Goal: Information Seeking & Learning: Check status

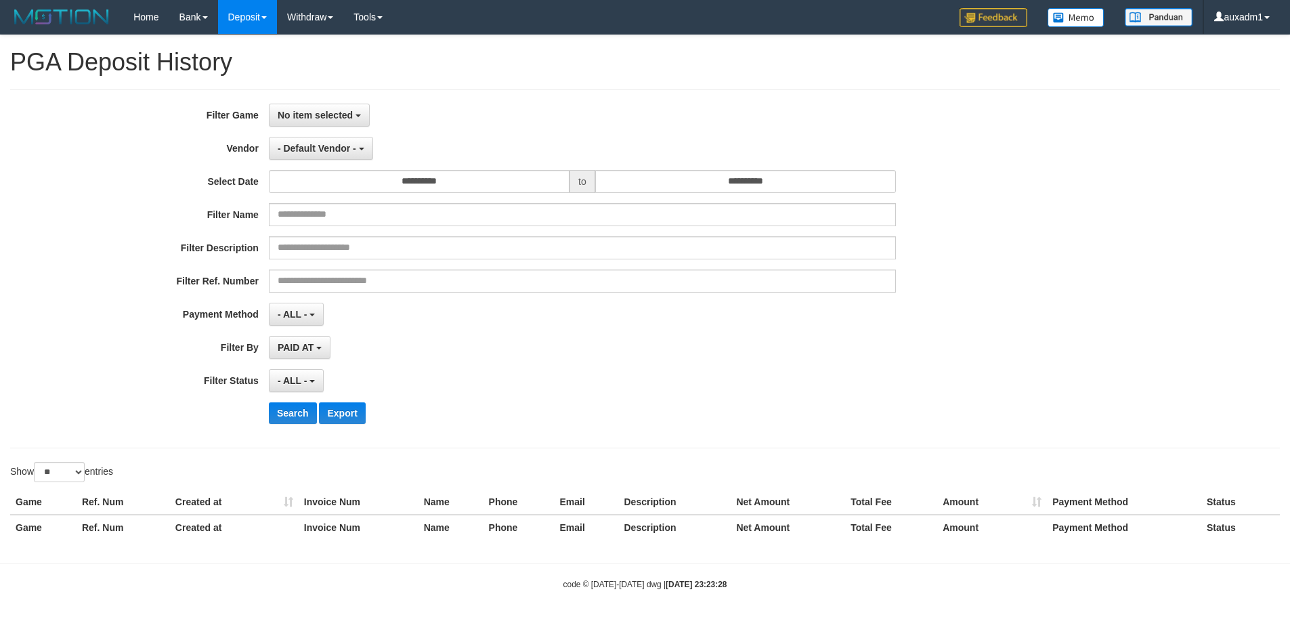
select select "**********"
select select "*"
select select "**"
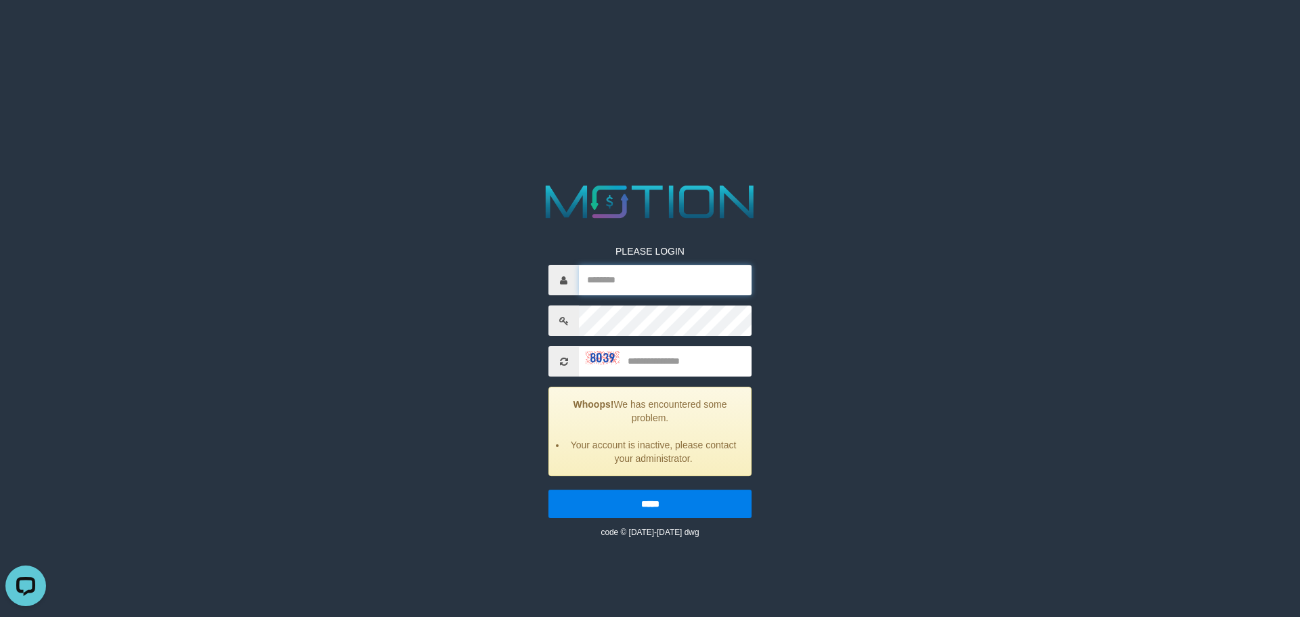
click at [657, 277] on input "text" at bounding box center [665, 280] width 173 height 30
type input "*******"
type input "****"
click at [548, 489] on input "*****" at bounding box center [649, 503] width 203 height 28
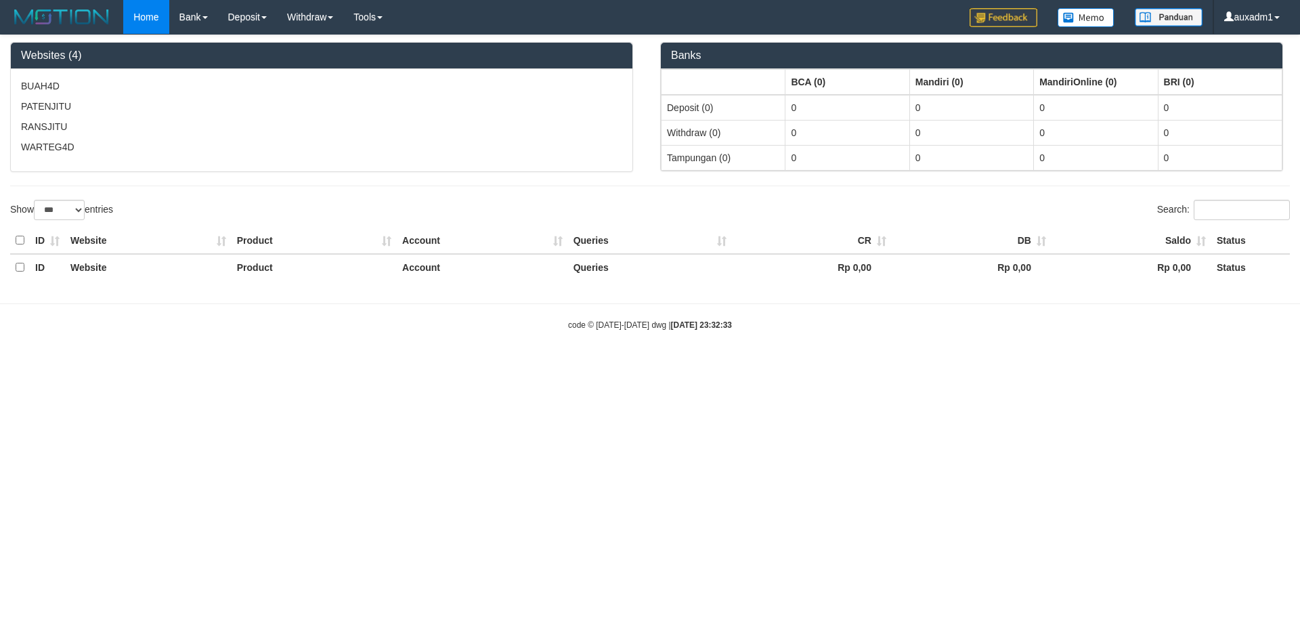
select select "***"
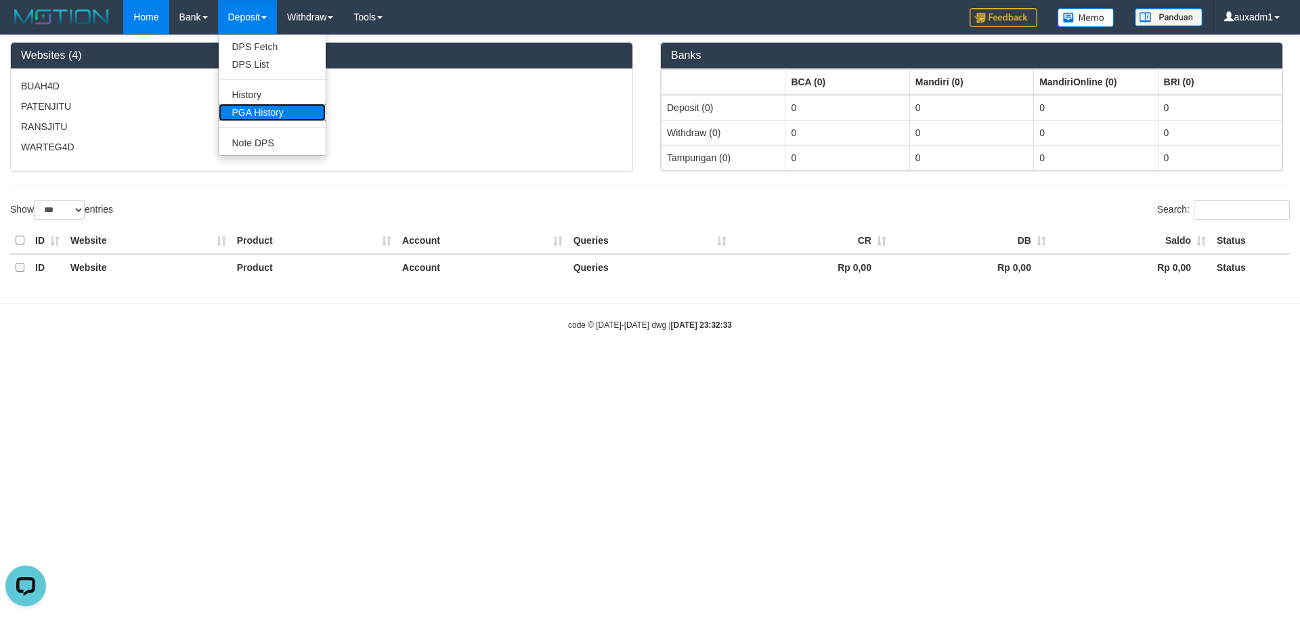
click at [269, 110] on link "PGA History" at bounding box center [272, 113] width 107 height 18
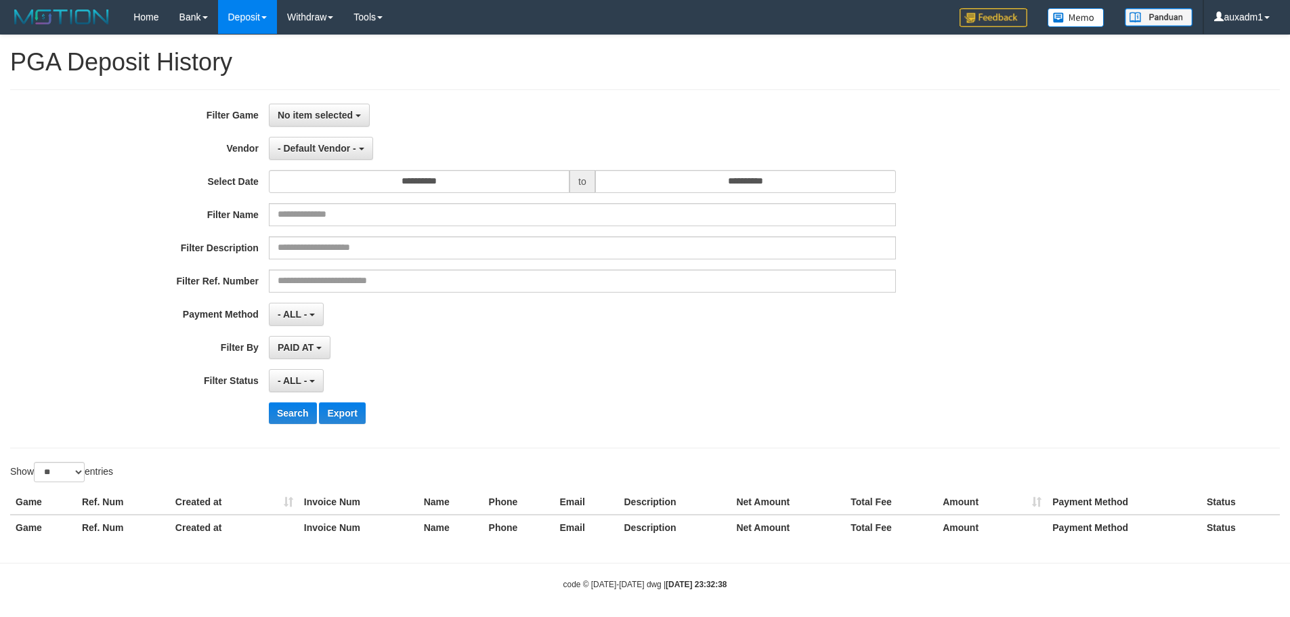
select select
select select "**"
click at [328, 125] on button "No item selected" at bounding box center [319, 115] width 101 height 23
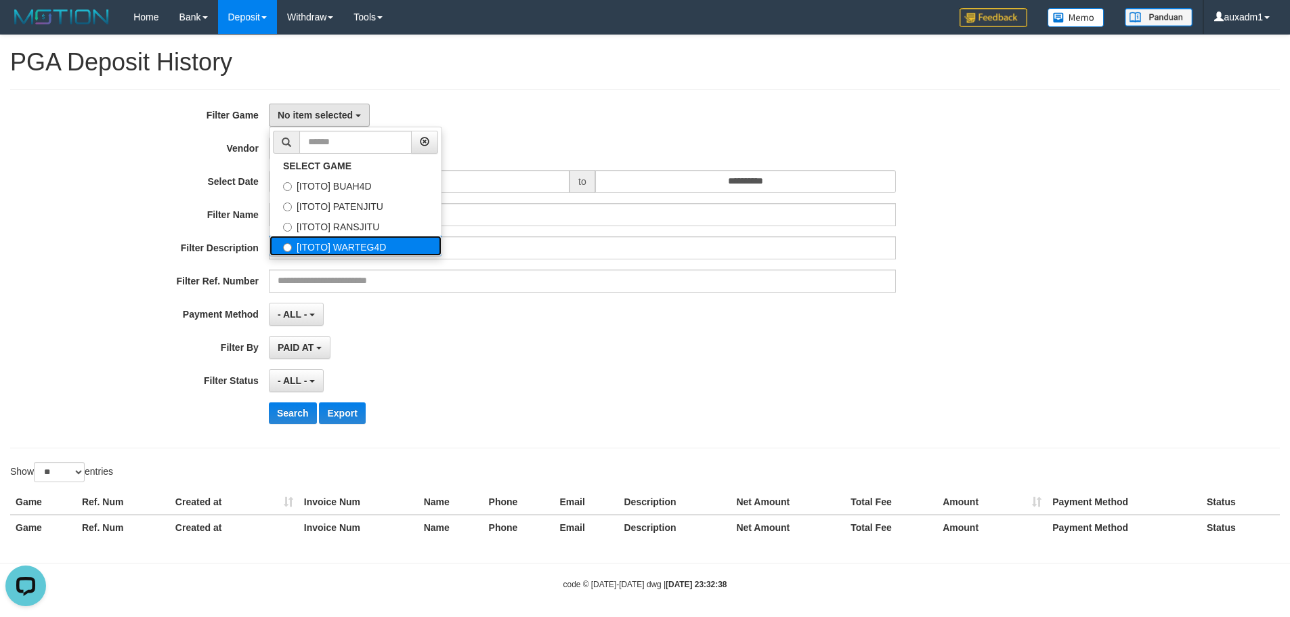
click at [341, 246] on label "[ITOTO] WARTEG4D" at bounding box center [355, 246] width 172 height 20
select select "****"
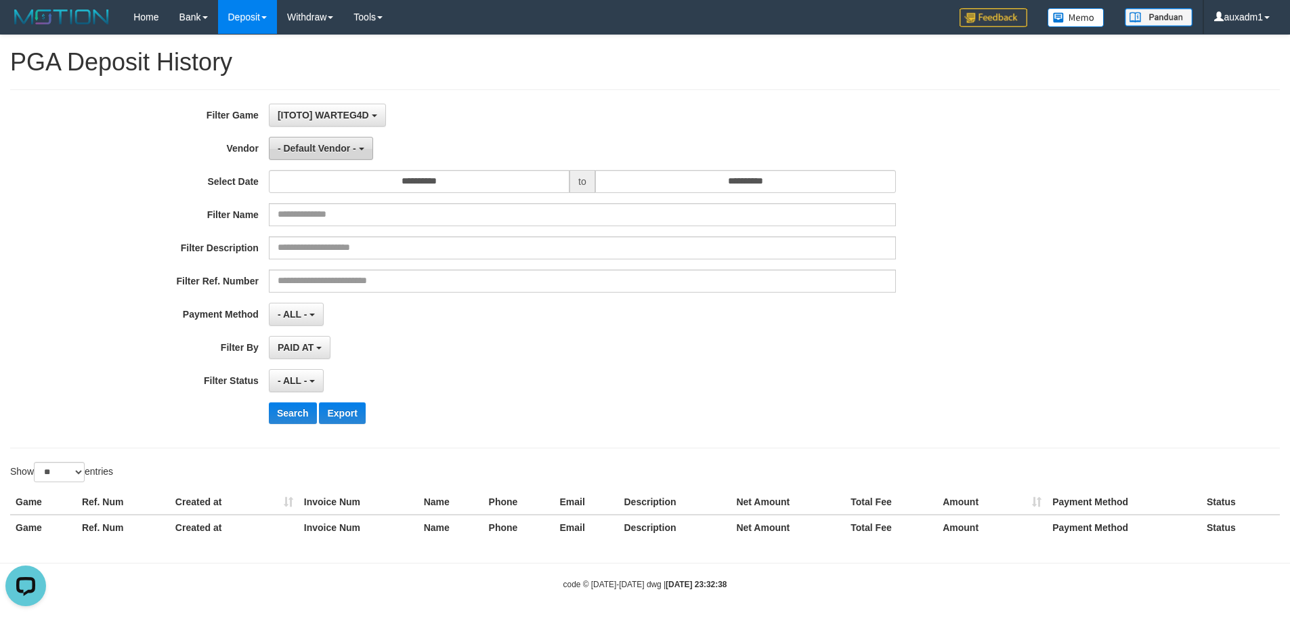
click at [345, 154] on button "- Default Vendor -" at bounding box center [321, 148] width 104 height 23
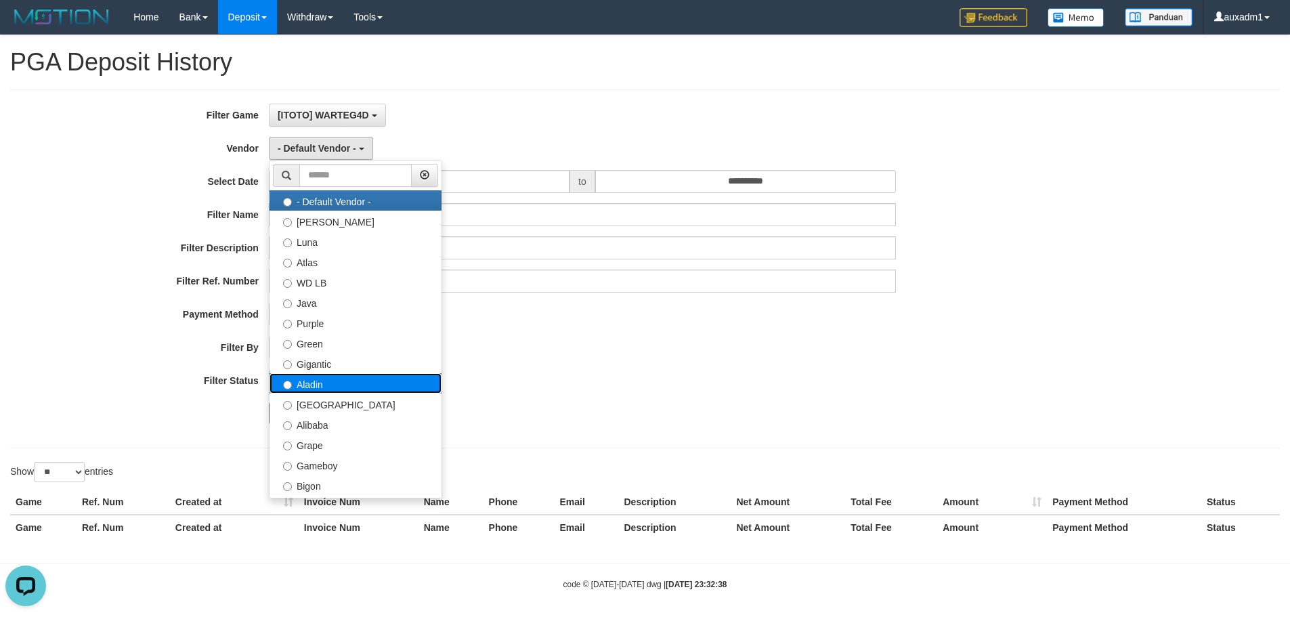
click at [341, 390] on label "Aladin" at bounding box center [355, 383] width 172 height 20
select select "**********"
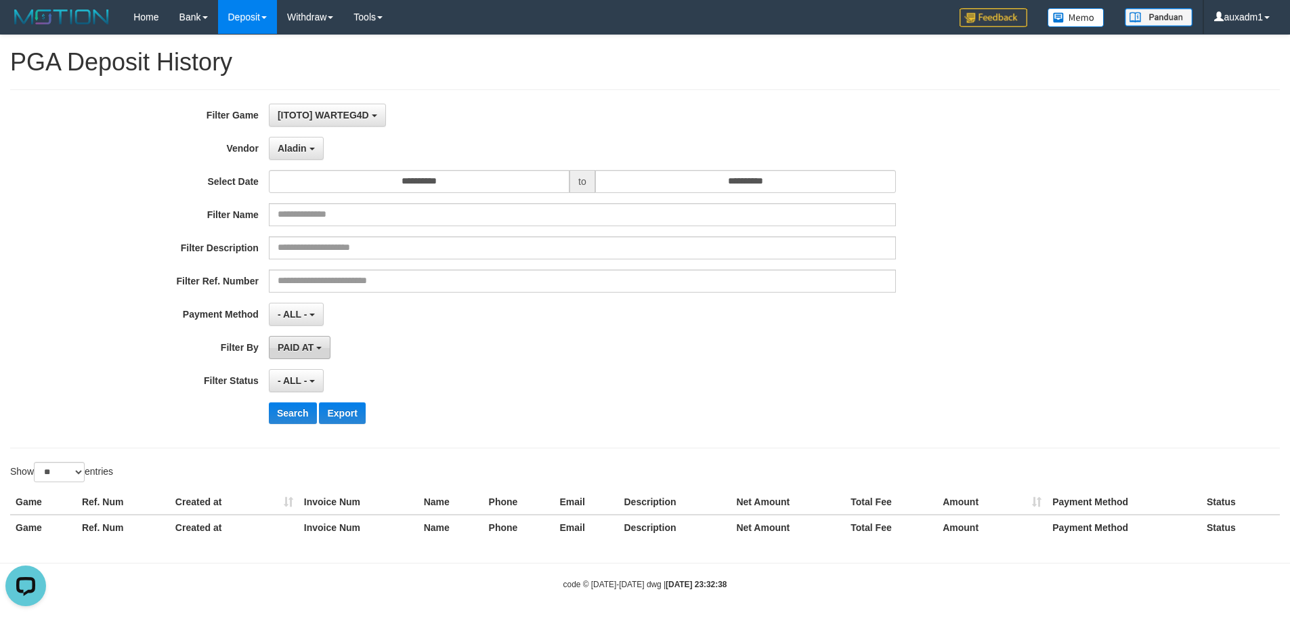
click at [307, 347] on span "PAID AT" at bounding box center [296, 347] width 36 height 11
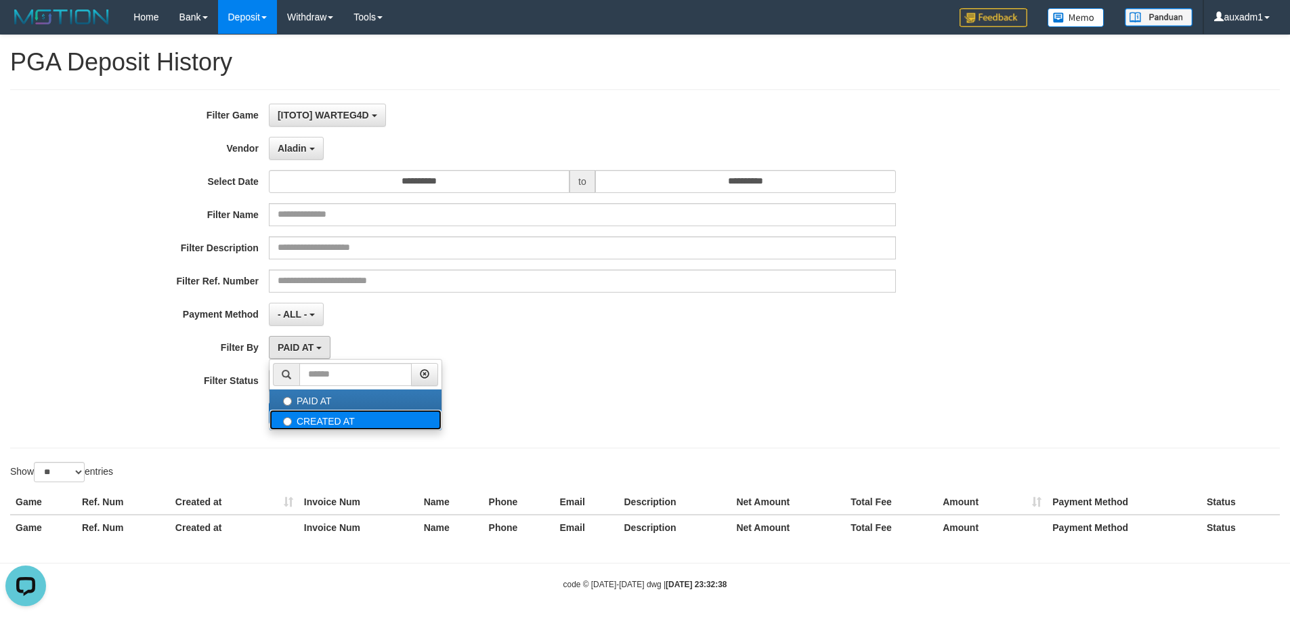
click at [315, 422] on label "CREATED AT" at bounding box center [355, 420] width 172 height 20
select select "*"
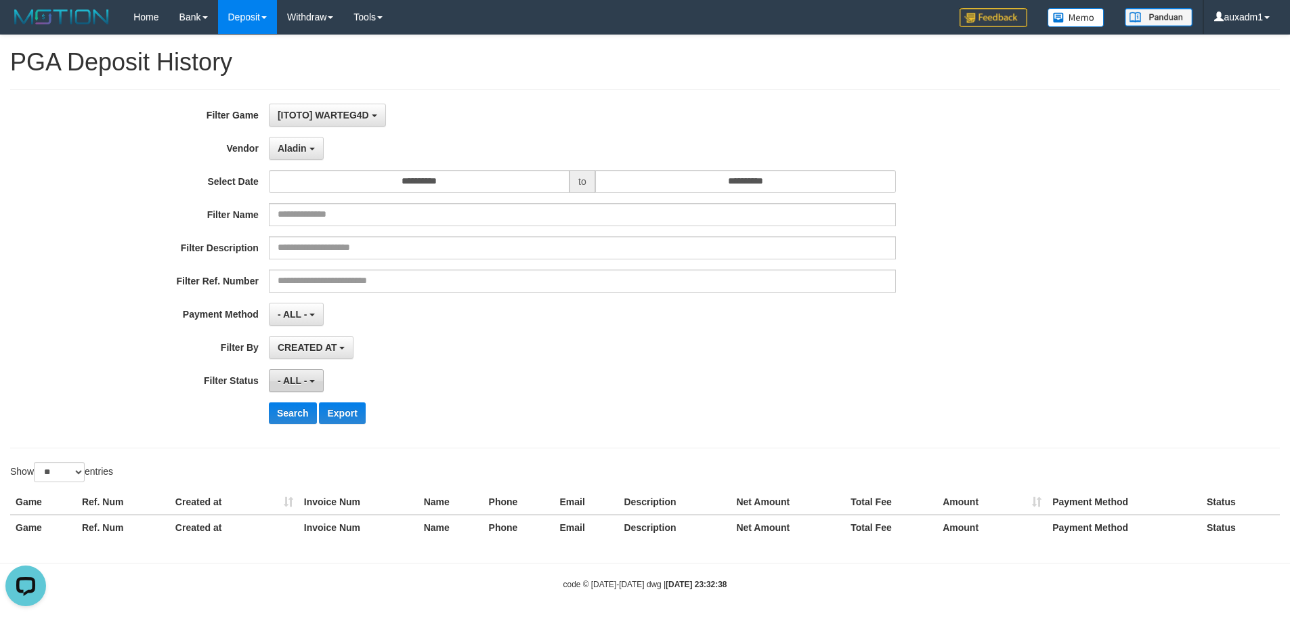
click at [292, 373] on button "- ALL -" at bounding box center [296, 380] width 55 height 23
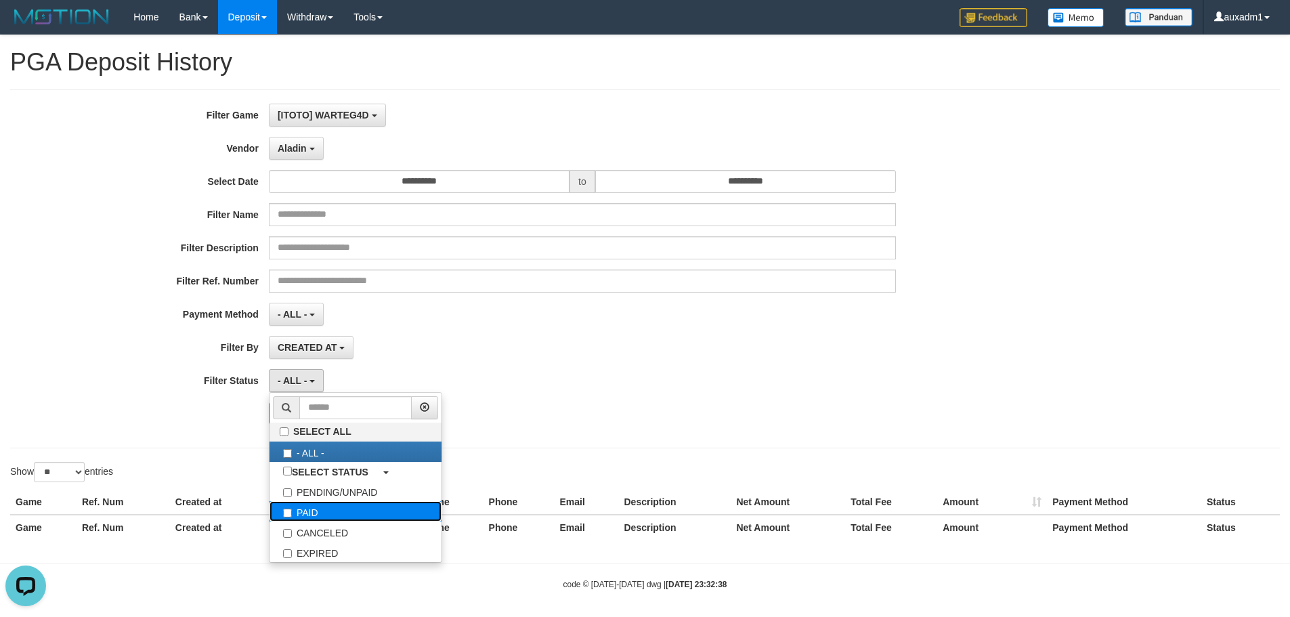
click at [300, 512] on label "PAID" at bounding box center [355, 511] width 172 height 20
select select "*"
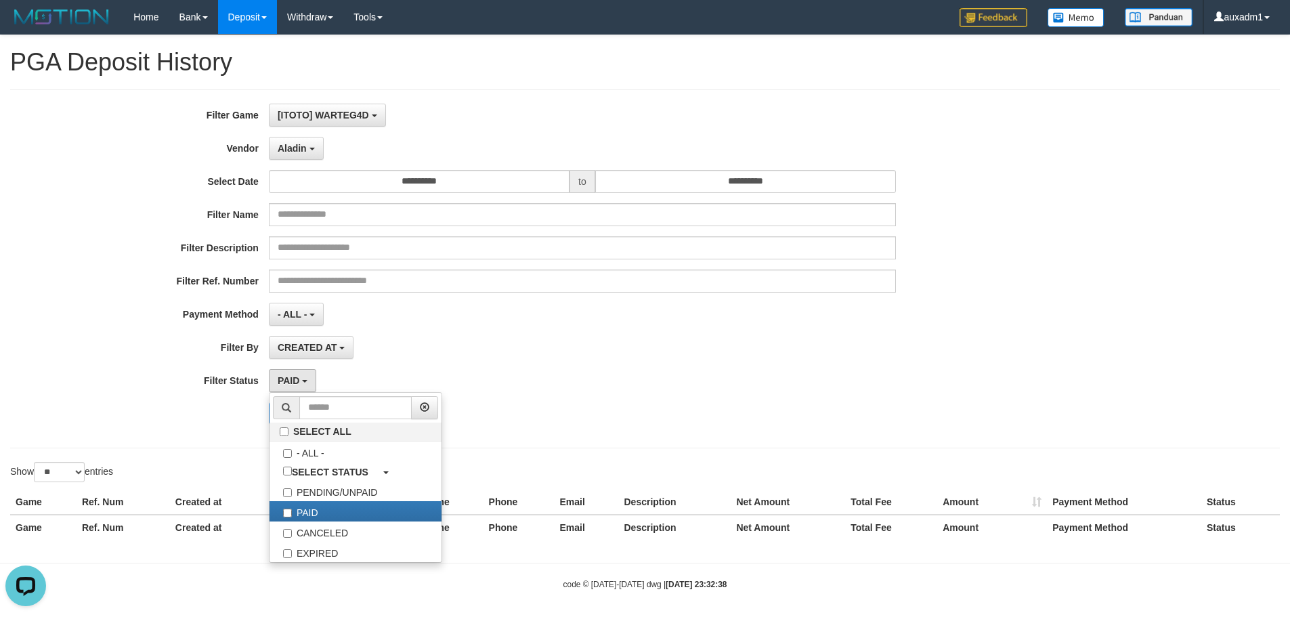
click at [231, 423] on div "Search Export" at bounding box center [537, 413] width 1075 height 22
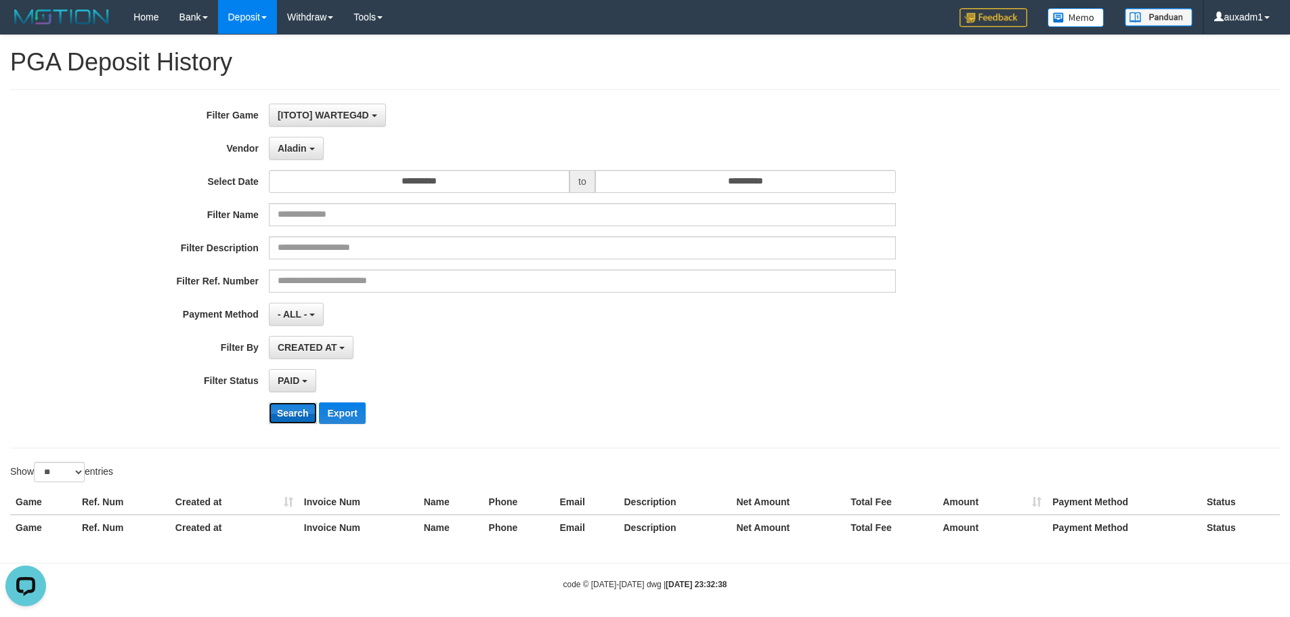
click at [291, 417] on button "Search" at bounding box center [293, 413] width 48 height 22
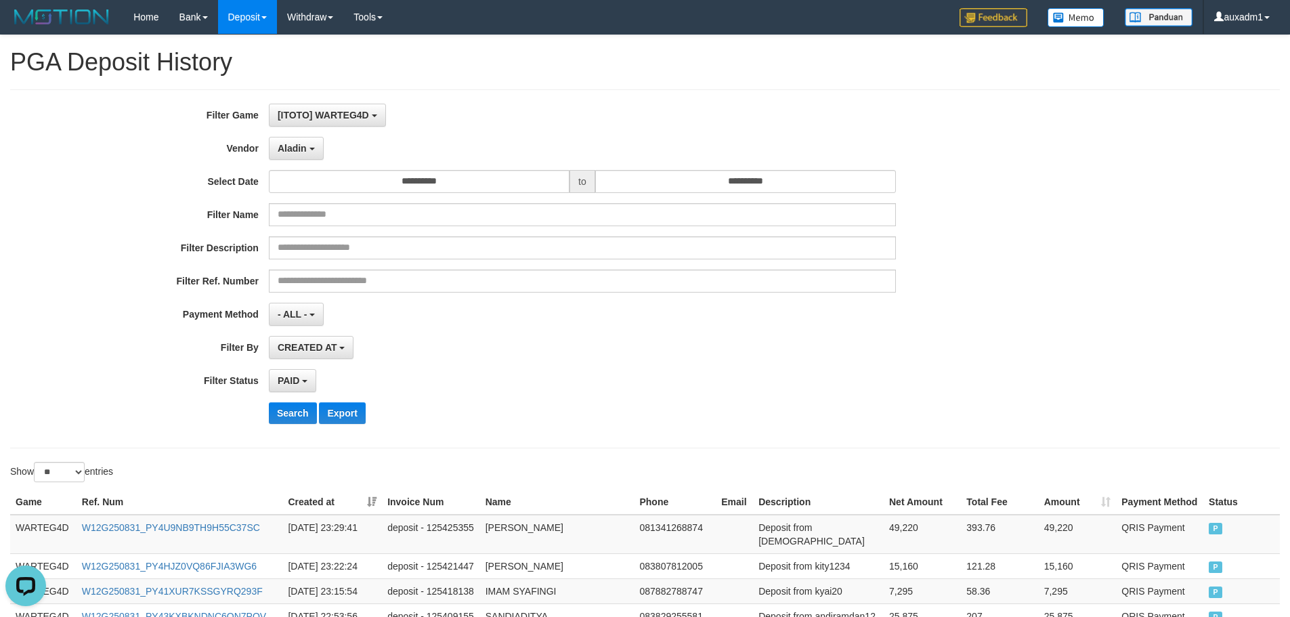
click at [719, 349] on div "CREATED AT PAID AT CREATED AT" at bounding box center [582, 347] width 627 height 23
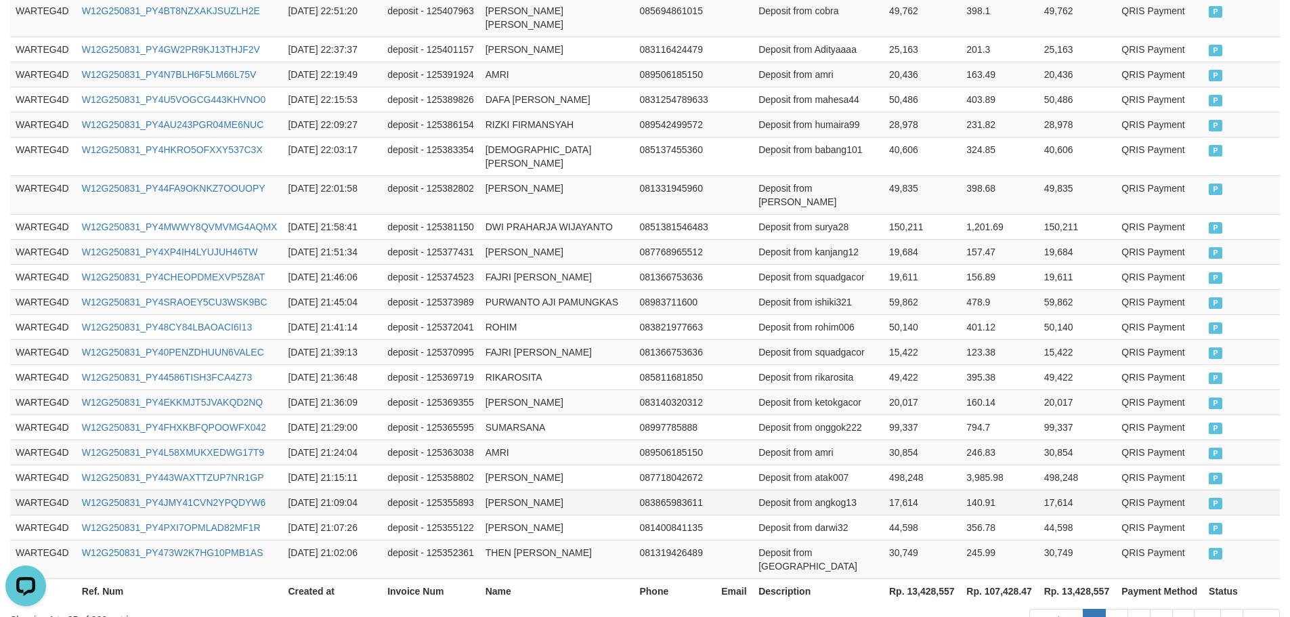
scroll to position [657, 0]
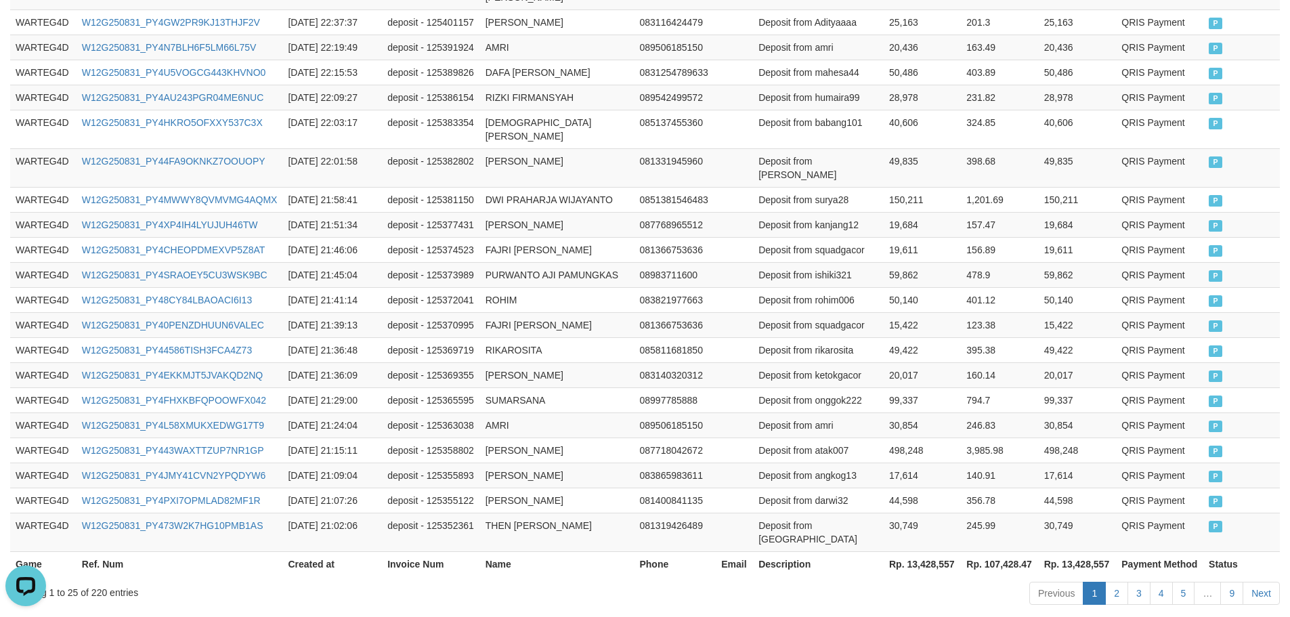
click at [919, 551] on th "Rp. 13,428,557" at bounding box center [921, 563] width 77 height 25
click at [928, 551] on th "Rp. 13,428,557" at bounding box center [921, 563] width 77 height 25
copy th "13,428,557"
click at [1004, 551] on th "Rp. 107,428.47" at bounding box center [999, 563] width 77 height 25
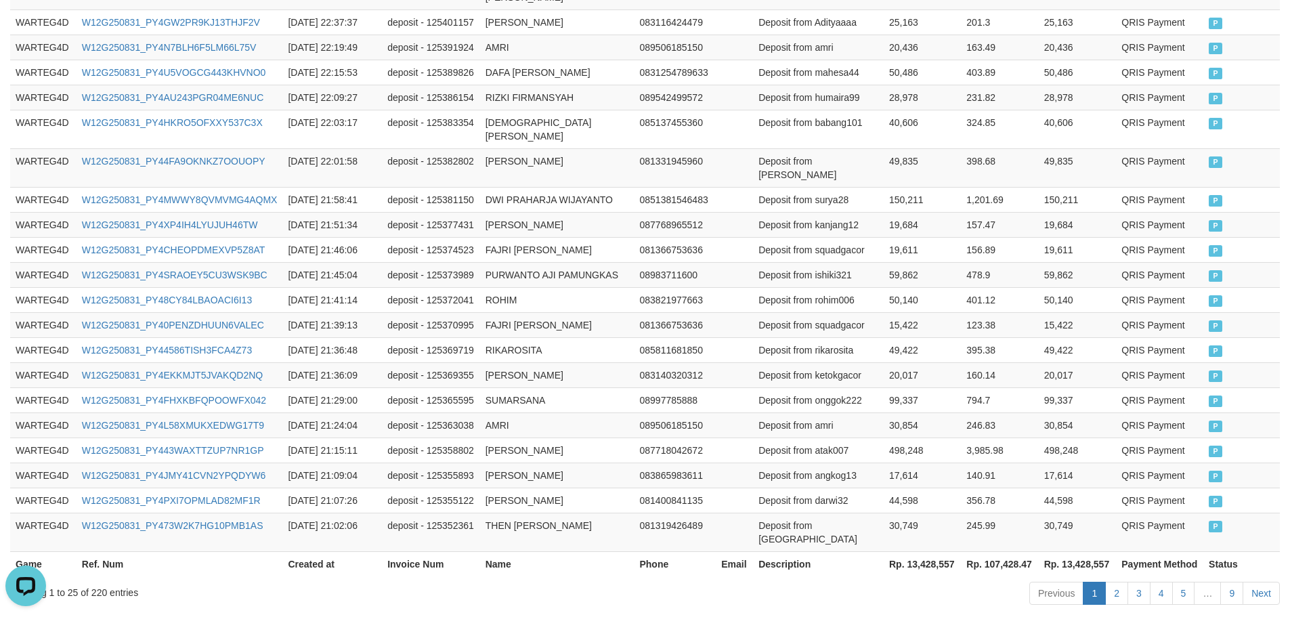
click at [1008, 551] on th "Rp. 107,428.47" at bounding box center [999, 563] width 77 height 25
copy th "107,428.47"
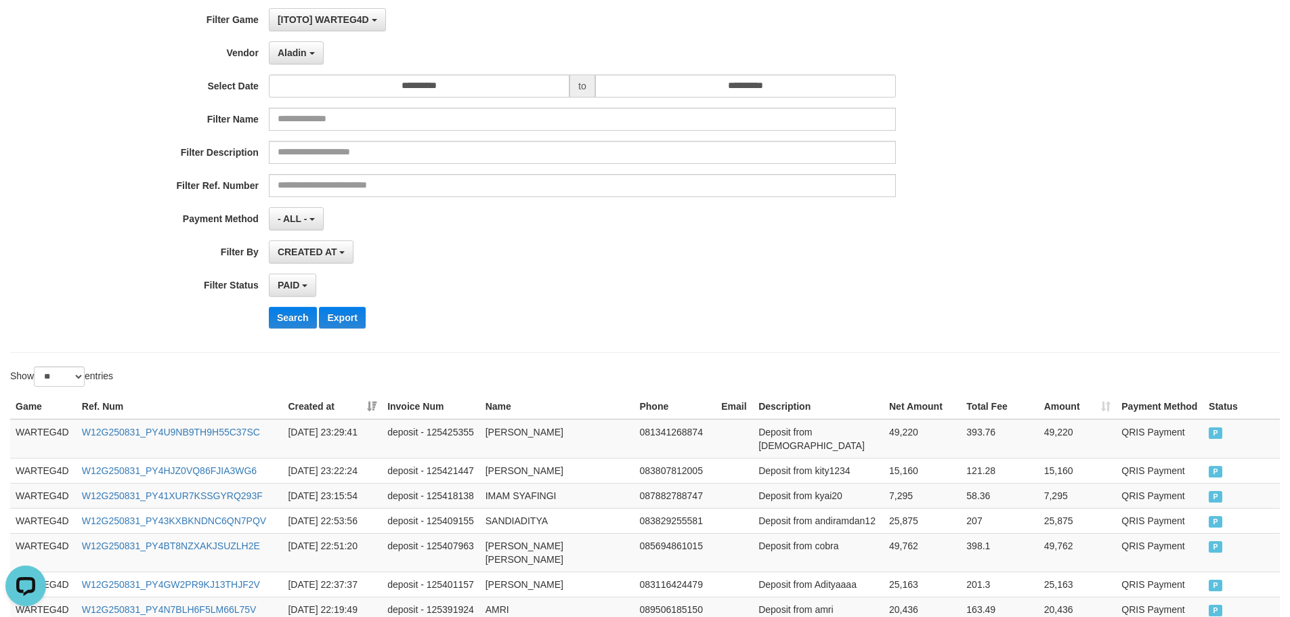
scroll to position [0, 0]
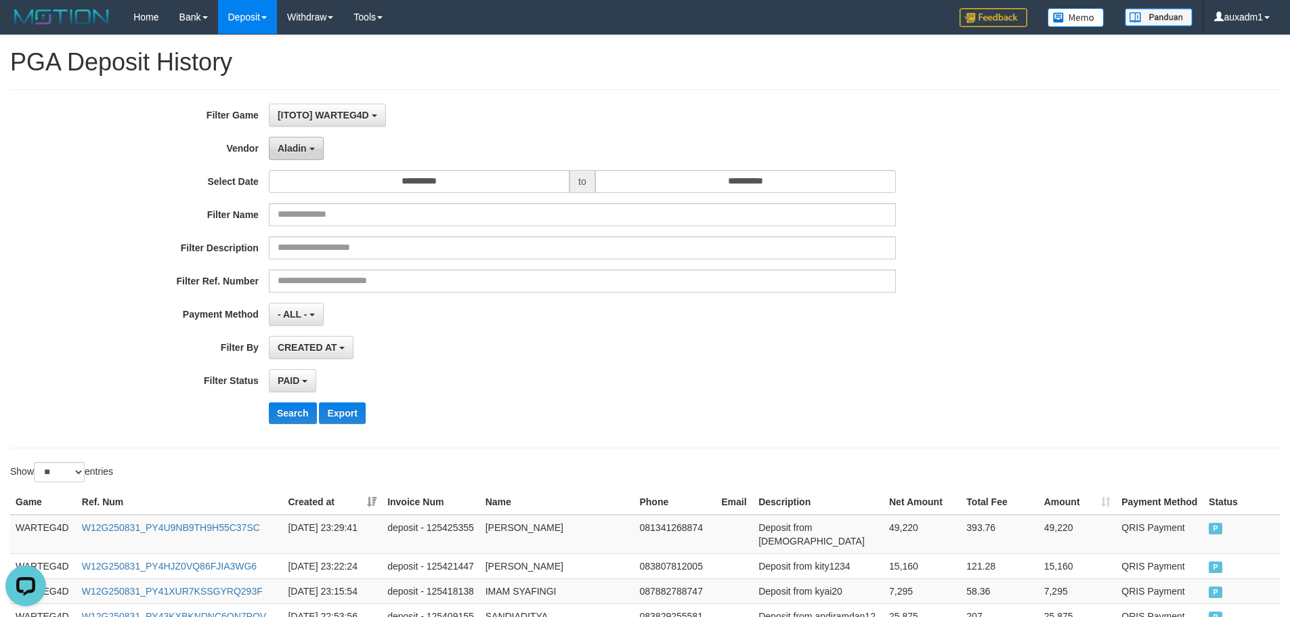
click at [312, 154] on button "Aladin" at bounding box center [296, 148] width 55 height 23
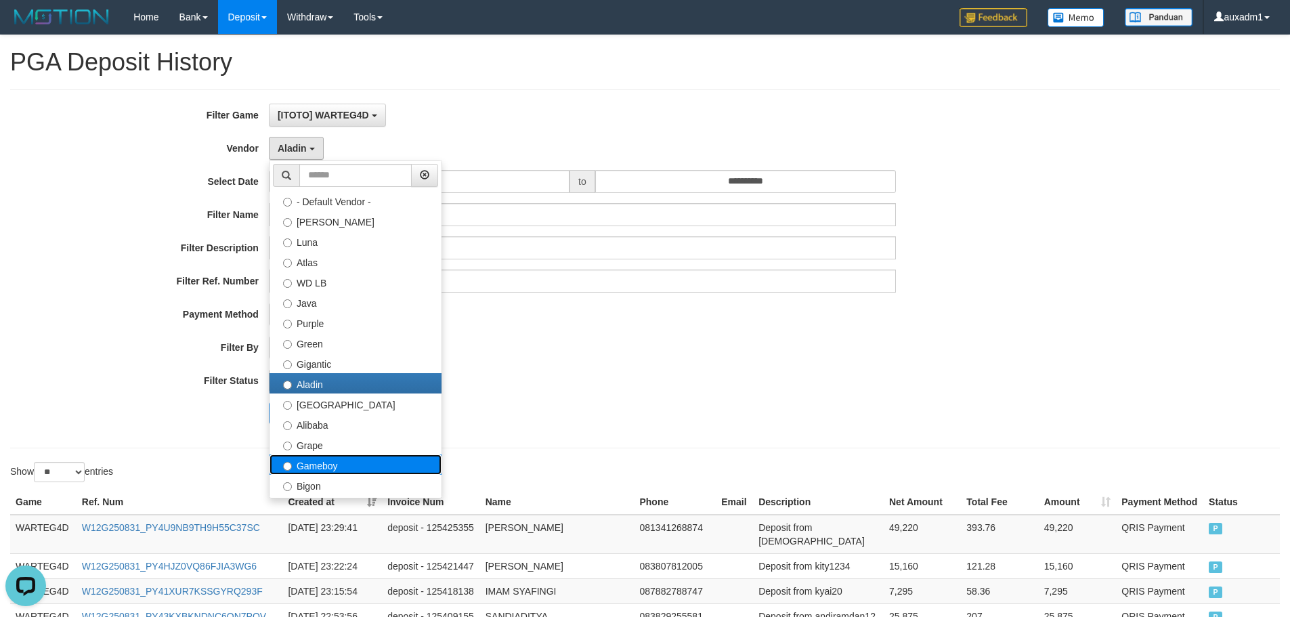
click at [360, 460] on label "Gameboy" at bounding box center [355, 464] width 172 height 20
select select "**********"
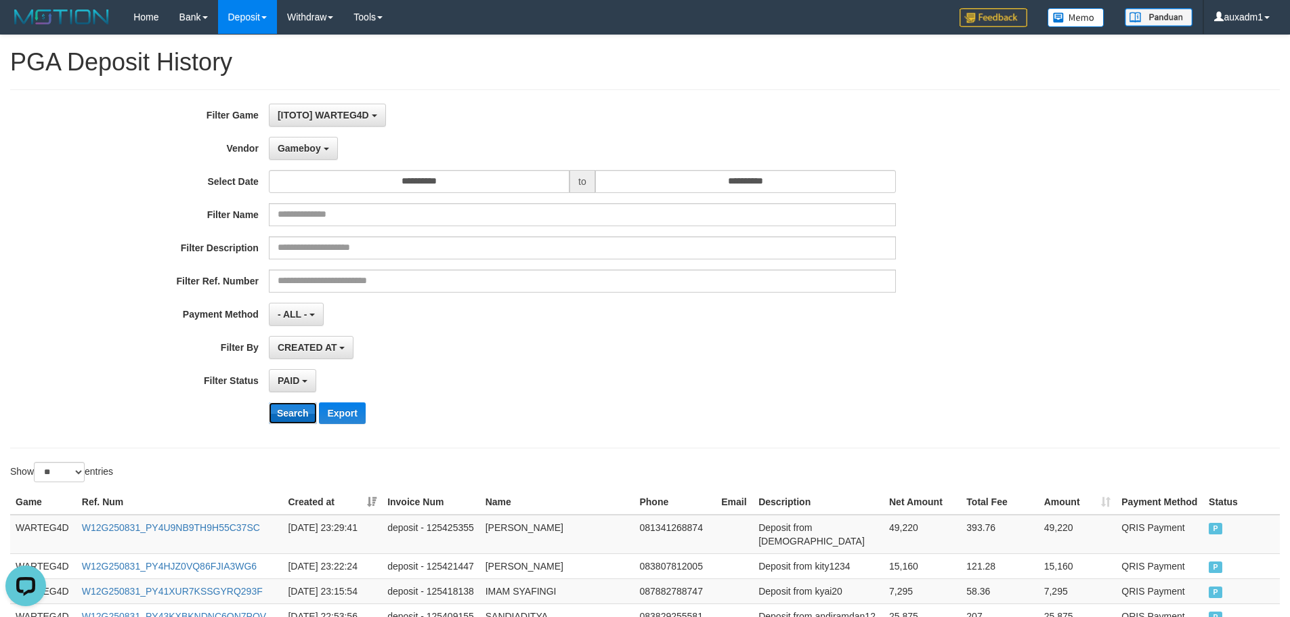
click at [292, 407] on button "Search" at bounding box center [293, 413] width 48 height 22
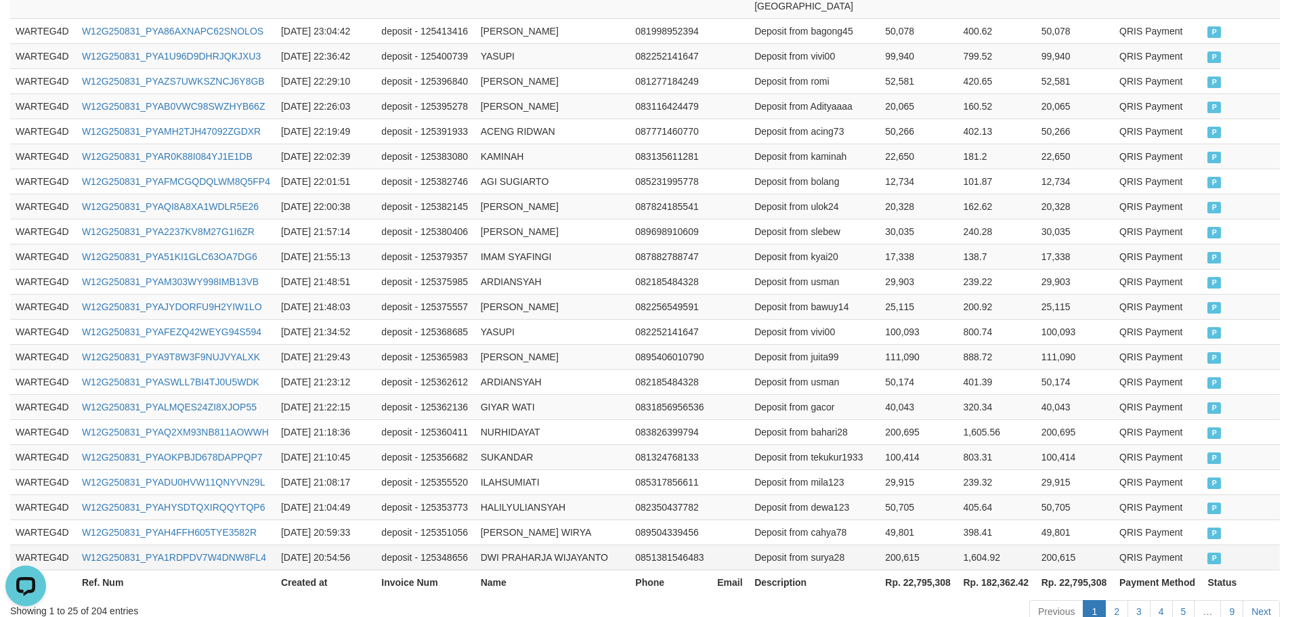
scroll to position [657, 0]
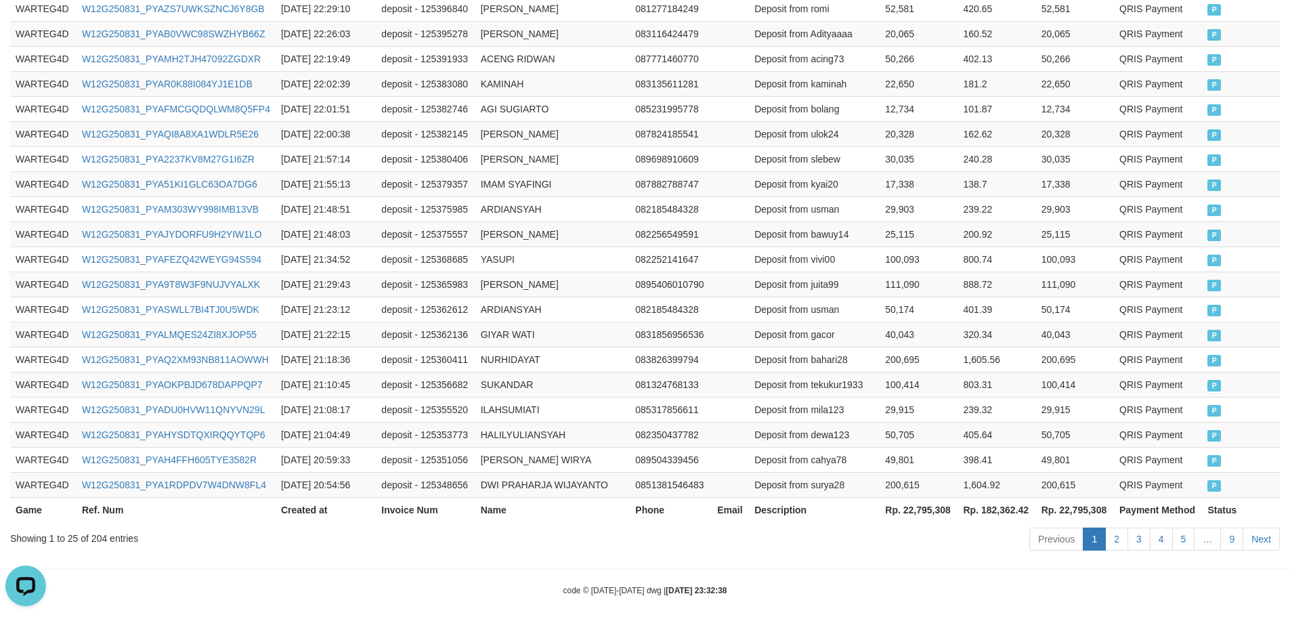
click at [935, 500] on th "Rp. 22,795,308" at bounding box center [918, 509] width 78 height 25
copy th "22,795,308"
click at [1001, 497] on th "Rp. 182,362.42" at bounding box center [996, 509] width 78 height 25
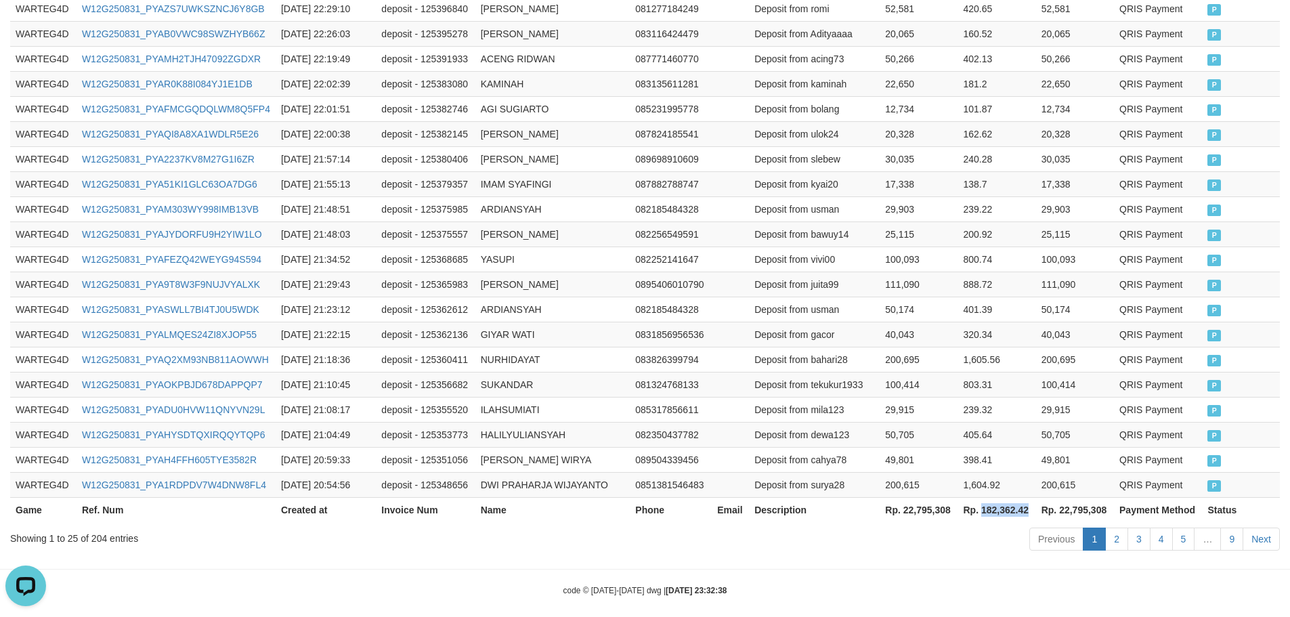
copy th "182,362.42"
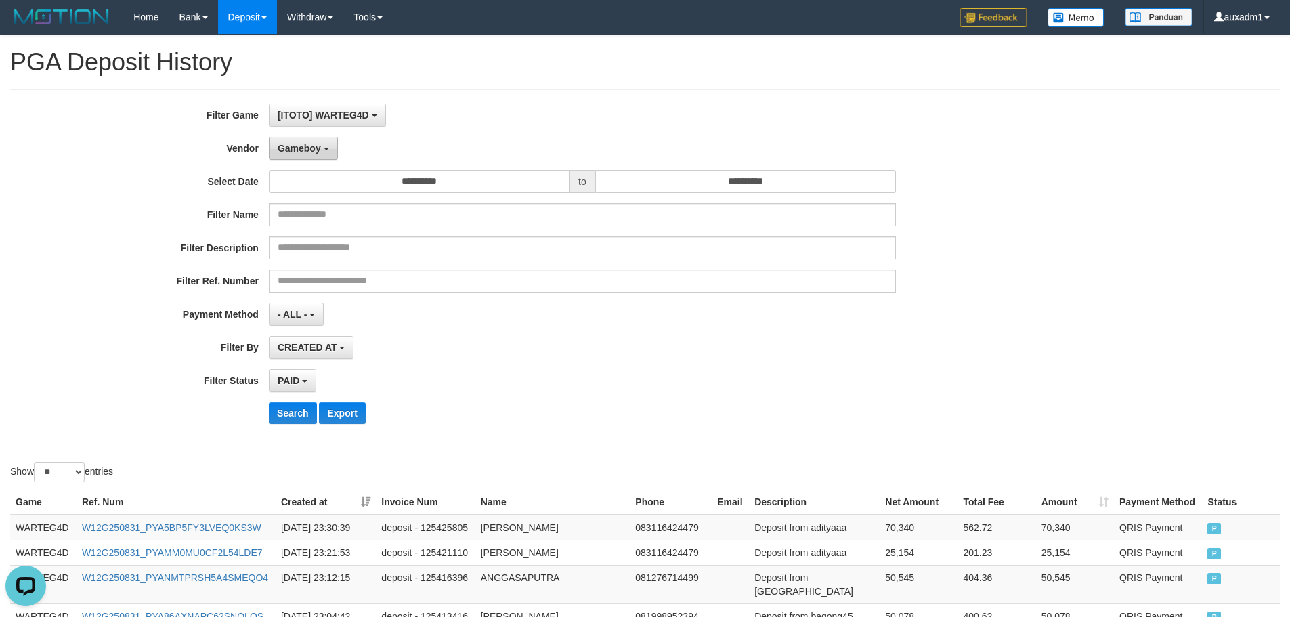
click at [313, 155] on button "Gameboy" at bounding box center [303, 148] width 69 height 23
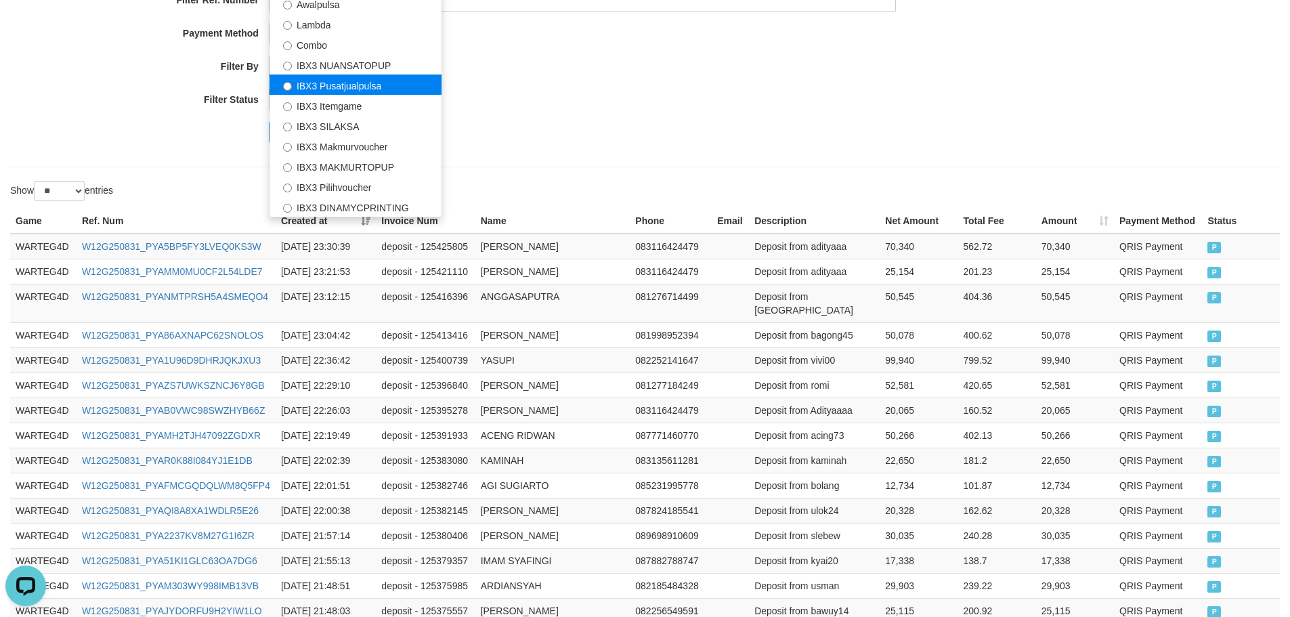
scroll to position [203, 0]
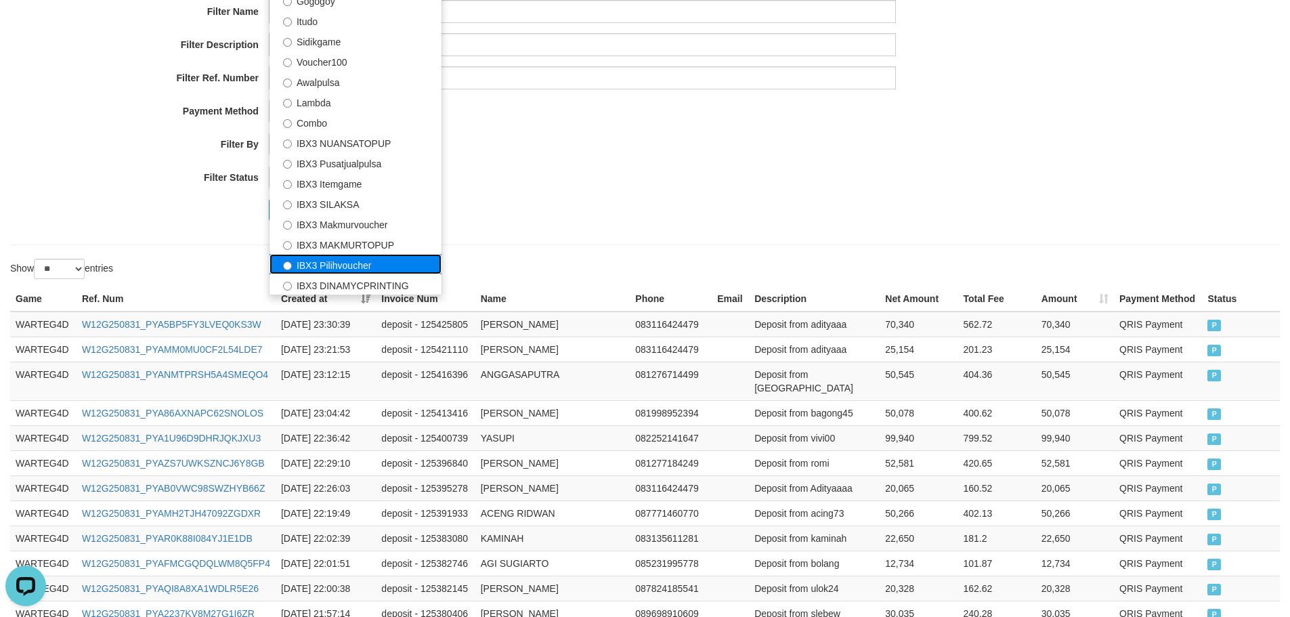
click at [367, 261] on label "IBX3 Pilihvoucher" at bounding box center [355, 264] width 172 height 20
select select "**********"
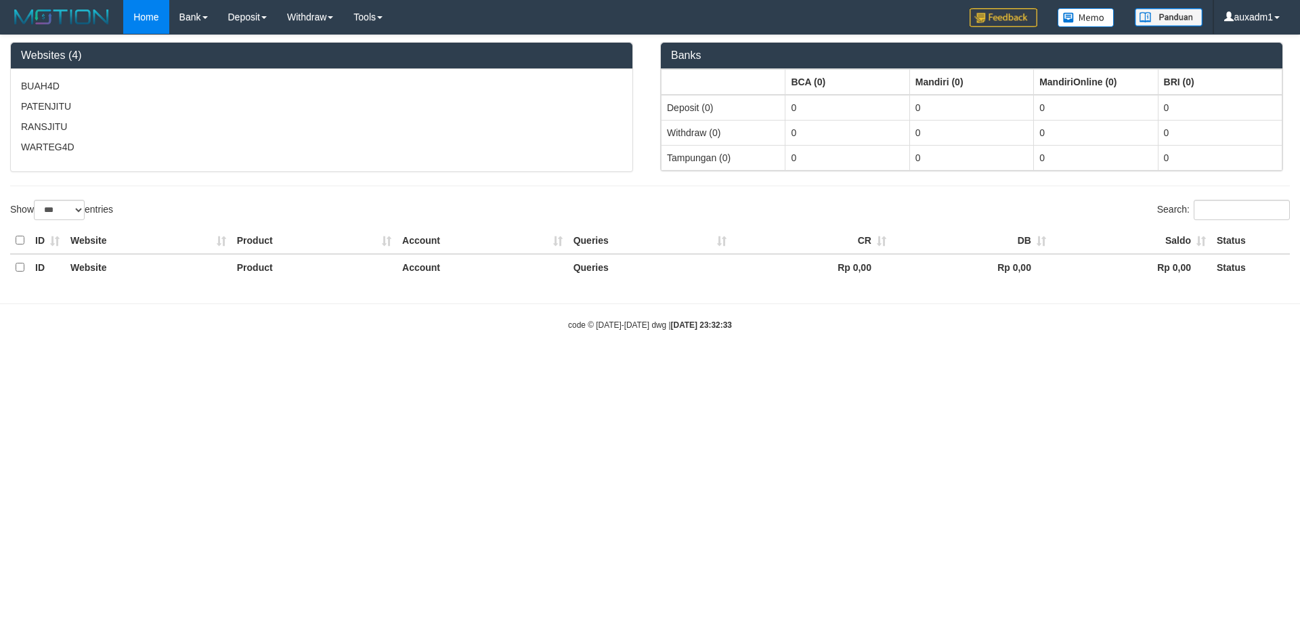
select select "***"
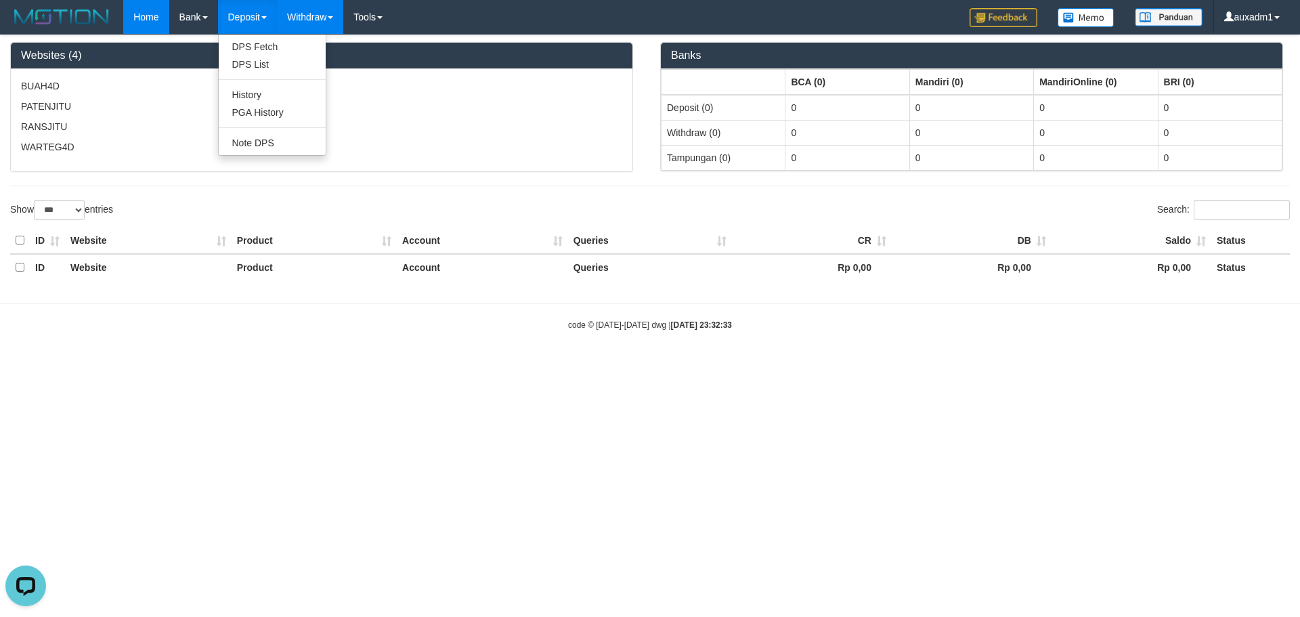
drag, startPoint x: 302, startPoint y: 15, endPoint x: 291, endPoint y: 5, distance: 14.4
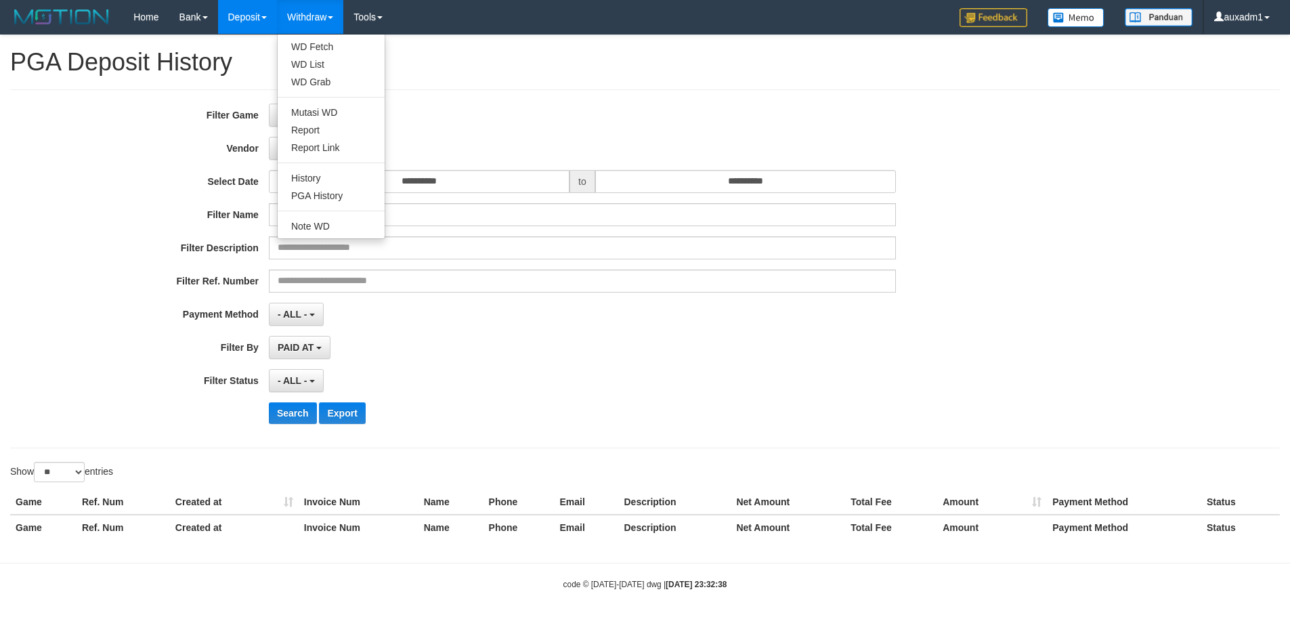
select select "****"
select select "**********"
select select "*"
select select "**"
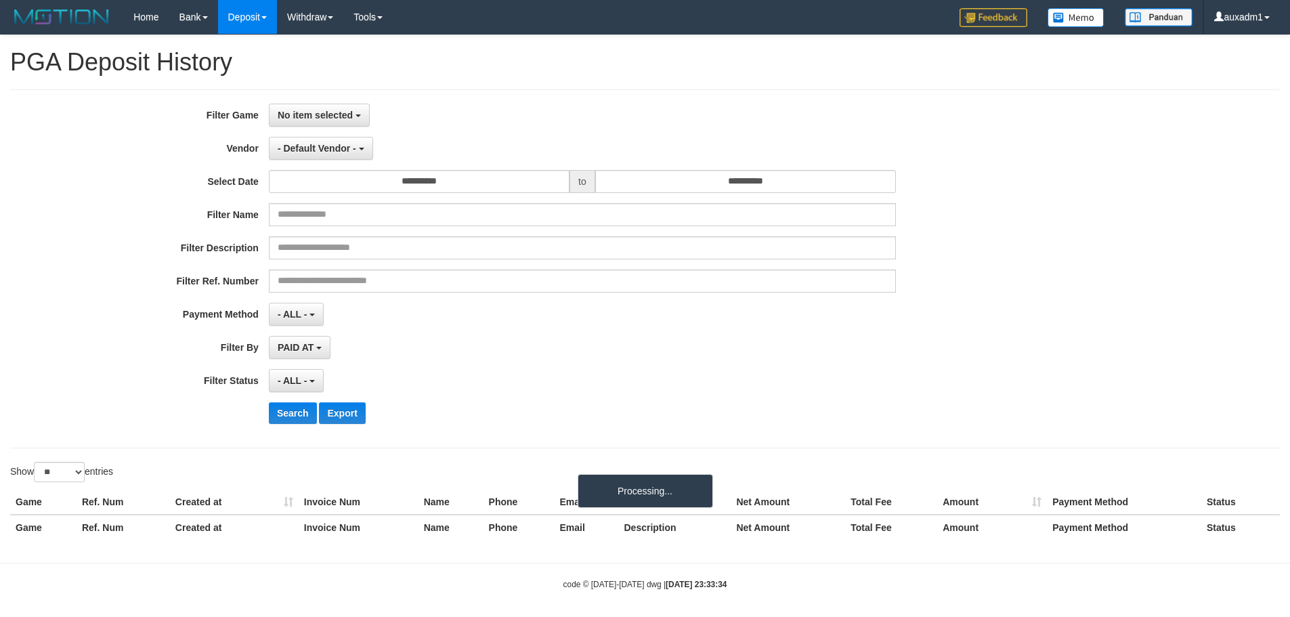
select select
select select "**"
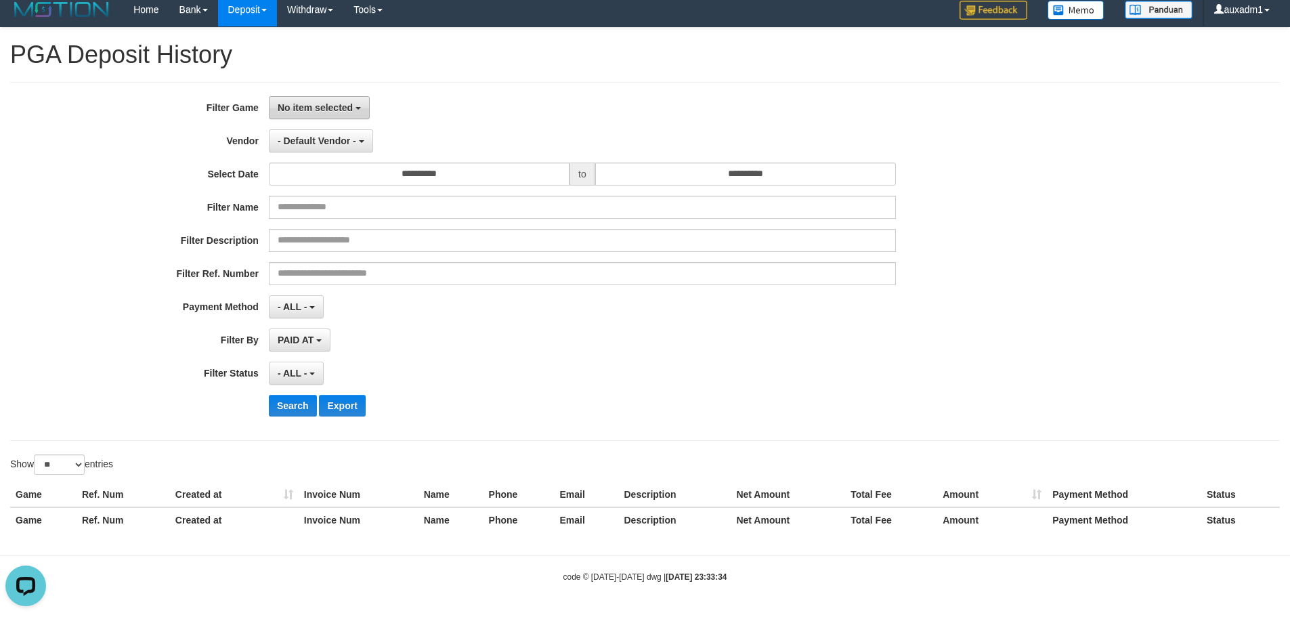
click at [339, 113] on button "No item selected" at bounding box center [319, 107] width 101 height 23
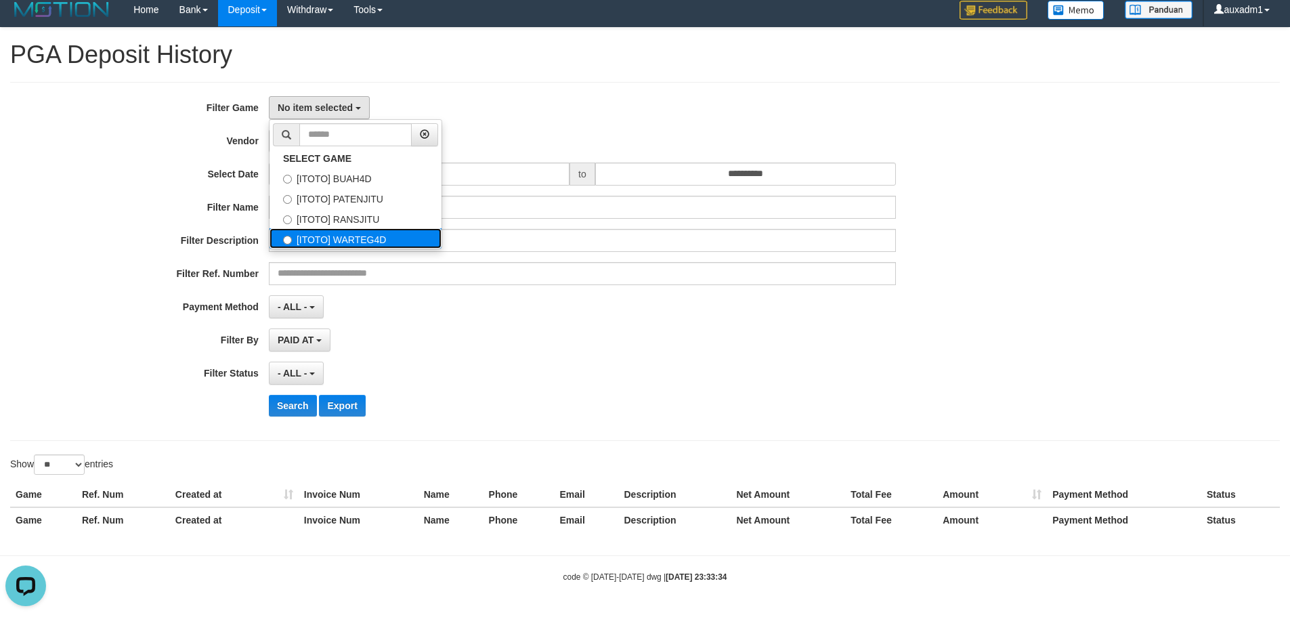
click at [391, 233] on label "[ITOTO] WARTEG4D" at bounding box center [355, 238] width 172 height 20
select select "****"
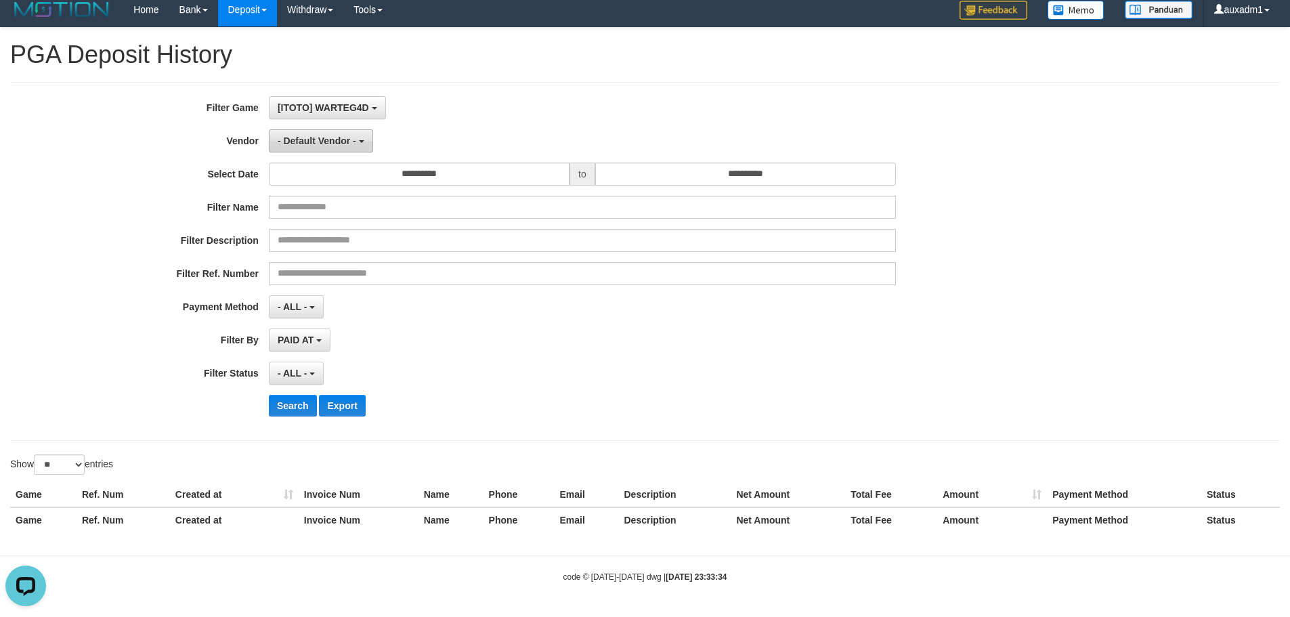
click at [349, 146] on button "- Default Vendor -" at bounding box center [321, 140] width 104 height 23
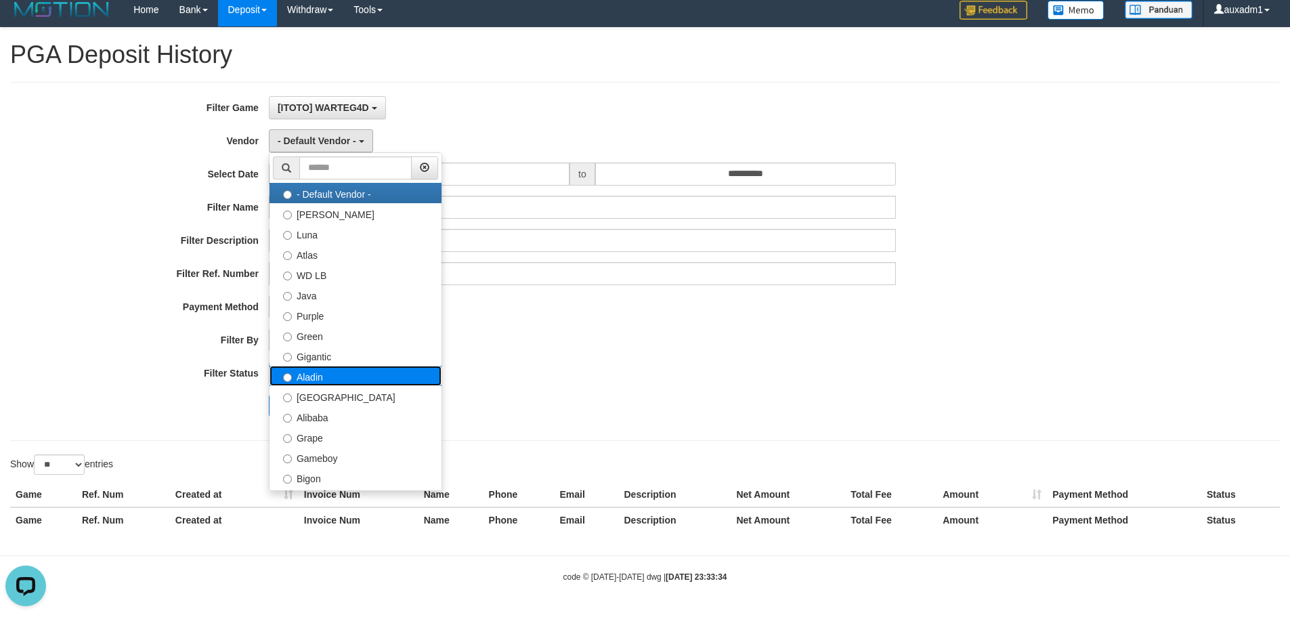
click at [355, 375] on label "Aladin" at bounding box center [355, 376] width 172 height 20
select select "**********"
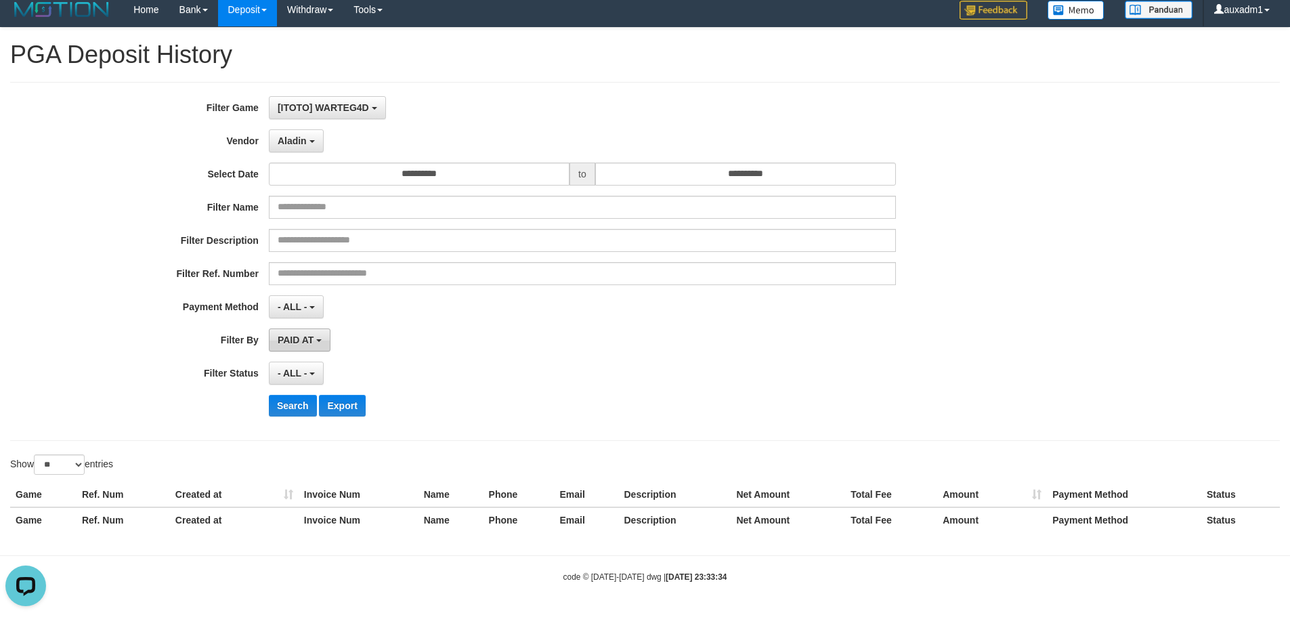
click at [325, 347] on button "PAID AT" at bounding box center [300, 339] width 62 height 23
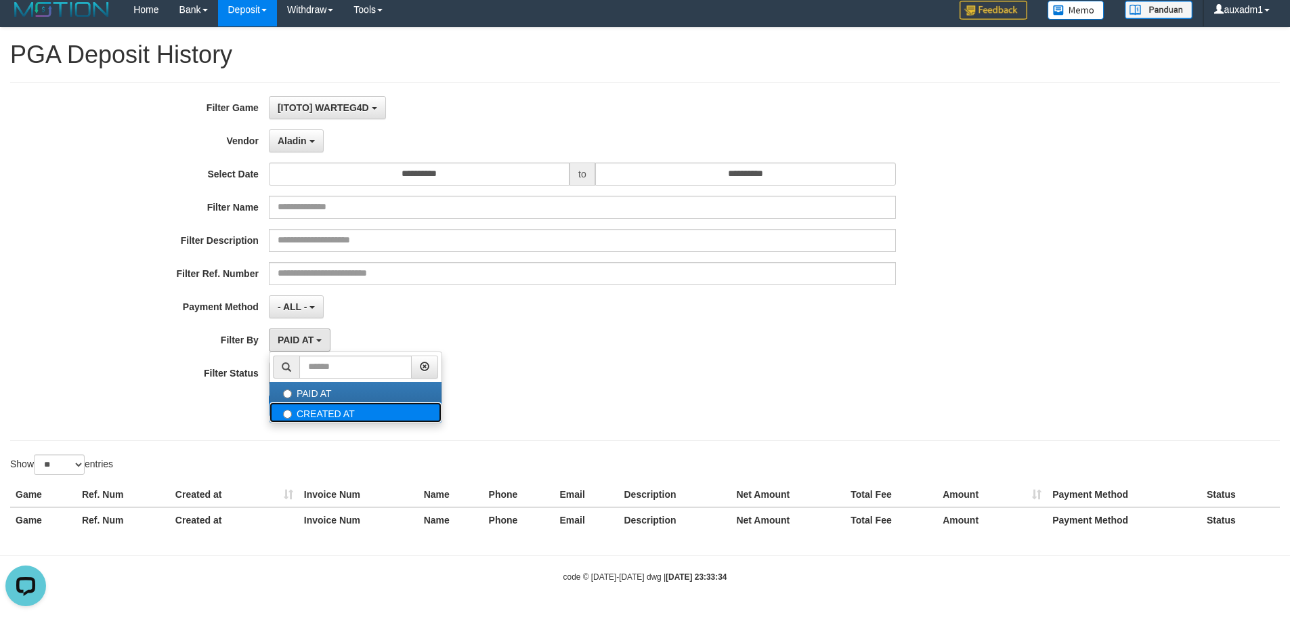
click at [320, 416] on label "CREATED AT" at bounding box center [355, 412] width 172 height 20
select select "*"
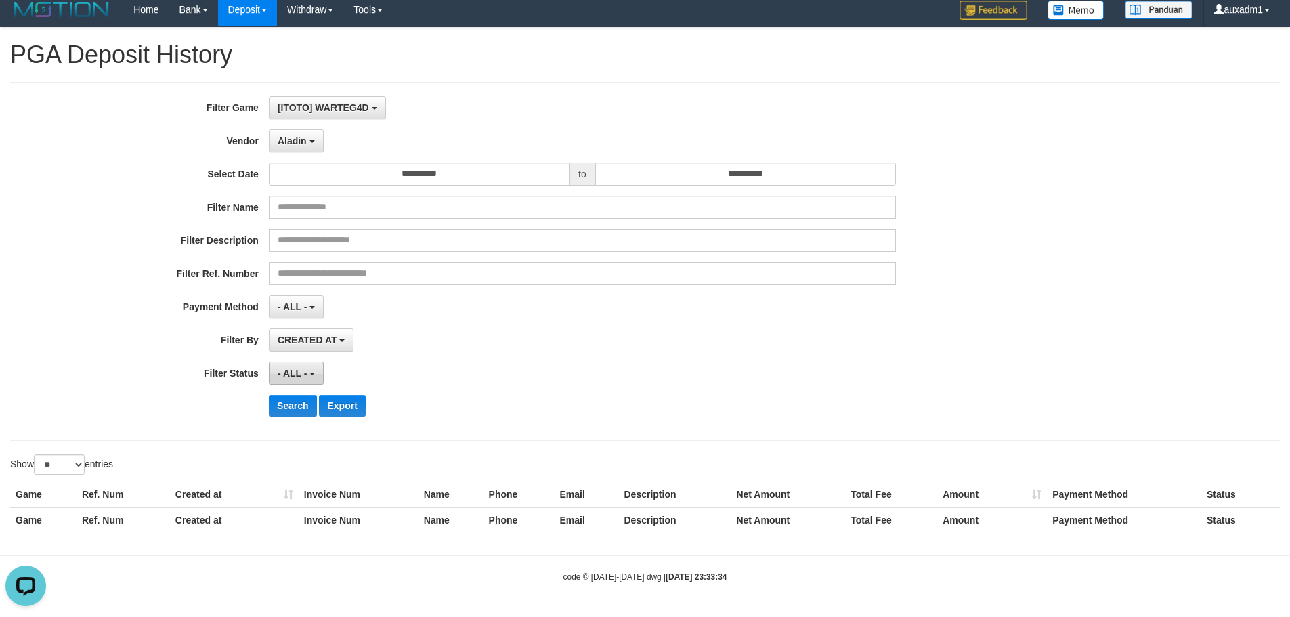
click at [313, 377] on button "- ALL -" at bounding box center [296, 372] width 55 height 23
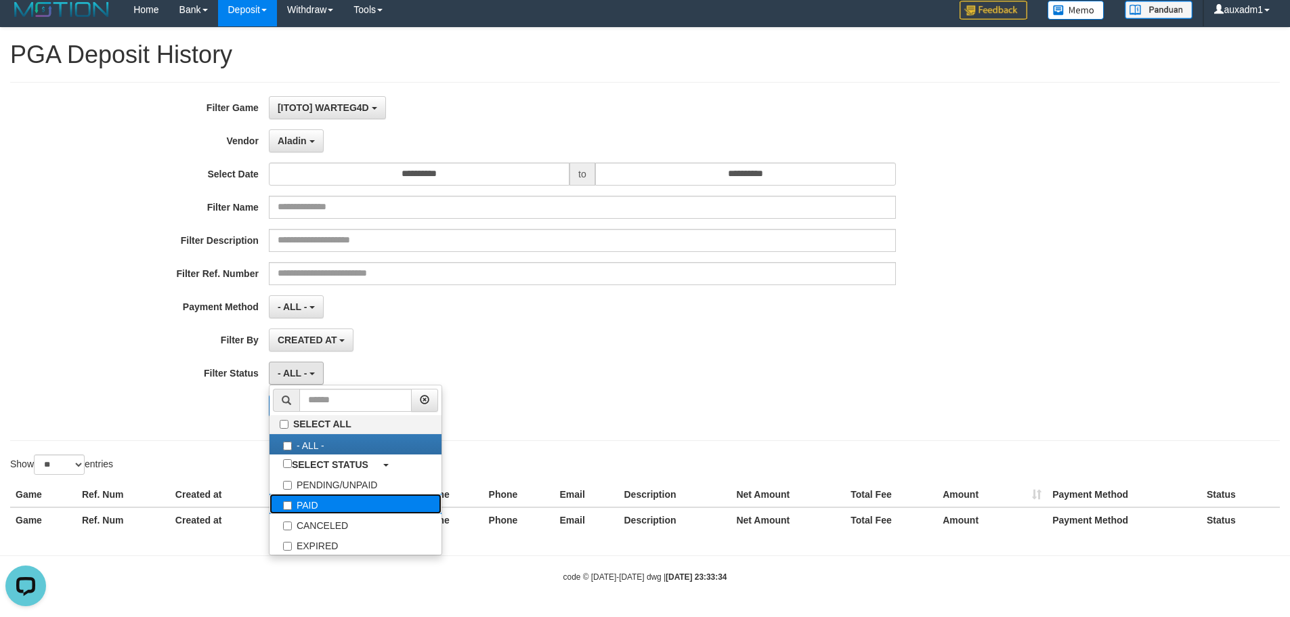
click at [301, 498] on label "PAID" at bounding box center [355, 503] width 172 height 20
select select "*"
drag, startPoint x: 232, startPoint y: 434, endPoint x: 262, endPoint y: 424, distance: 31.9
click at [236, 433] on div "**********" at bounding box center [644, 261] width 1269 height 359
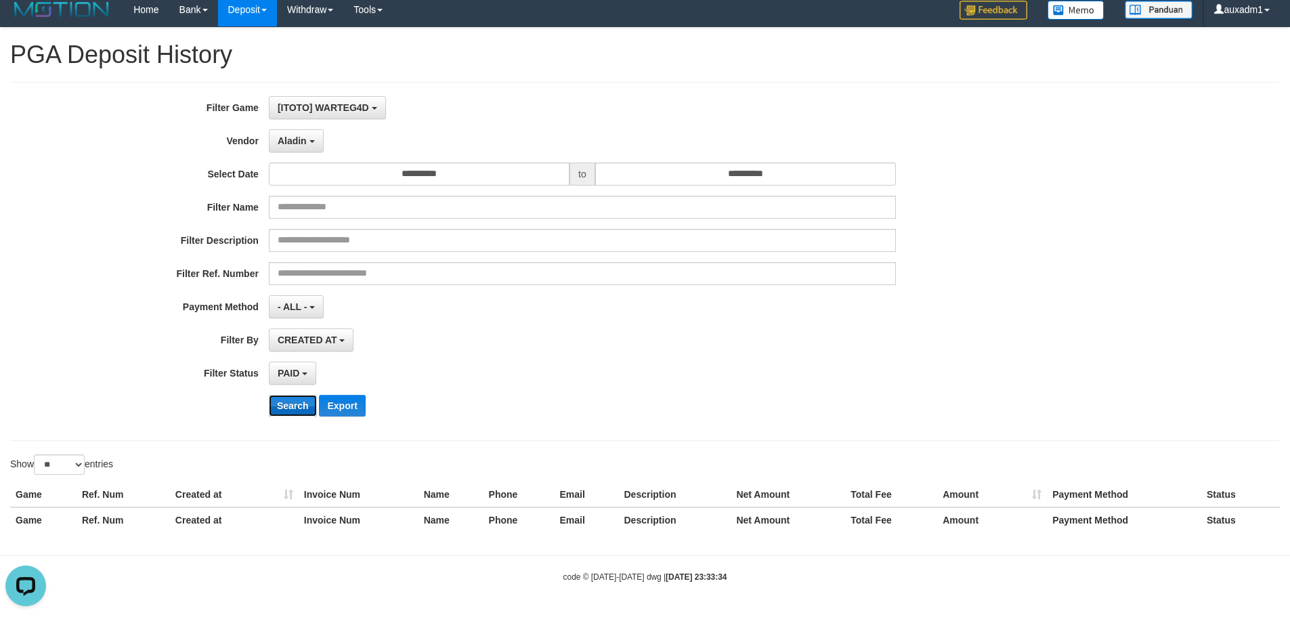
click at [294, 410] on button "Search" at bounding box center [293, 406] width 48 height 22
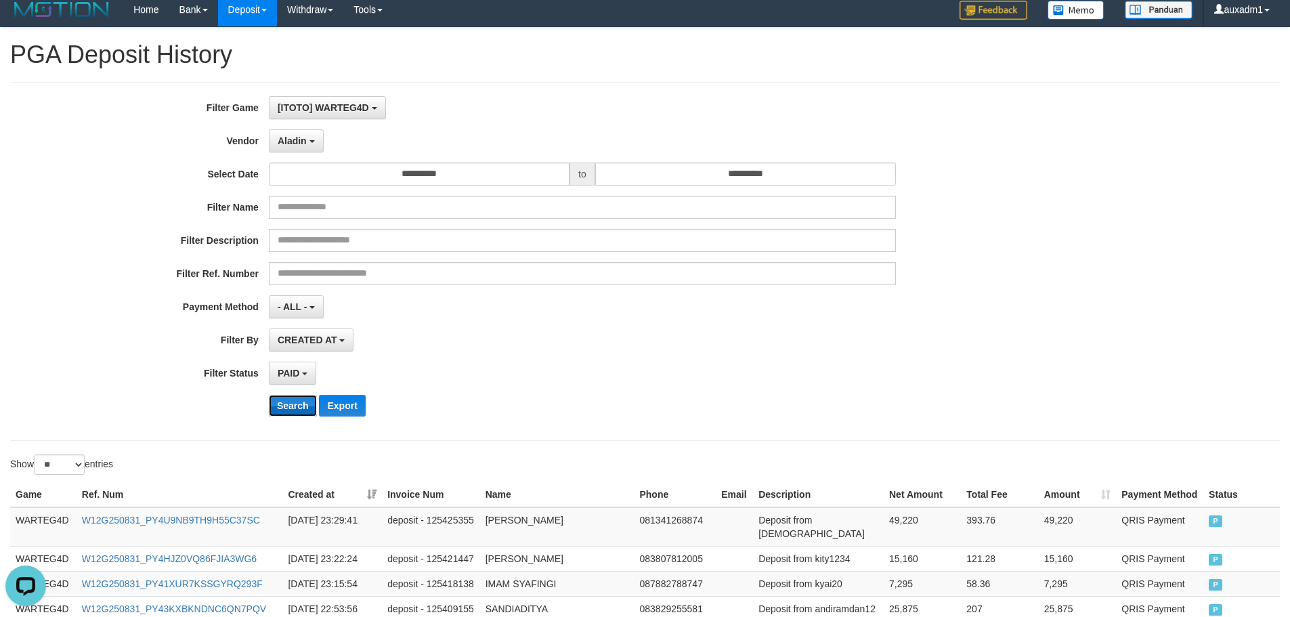
click at [301, 410] on button "Search" at bounding box center [293, 406] width 48 height 22
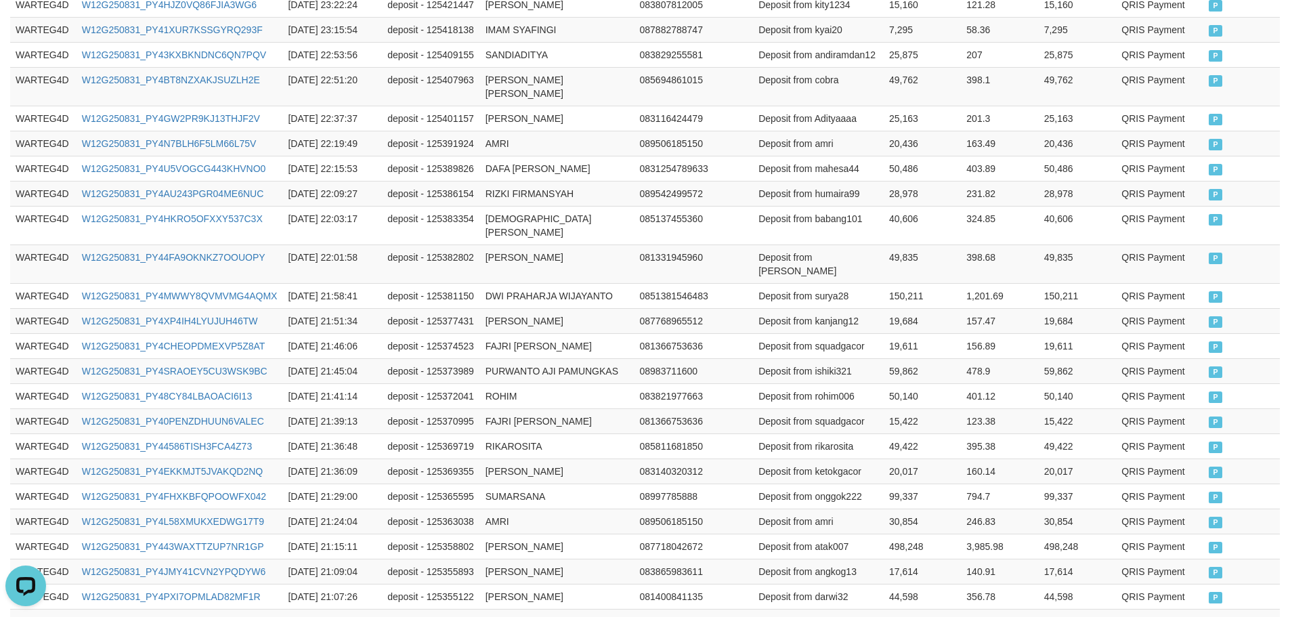
scroll to position [657, 0]
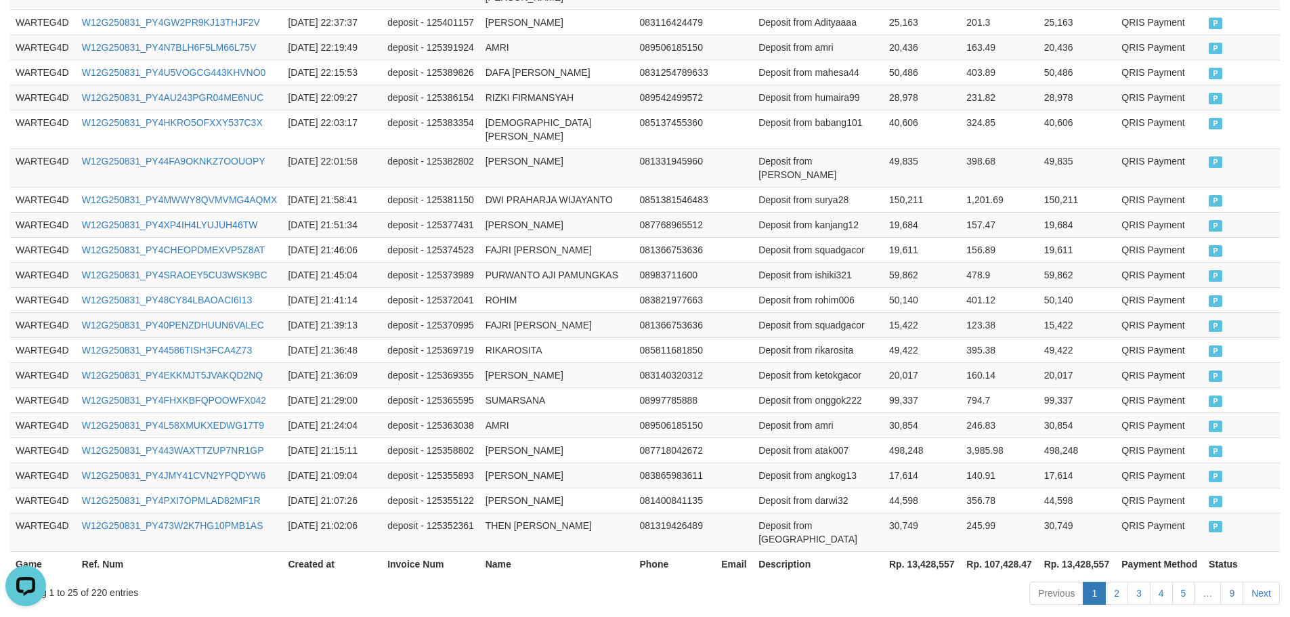
click at [937, 551] on th "Rp. 13,428,557" at bounding box center [921, 563] width 77 height 25
copy th "13,428,557"
click at [999, 551] on th "Rp. 107,428.47" at bounding box center [999, 563] width 77 height 25
click at [993, 551] on th "Rp. 107,428.47" at bounding box center [999, 563] width 77 height 25
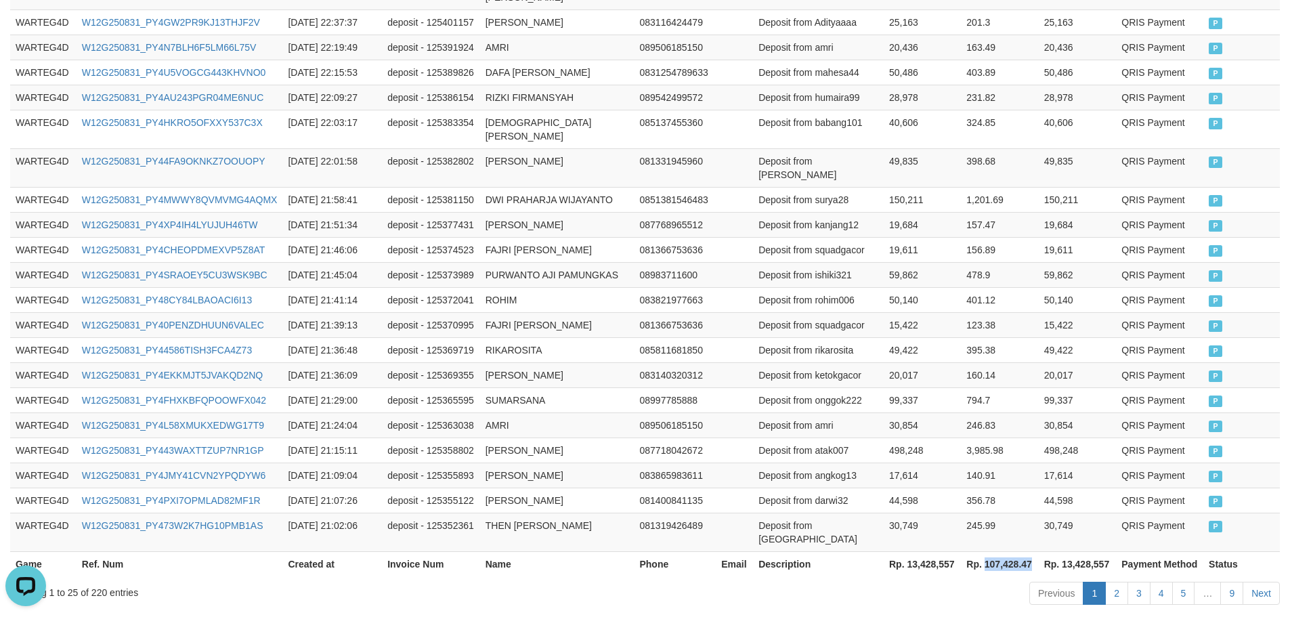
click at [993, 551] on th "Rp. 107,428.47" at bounding box center [999, 563] width 77 height 25
copy th "107,428.47"
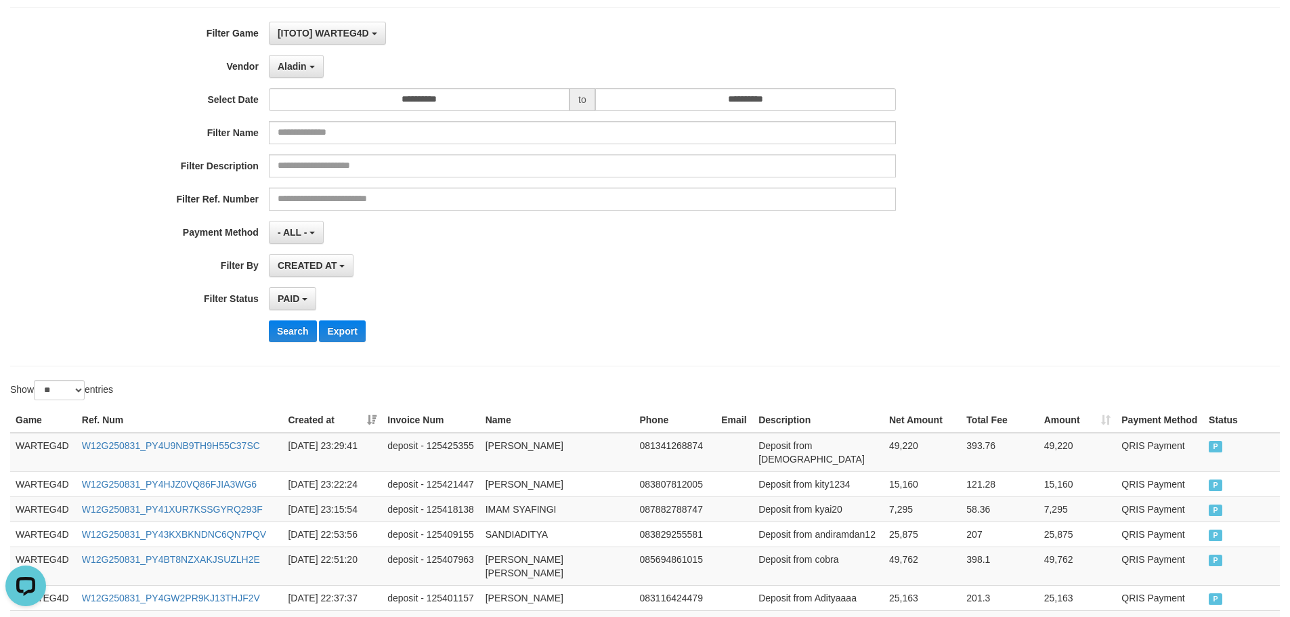
scroll to position [0, 0]
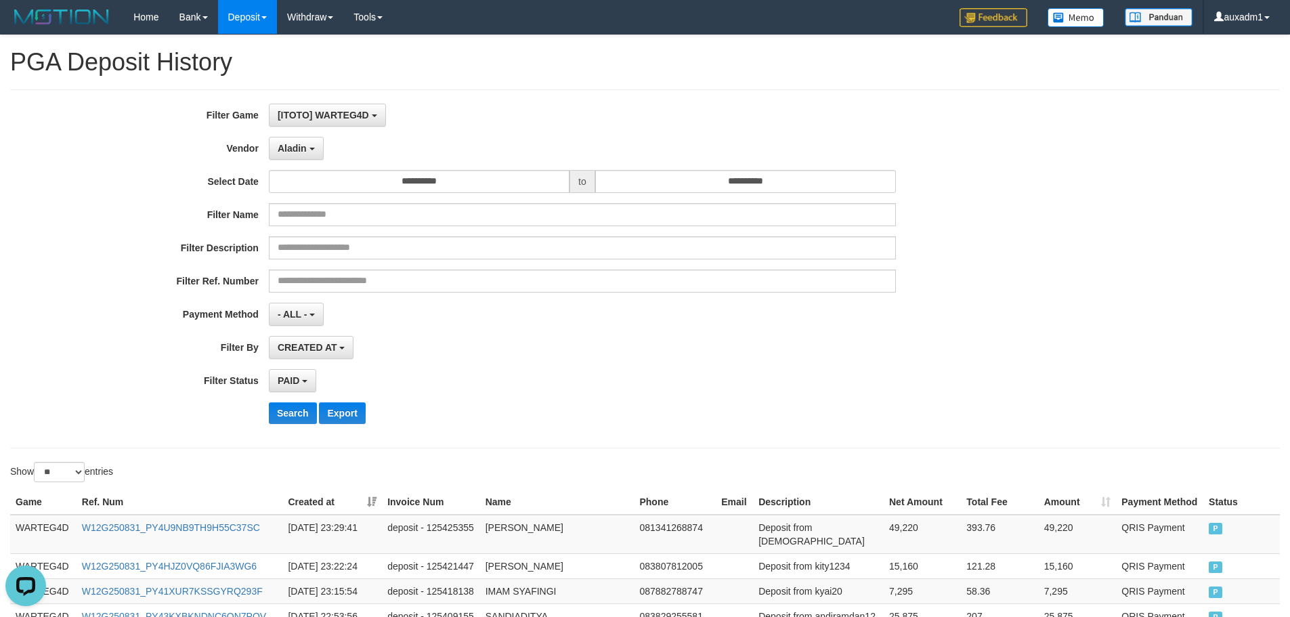
click at [307, 160] on div "**********" at bounding box center [537, 269] width 1075 height 330
click at [308, 155] on button "Aladin" at bounding box center [296, 148] width 55 height 23
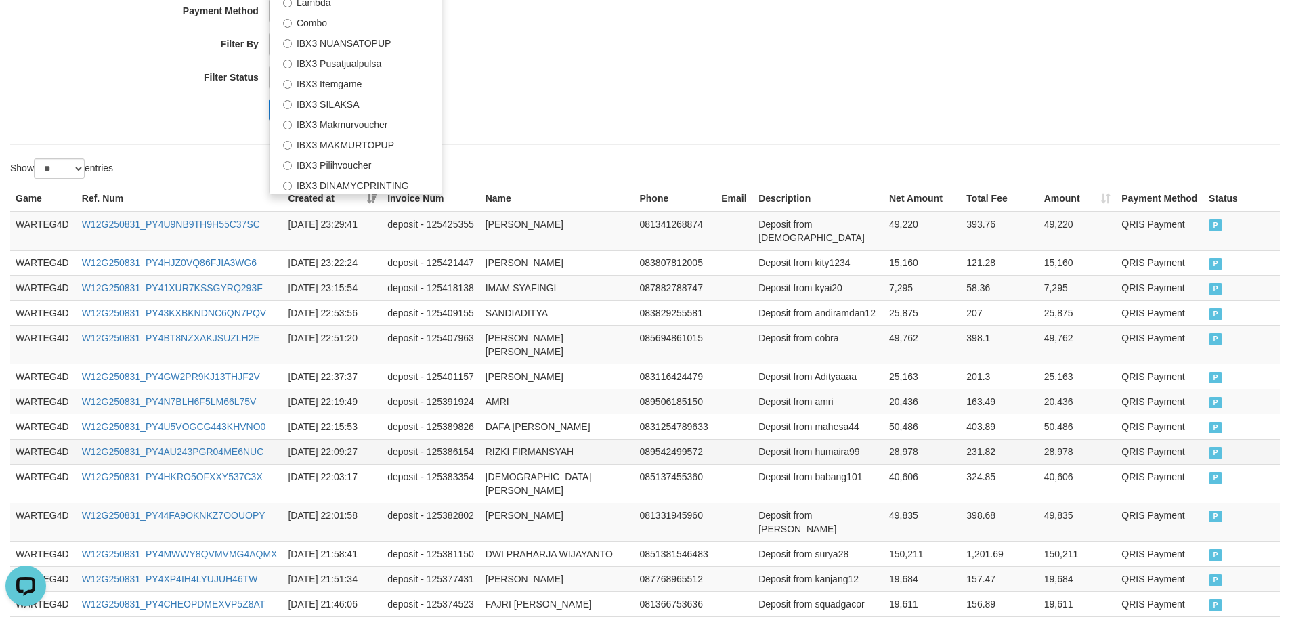
scroll to position [406, 0]
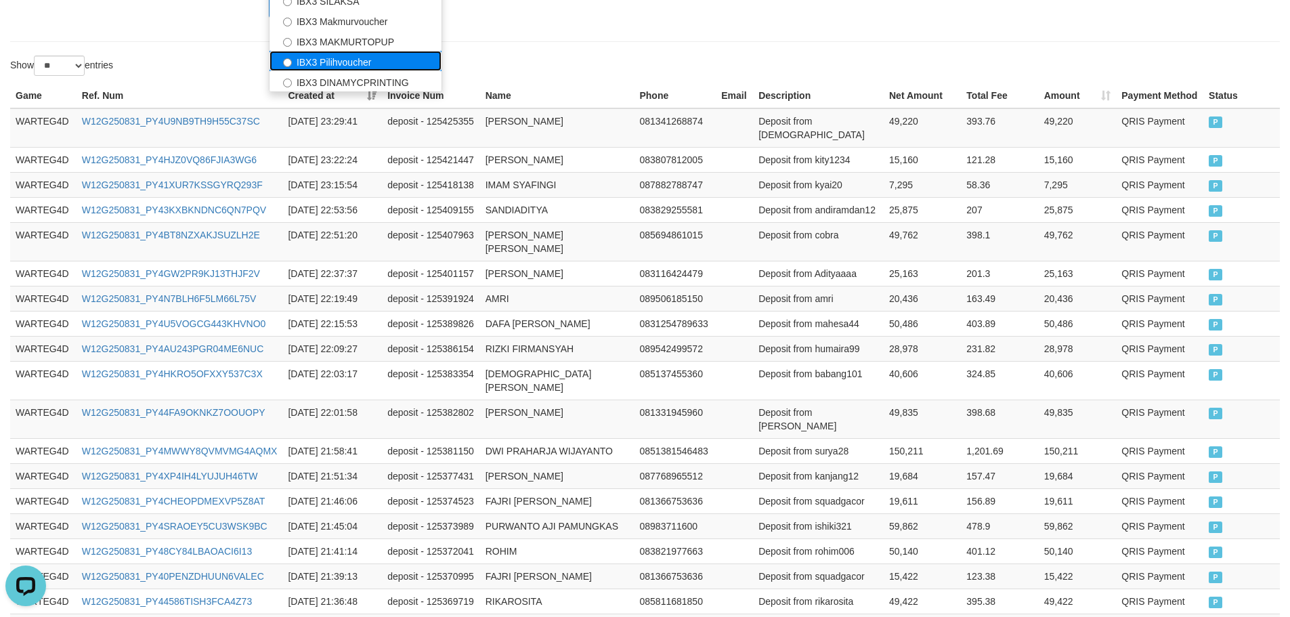
click at [370, 51] on label "IBX3 Pilihvoucher" at bounding box center [355, 61] width 172 height 20
select select "**********"
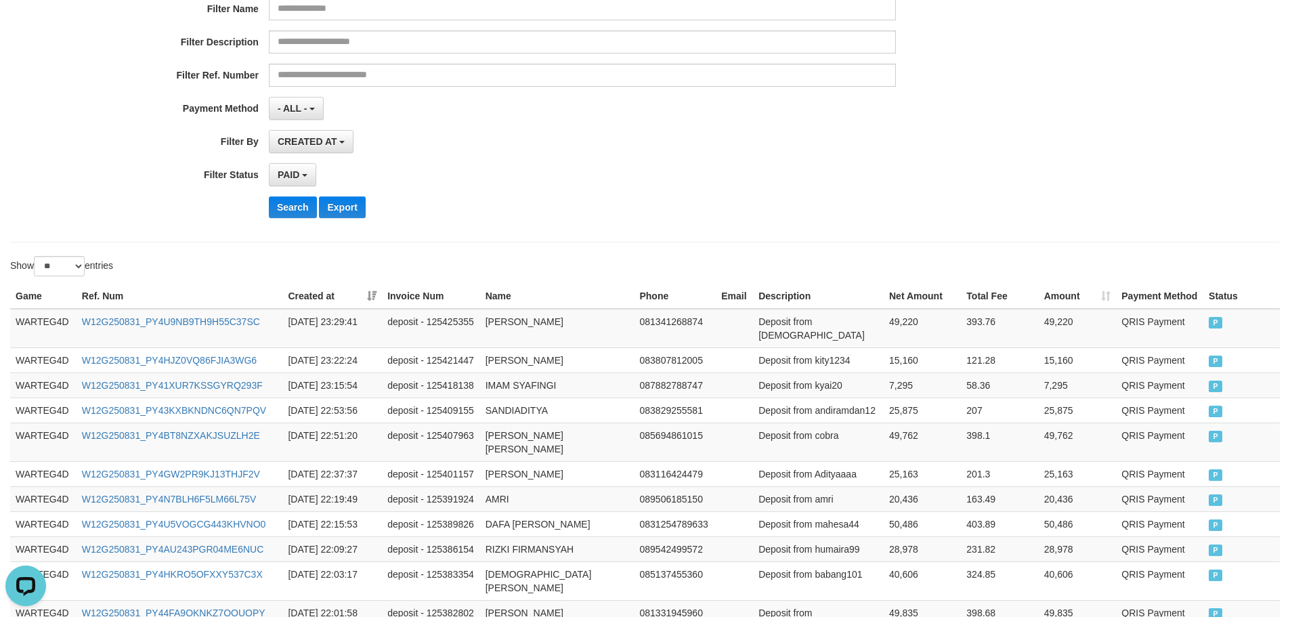
scroll to position [203, 0]
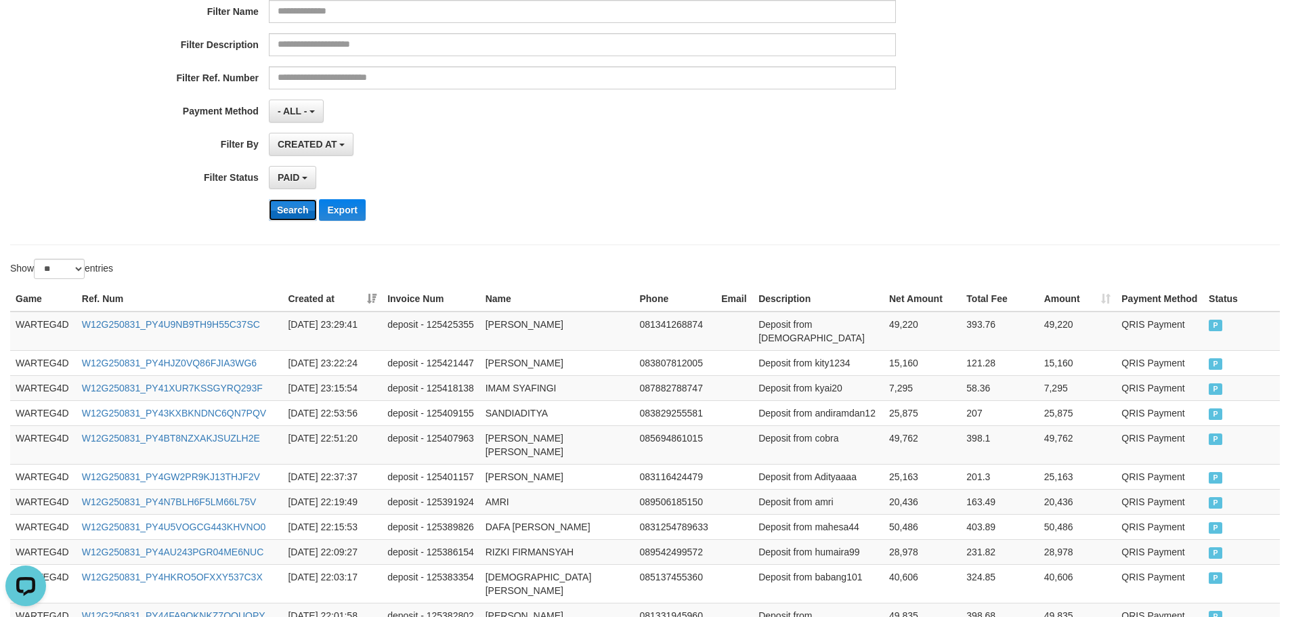
click at [284, 217] on button "Search" at bounding box center [293, 210] width 48 height 22
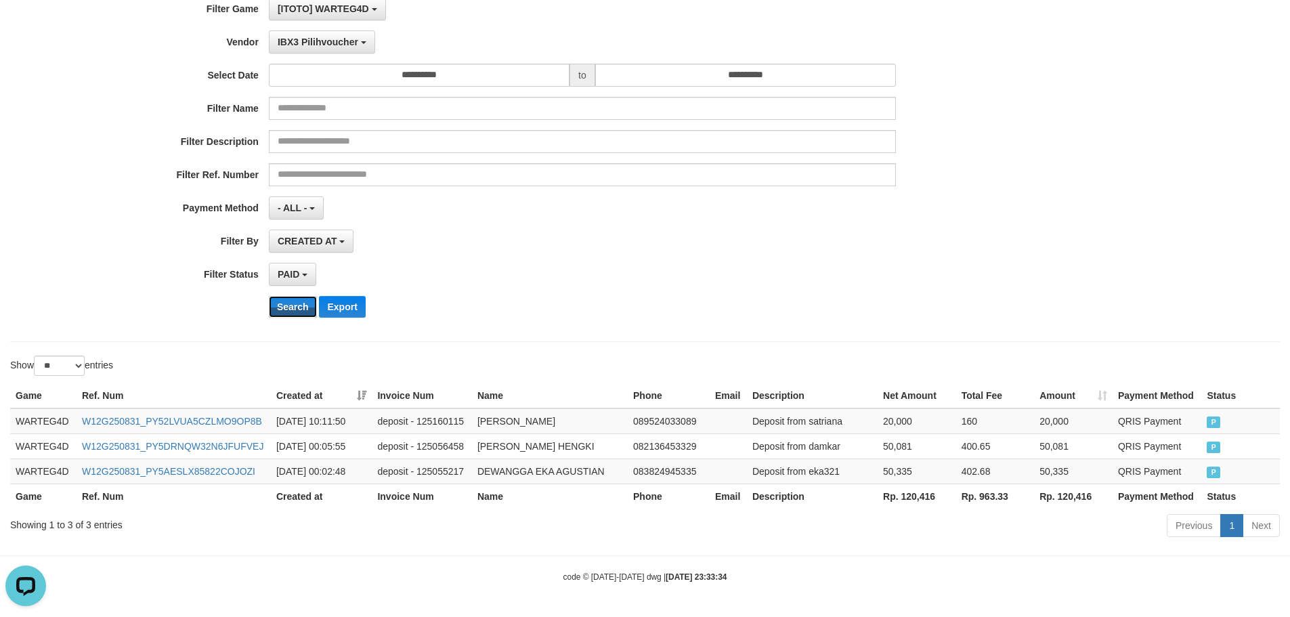
scroll to position [106, 0]
click at [916, 495] on th "Rp. 120,416" at bounding box center [916, 495] width 79 height 25
copy th "120,416"
click at [986, 498] on th "Rp. 963.33" at bounding box center [995, 495] width 79 height 25
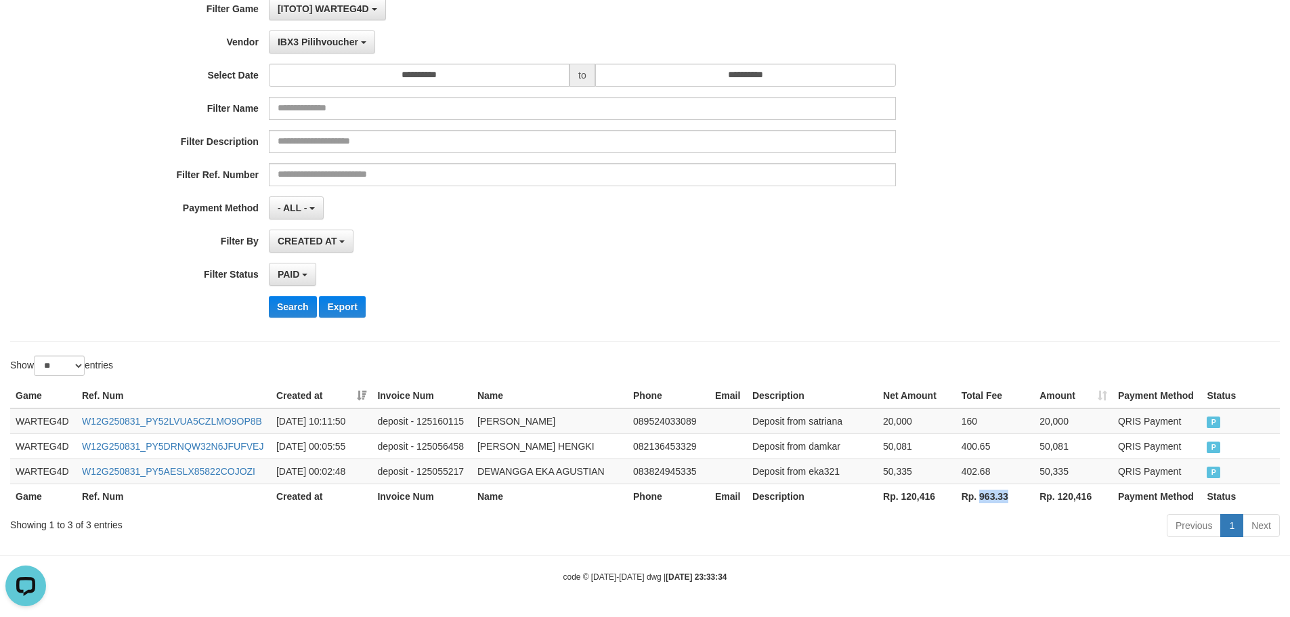
click at [986, 498] on th "Rp. 963.33" at bounding box center [995, 495] width 79 height 25
copy th "963.33"
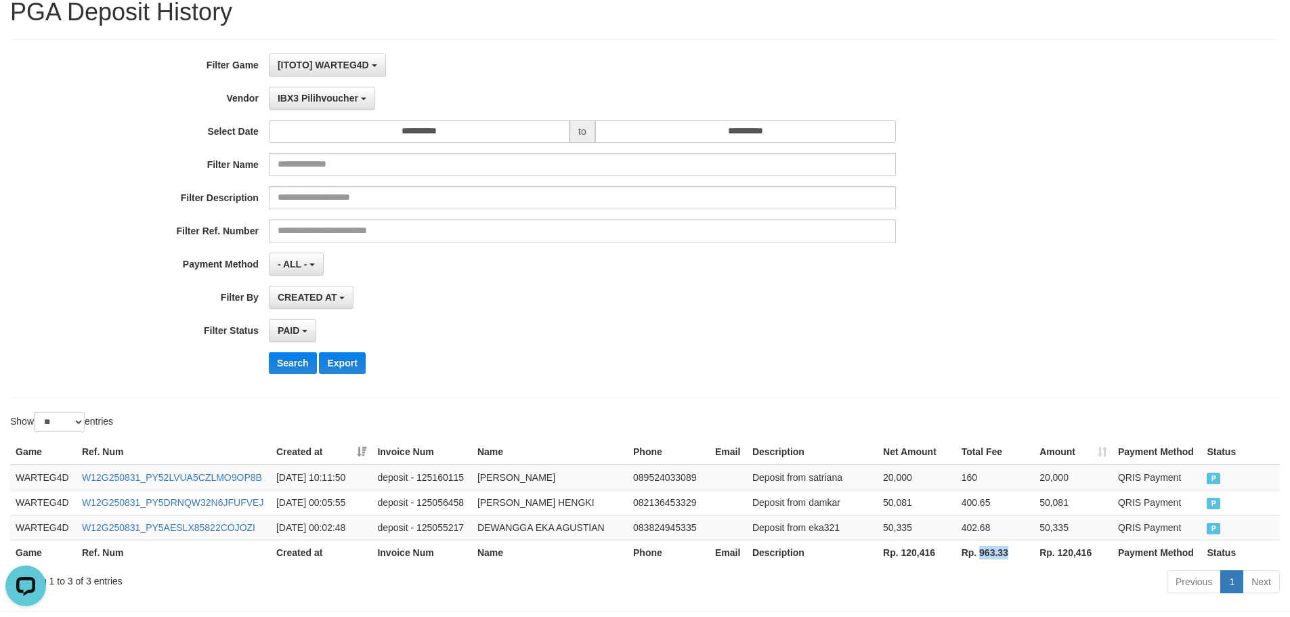
scroll to position [0, 0]
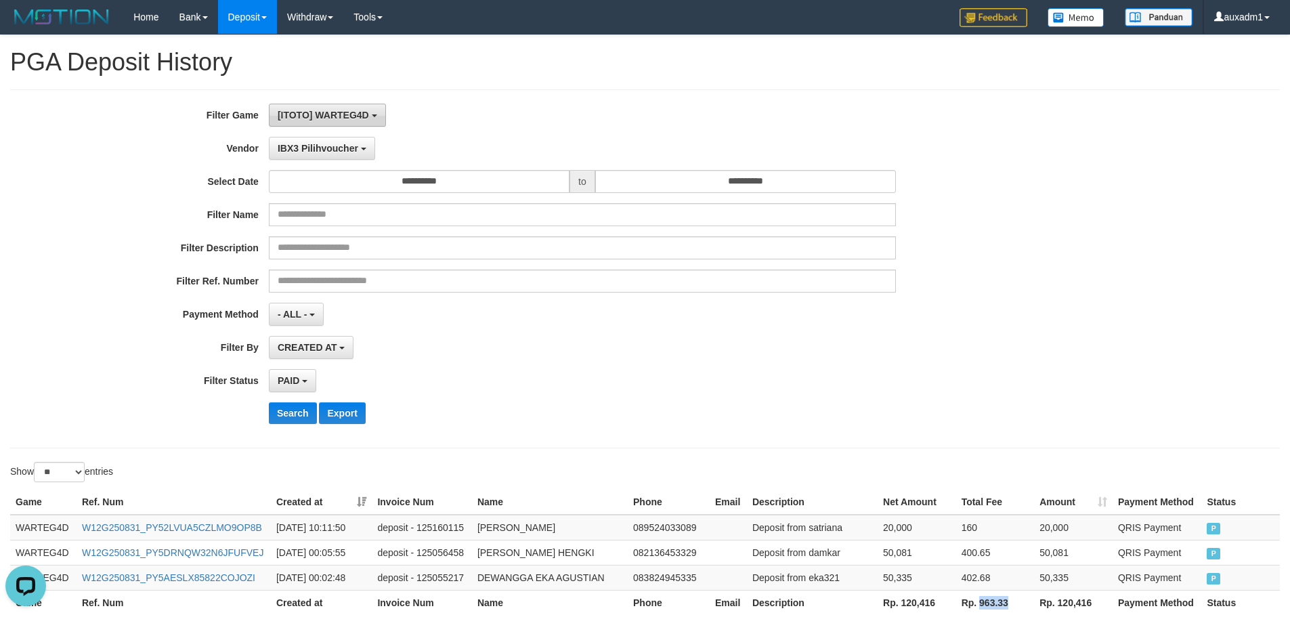
click at [304, 110] on span "[ITOTO] WARTEG4D" at bounding box center [323, 115] width 91 height 11
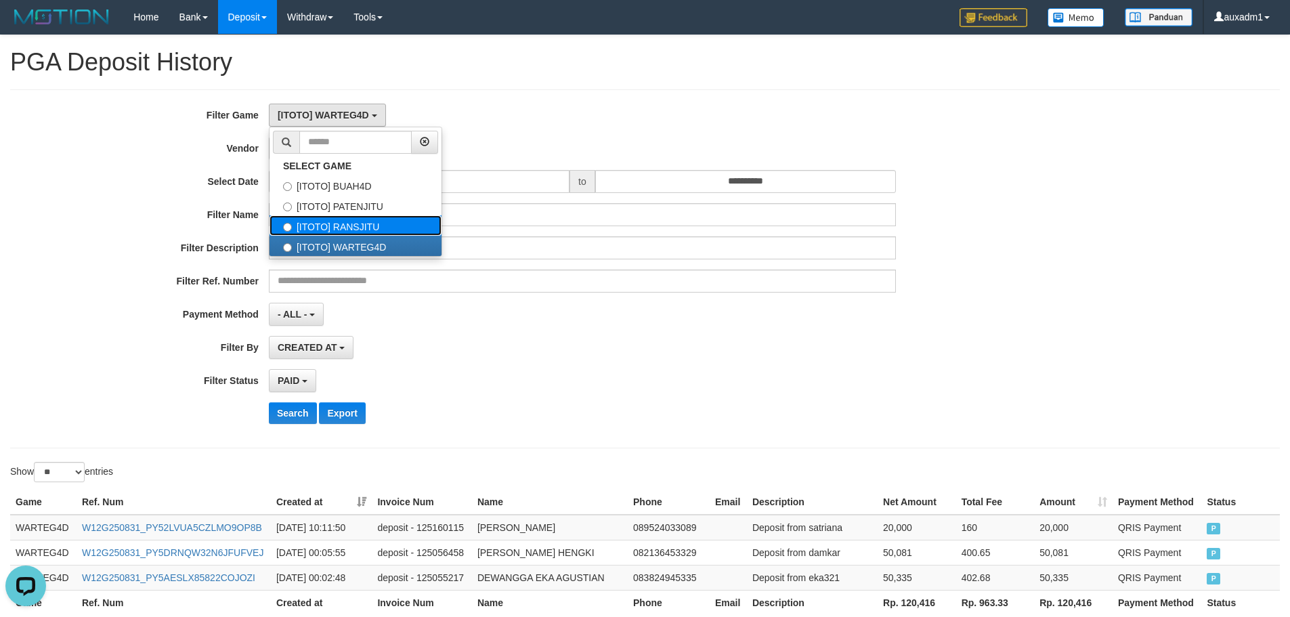
click at [386, 221] on label "[ITOTO] RANSJITU" at bounding box center [355, 225] width 172 height 20
select select "****"
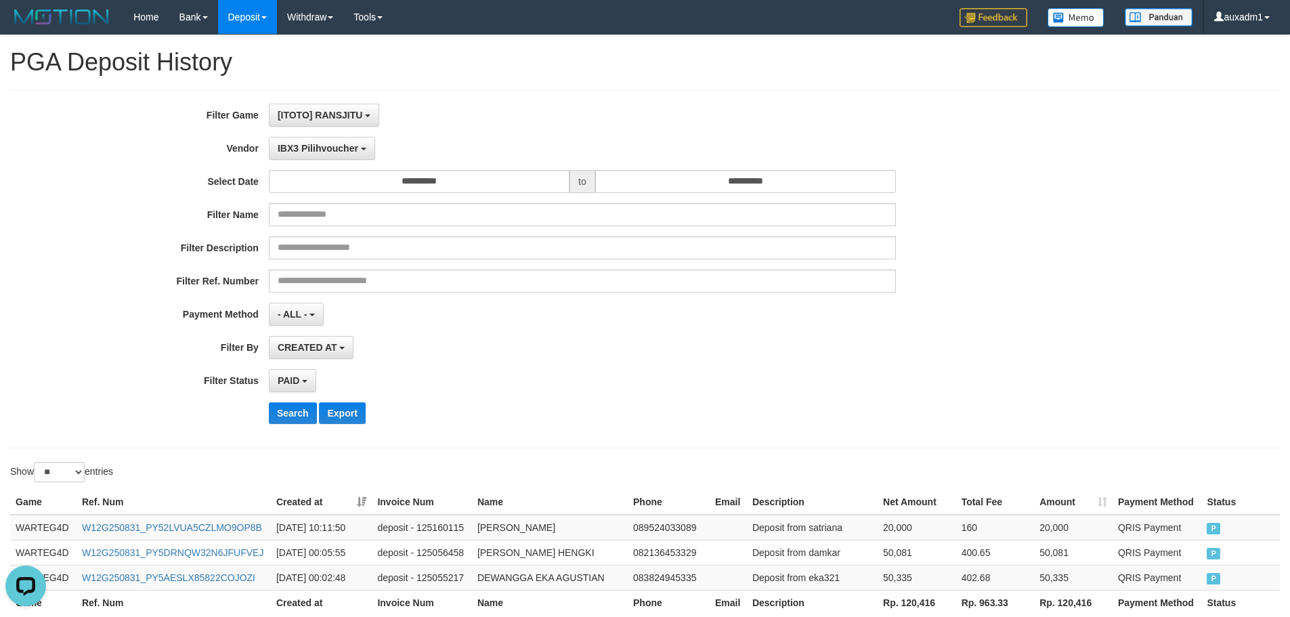
scroll to position [46, 0]
click at [283, 414] on button "Search" at bounding box center [293, 413] width 48 height 22
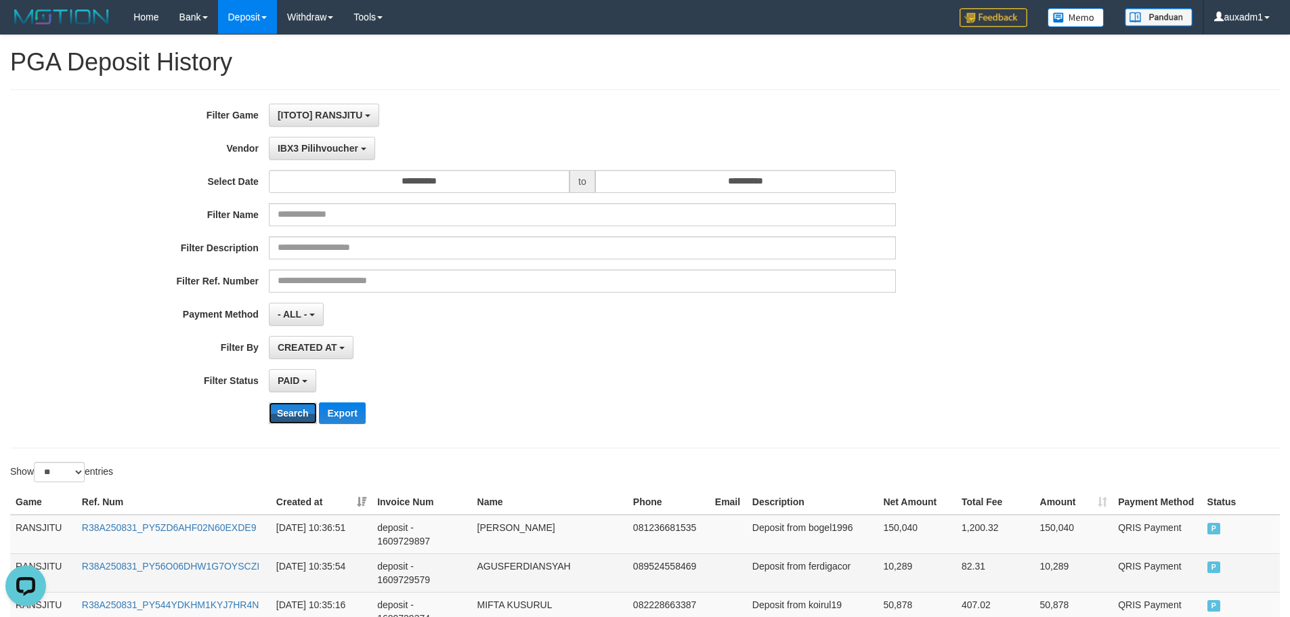
scroll to position [996, 0]
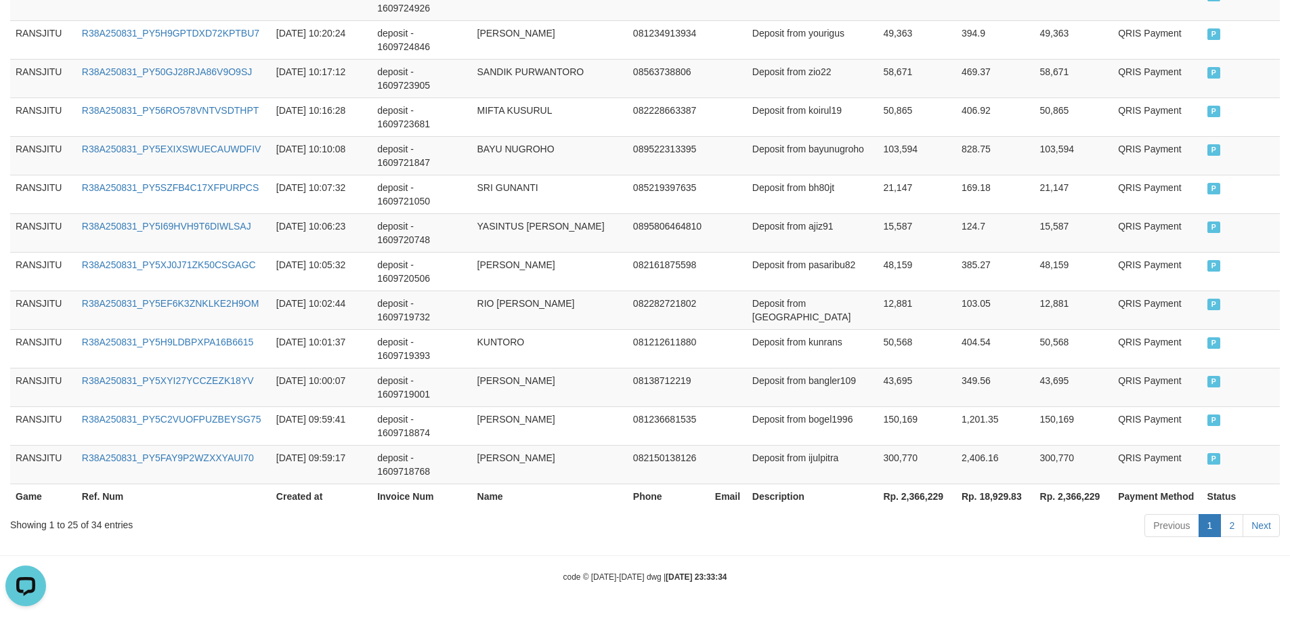
click at [921, 496] on th "Rp. 2,366,229" at bounding box center [916, 495] width 79 height 25
copy th "2,366,229"
click at [1011, 499] on th "Rp. 18,929.83" at bounding box center [995, 495] width 79 height 25
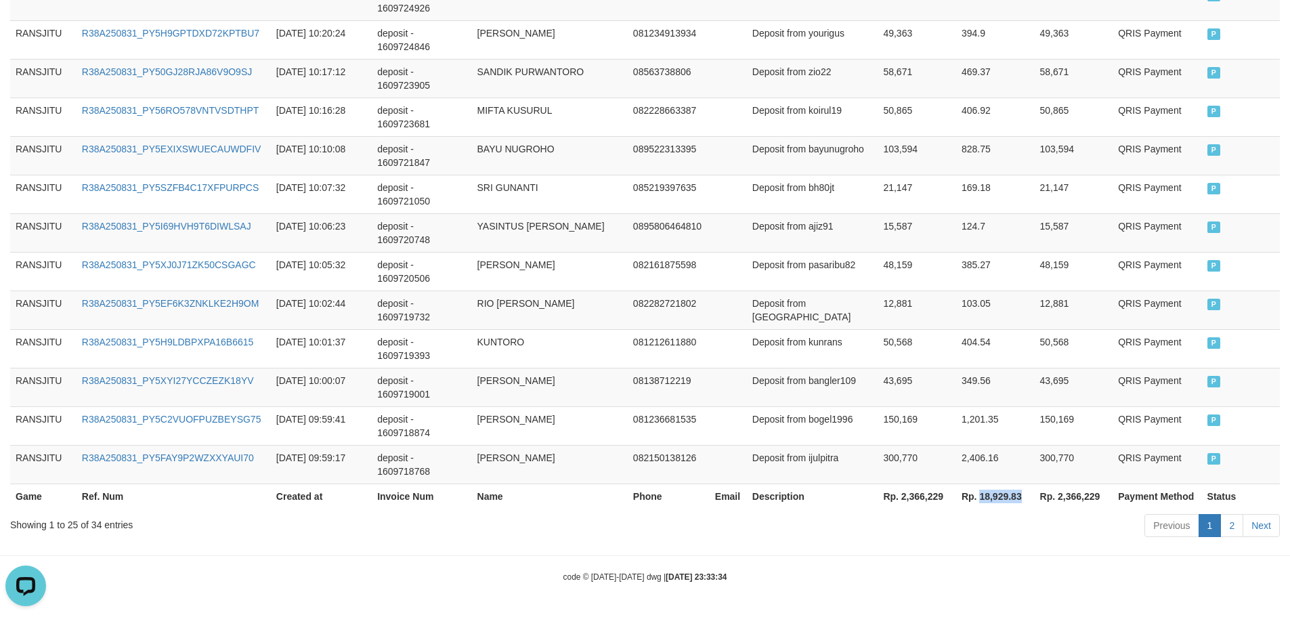
copy th "18,929.83"
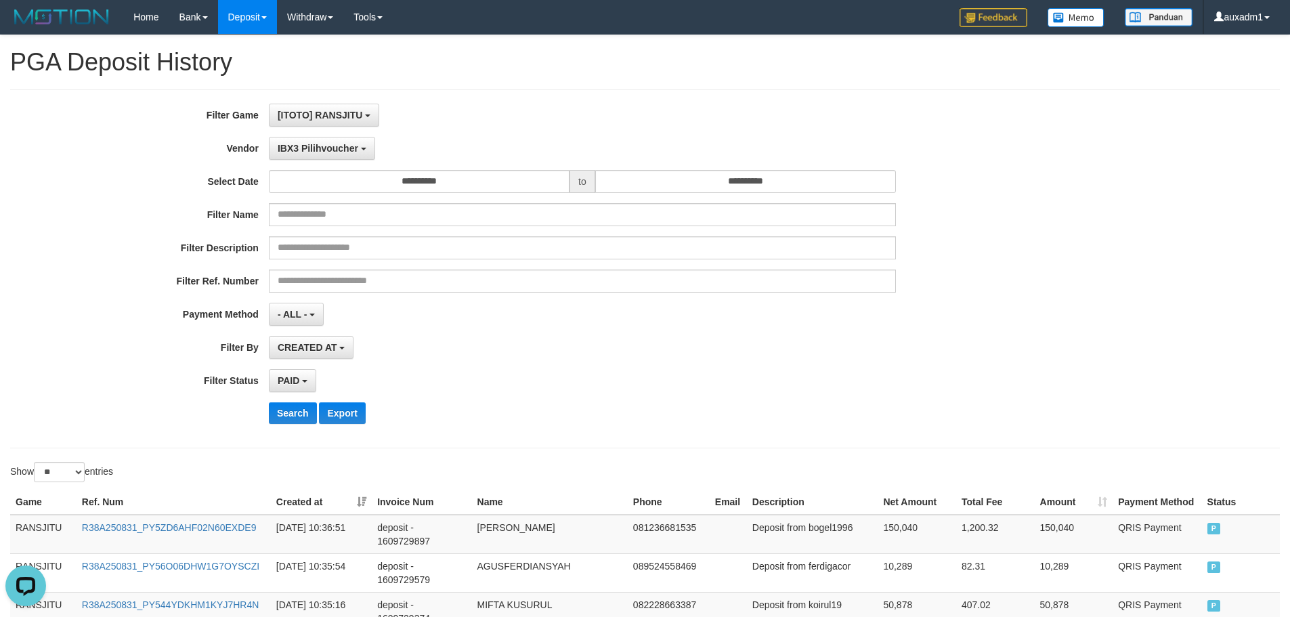
drag, startPoint x: 344, startPoint y: 163, endPoint x: 353, endPoint y: 127, distance: 37.6
click at [347, 151] on div "**********" at bounding box center [537, 269] width 1075 height 330
click at [353, 127] on div "**********" at bounding box center [537, 269] width 1075 height 330
click at [347, 149] on span "IBX3 Pilihvoucher" at bounding box center [318, 148] width 81 height 11
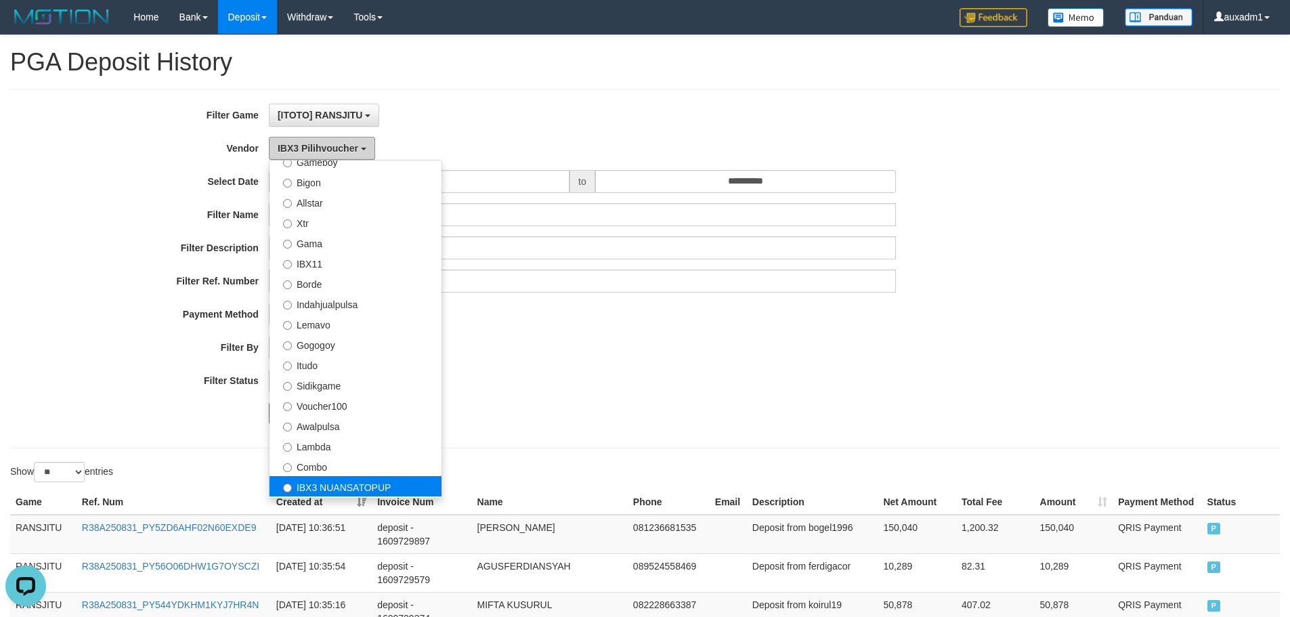
scroll to position [106, 0]
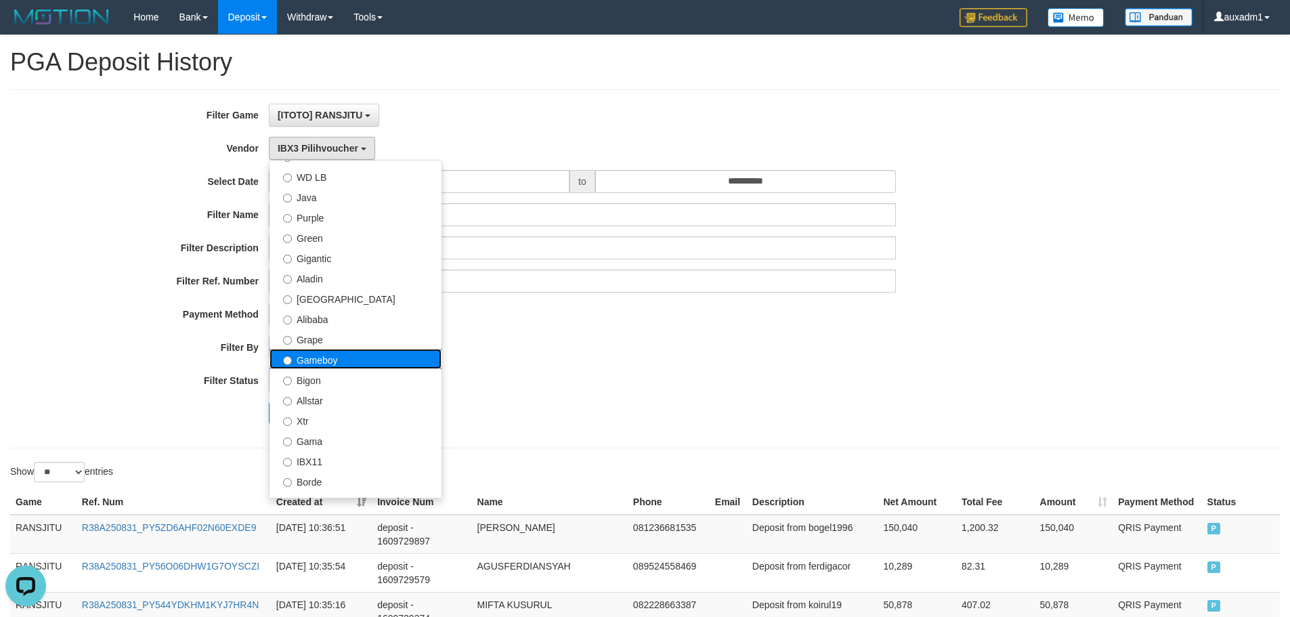
click at [324, 359] on label "Gameboy" at bounding box center [355, 359] width 172 height 20
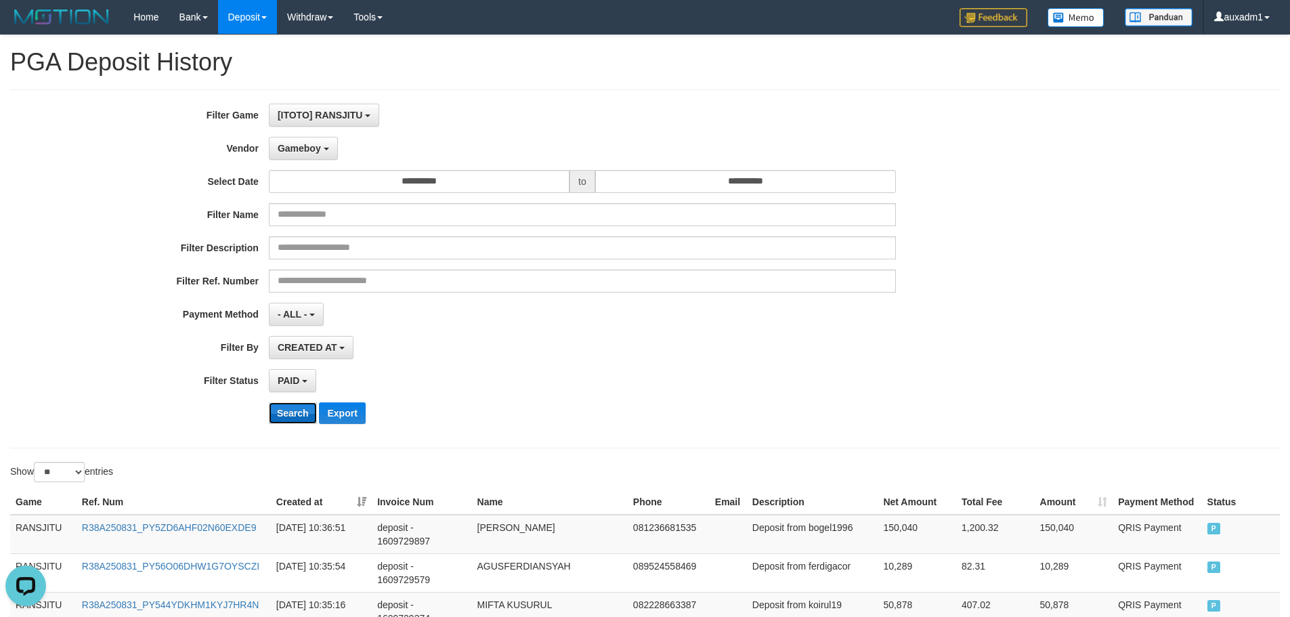
click at [312, 405] on button "Search" at bounding box center [293, 413] width 48 height 22
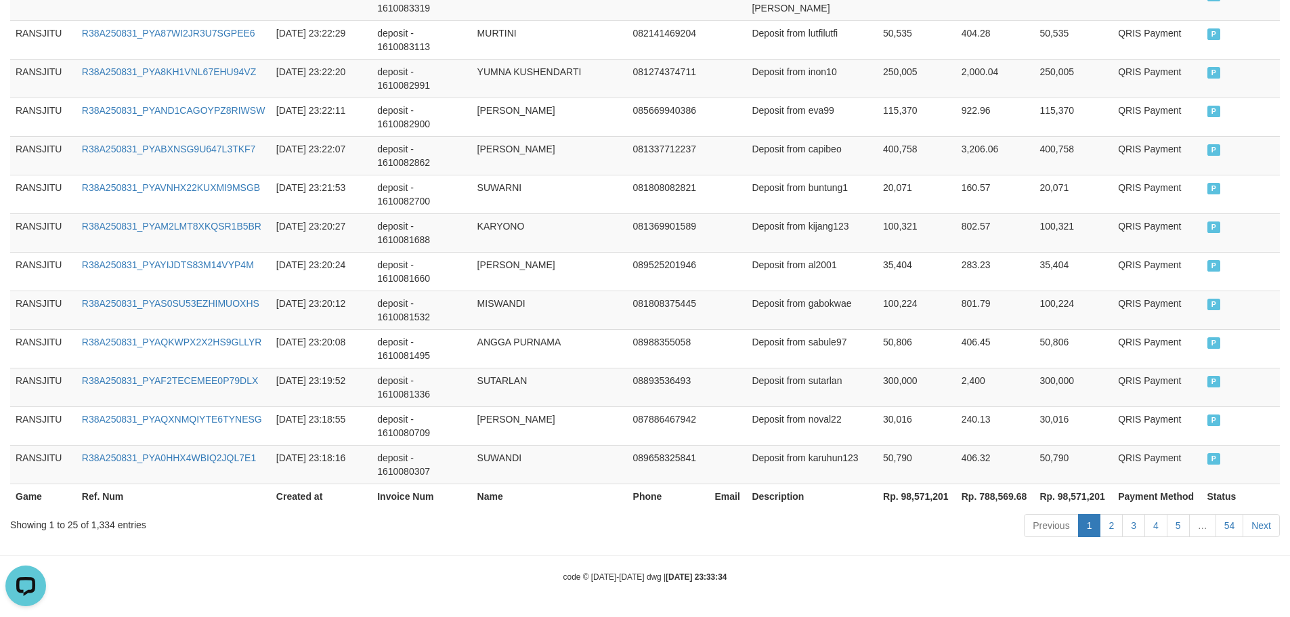
click at [927, 493] on th "Rp. 98,571,201" at bounding box center [916, 495] width 79 height 25
copy th "98,571,201"
click at [1011, 496] on th "Rp. 788,569.68" at bounding box center [995, 495] width 79 height 25
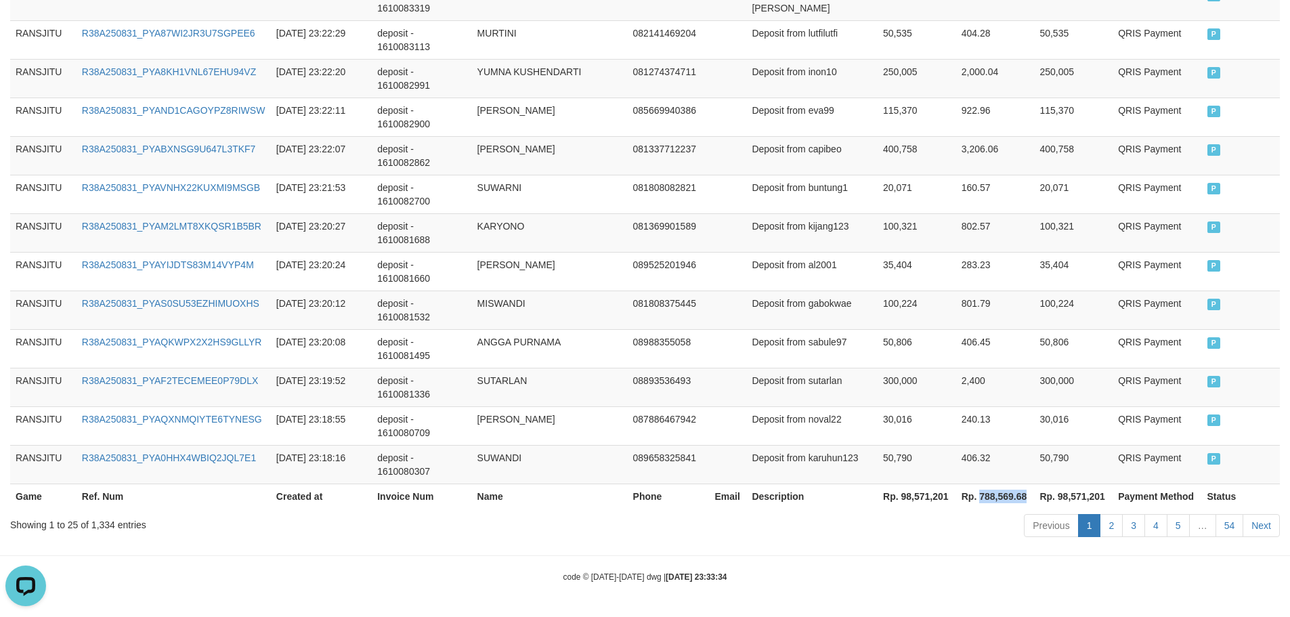
copy th "788,569.68"
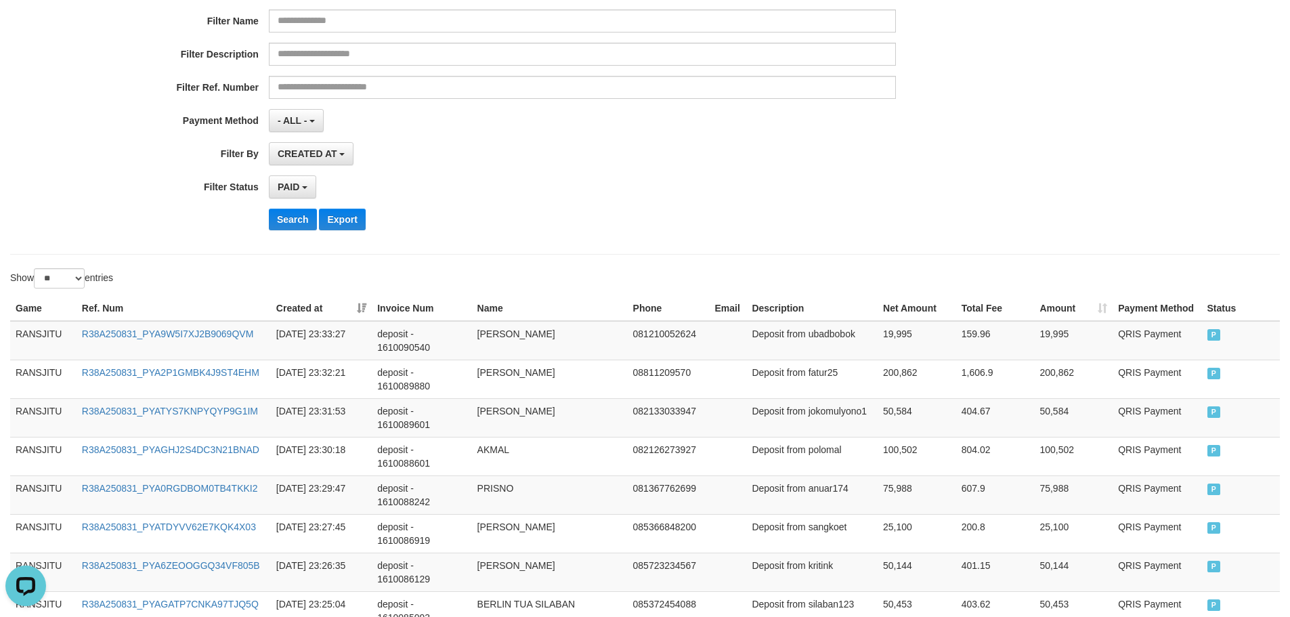
scroll to position [0, 0]
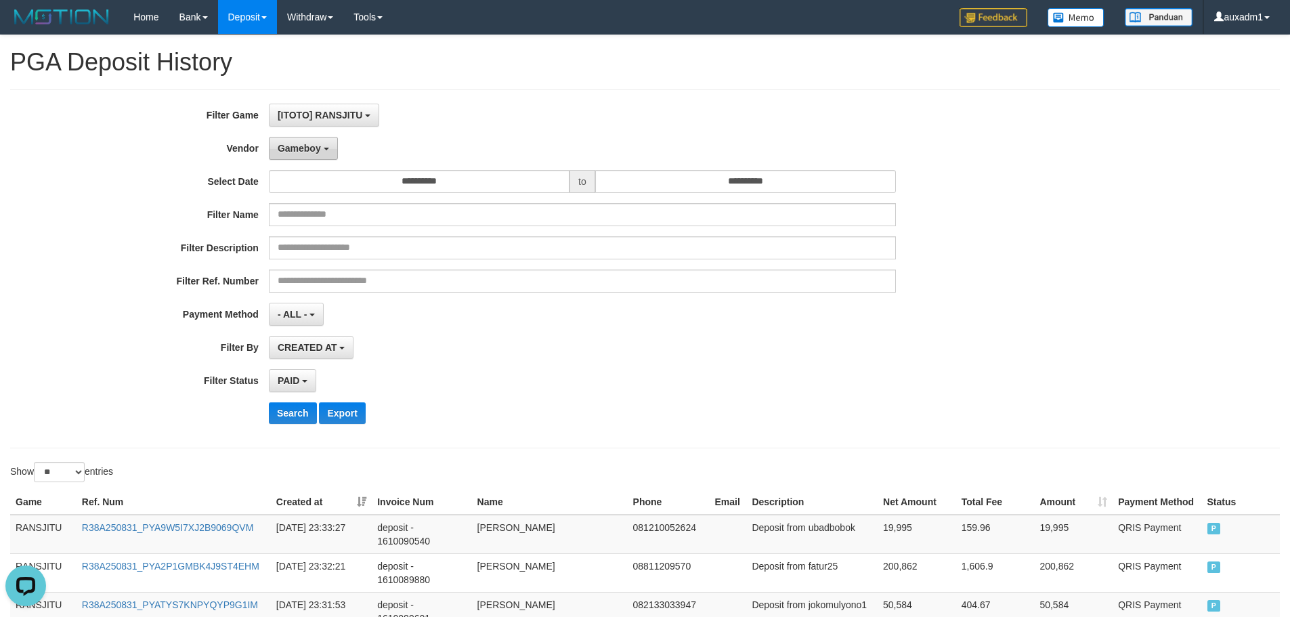
click at [317, 159] on button "Gameboy" at bounding box center [303, 148] width 69 height 23
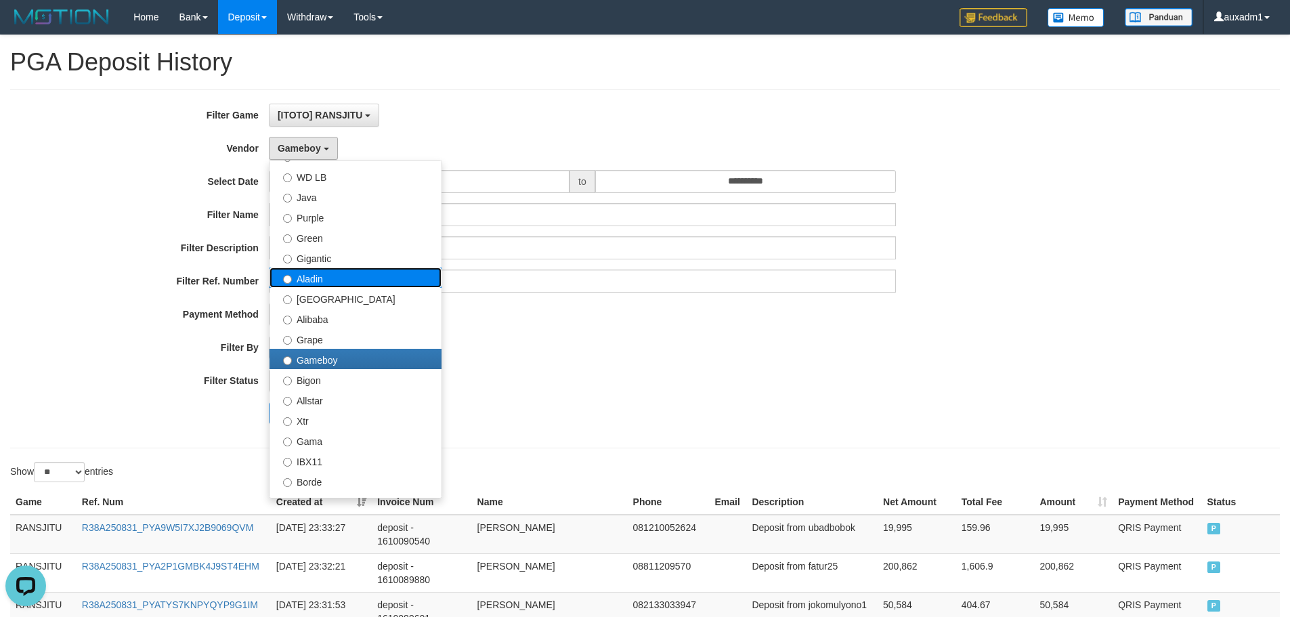
click at [316, 281] on label "Aladin" at bounding box center [355, 277] width 172 height 20
select select "**********"
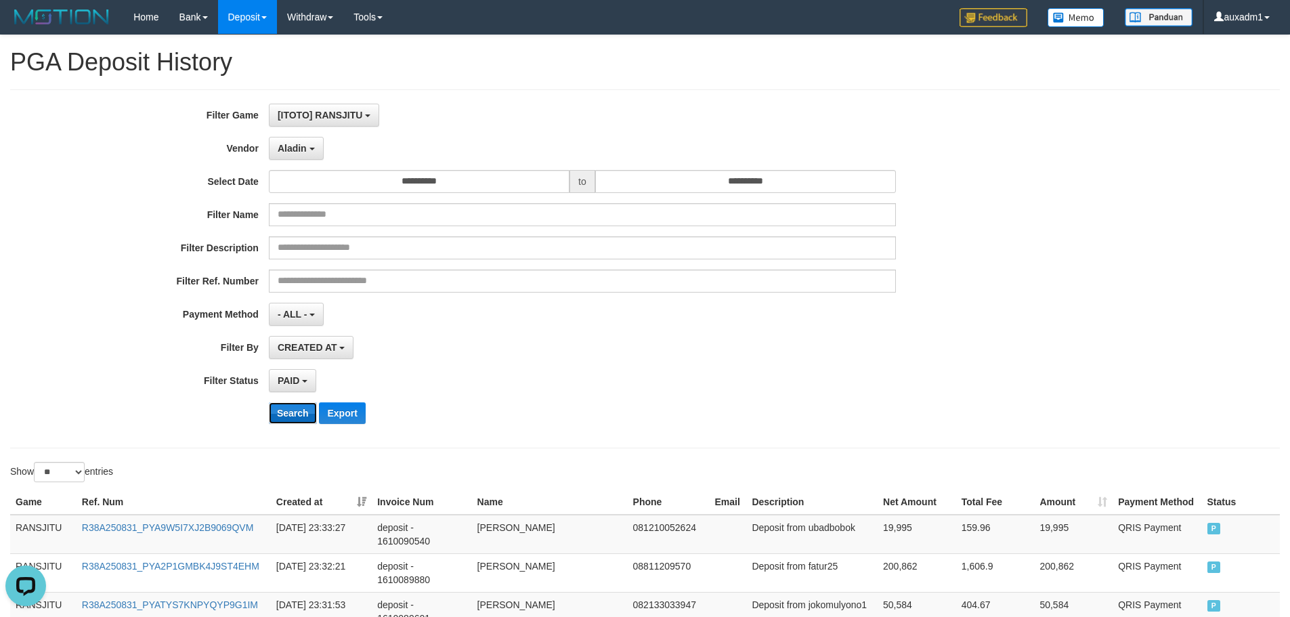
click at [299, 409] on button "Search" at bounding box center [293, 413] width 48 height 22
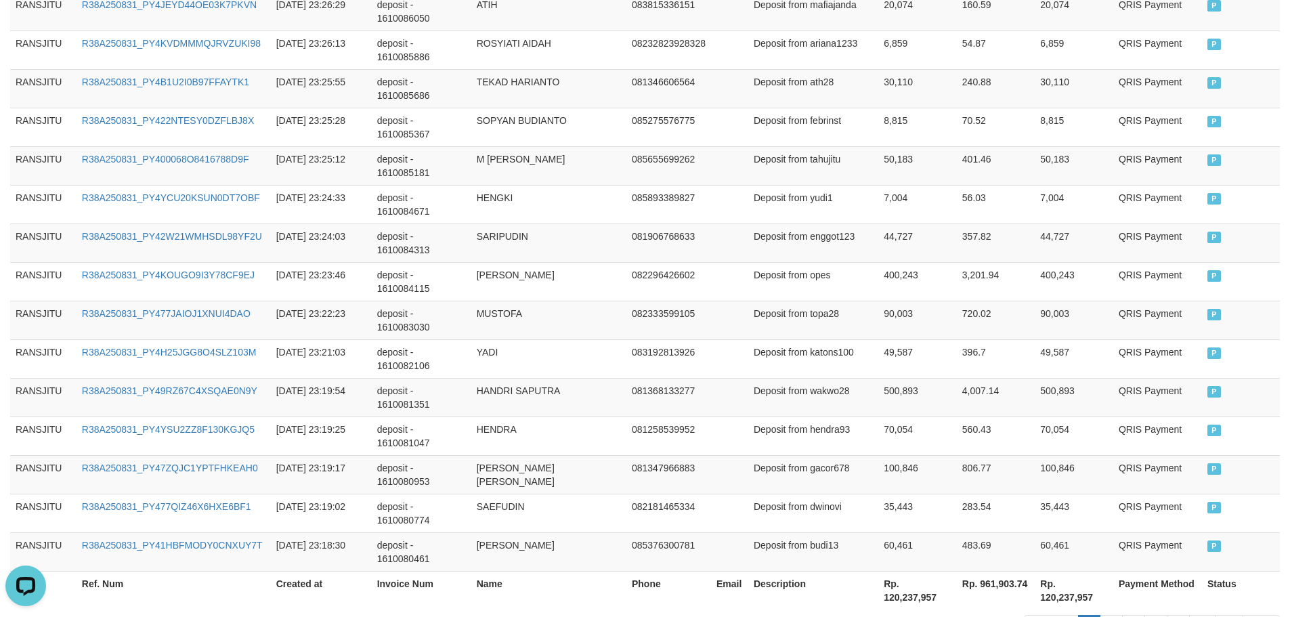
scroll to position [1009, 0]
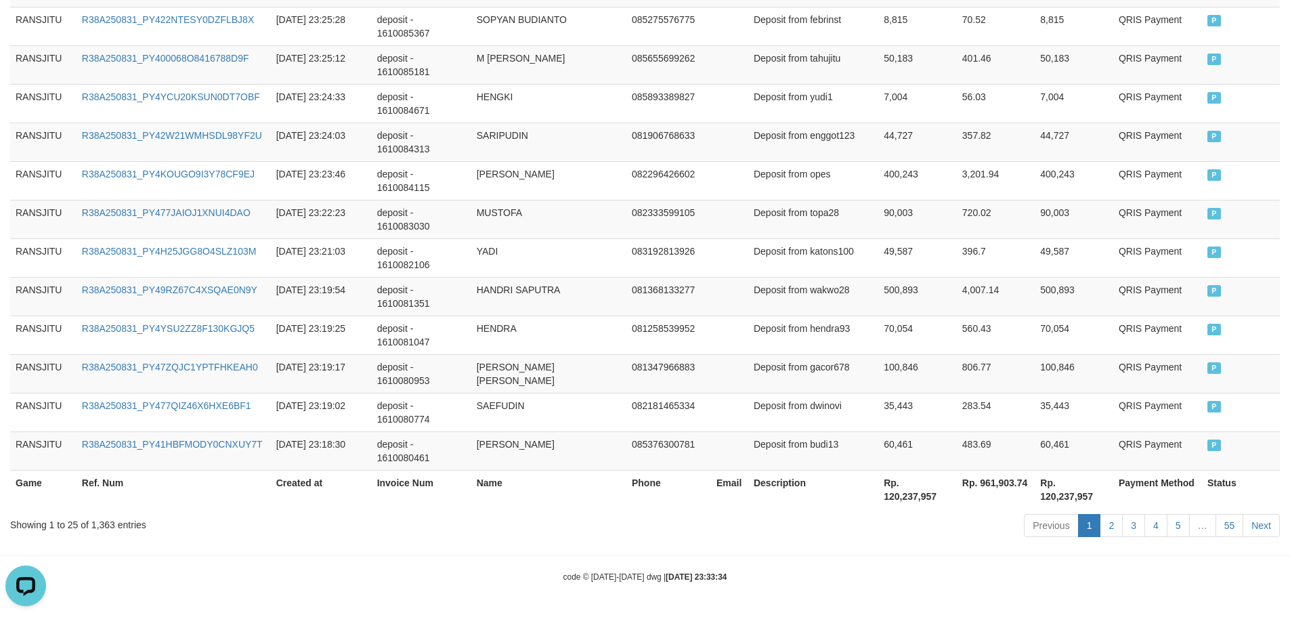
click at [895, 498] on th "Rp. 120,237,957" at bounding box center [917, 489] width 79 height 39
copy th "120,237,957"
click at [1008, 485] on th "Rp. 961,903.74" at bounding box center [996, 489] width 78 height 39
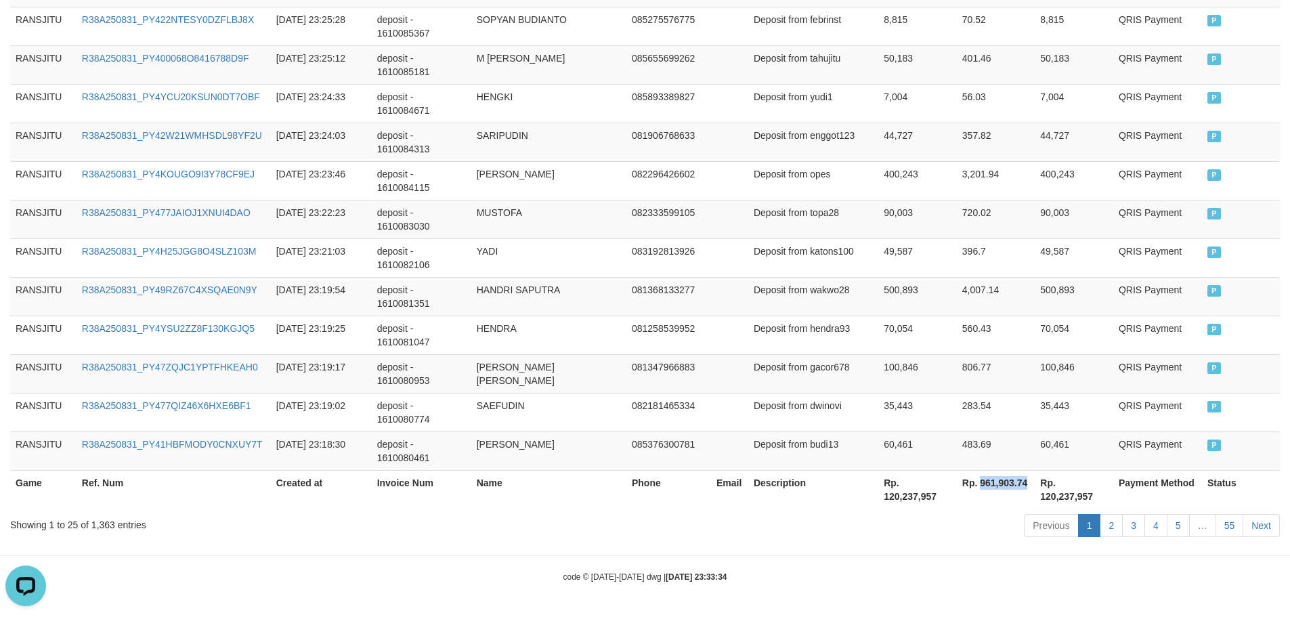
copy th "961,903.74"
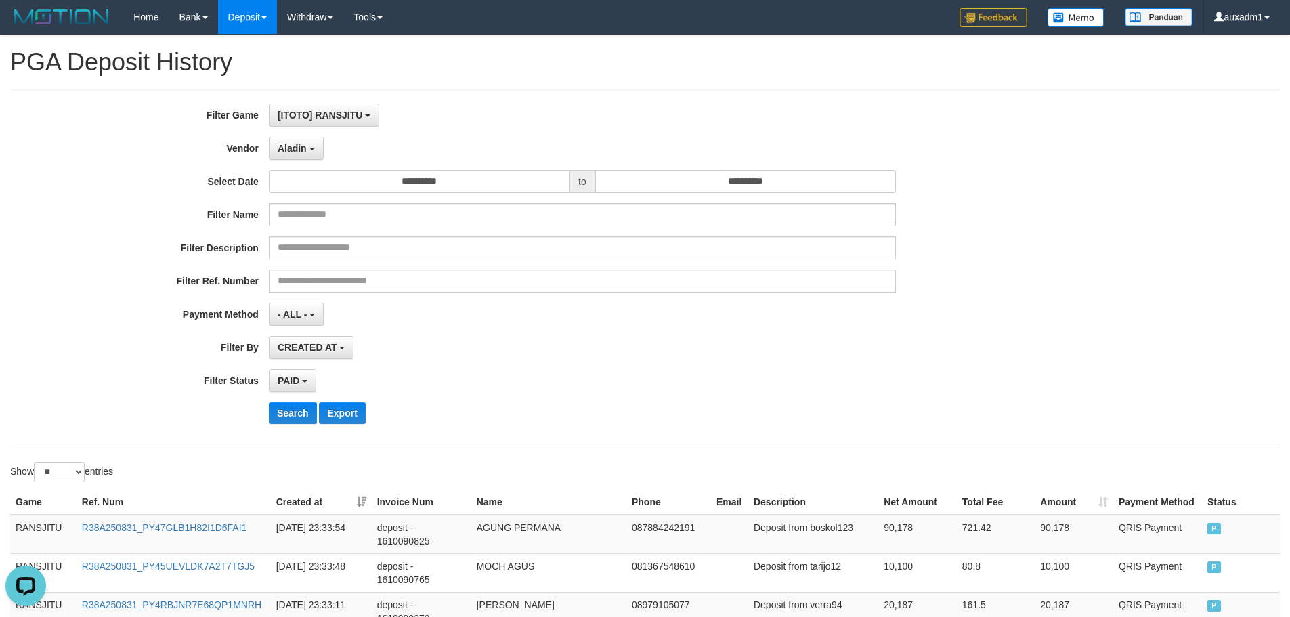
click at [296, 129] on div "**********" at bounding box center [537, 269] width 1075 height 330
click at [332, 118] on span "[ITOTO] RANSJITU" at bounding box center [320, 115] width 85 height 11
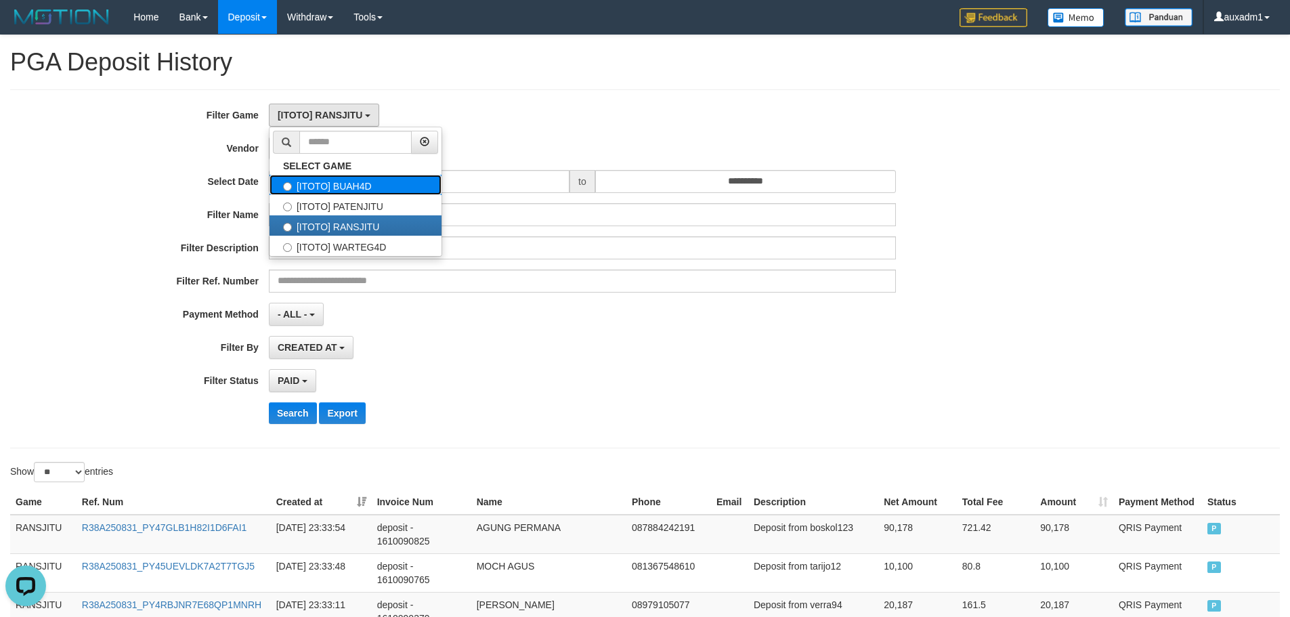
click at [368, 192] on label "[ITOTO] BUAH4D" at bounding box center [355, 185] width 172 height 20
select select "***"
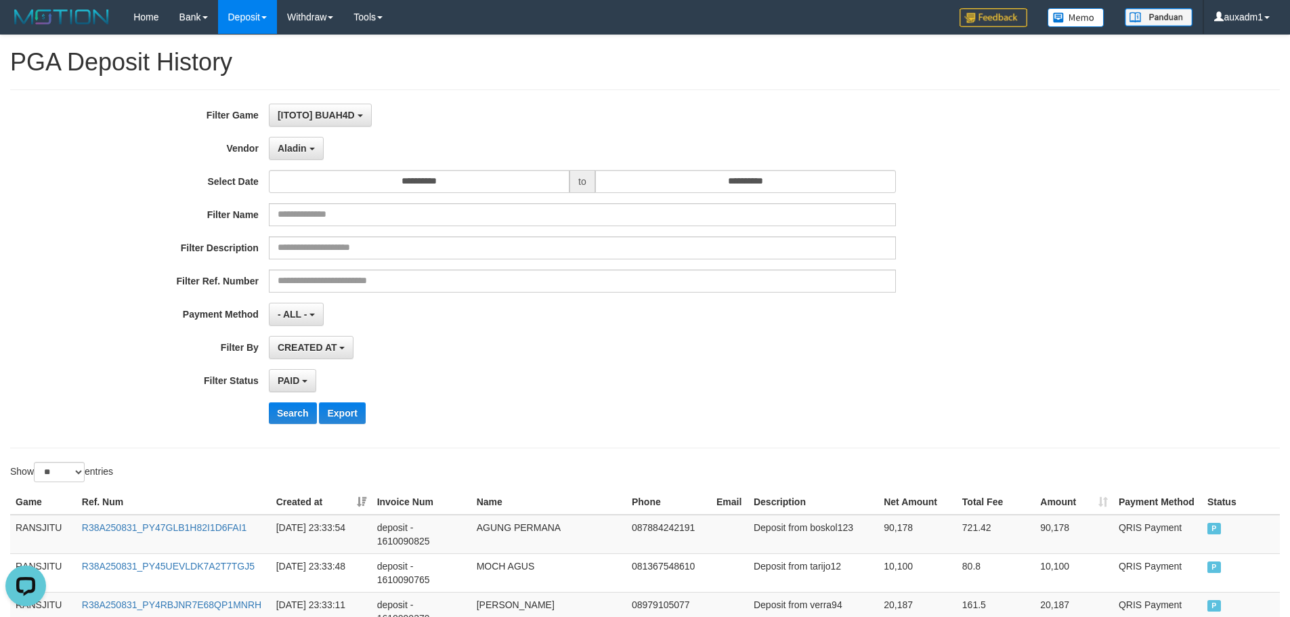
scroll to position [23, 0]
click at [278, 416] on button "Search" at bounding box center [293, 413] width 48 height 22
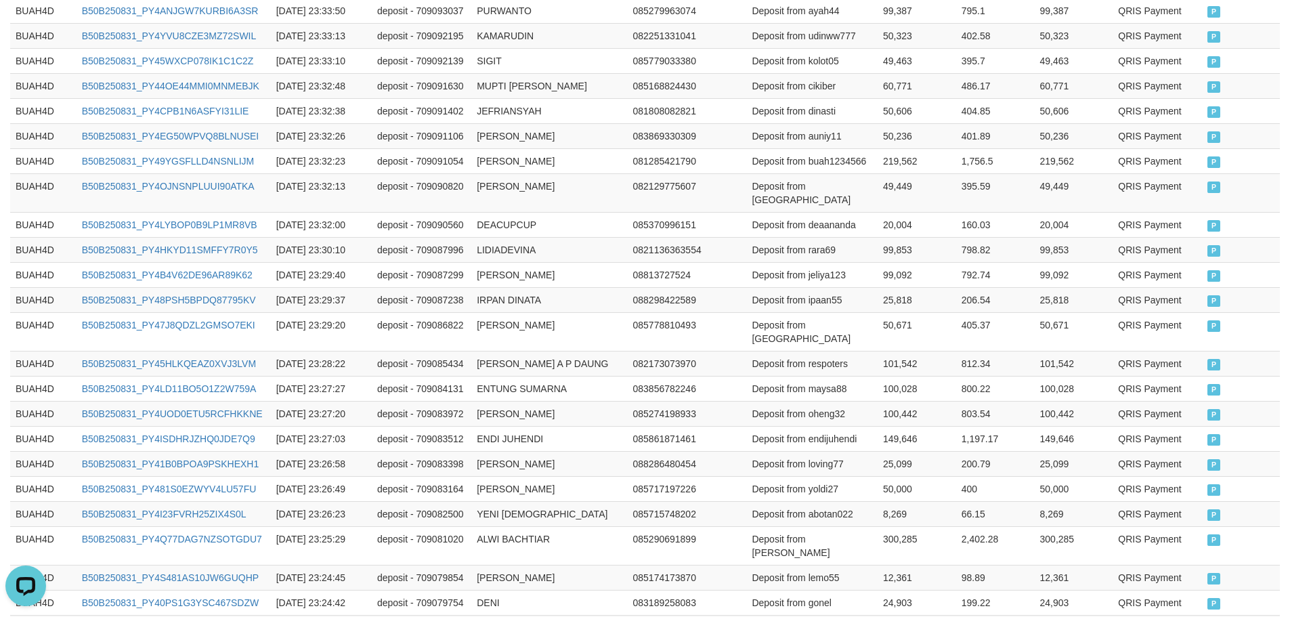
scroll to position [671, 0]
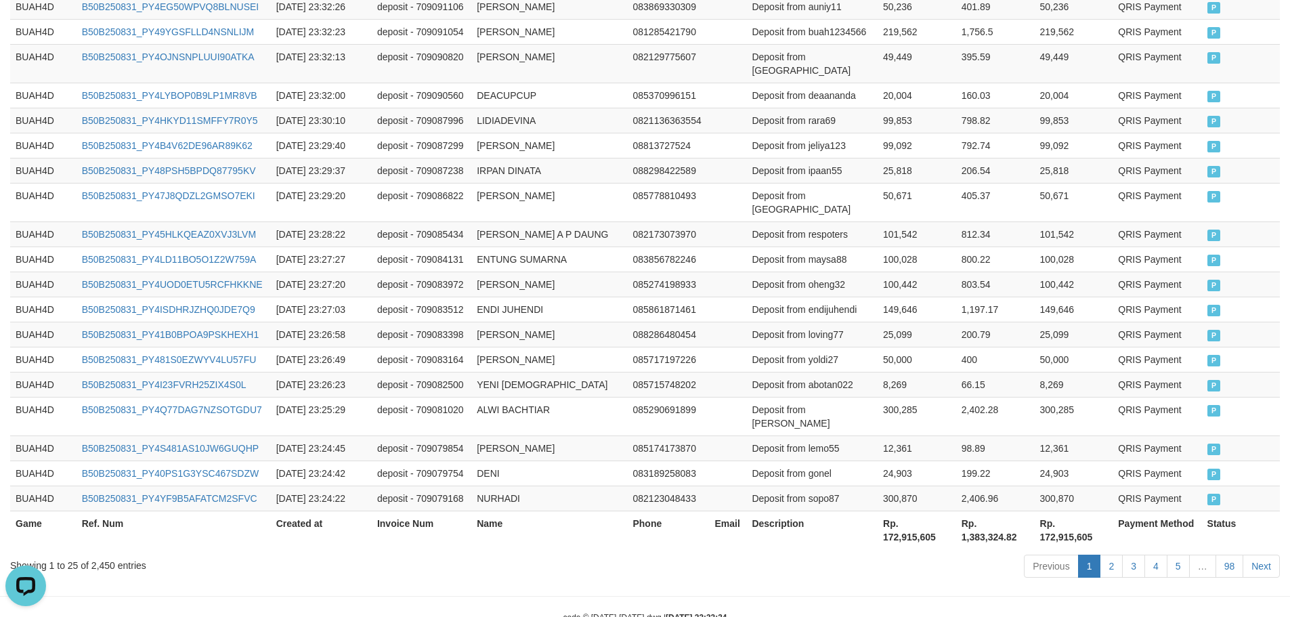
click at [923, 510] on th "Rp. 172,915,605" at bounding box center [916, 529] width 79 height 39
click at [982, 510] on th "Rp. 1,383,324.82" at bounding box center [995, 529] width 79 height 39
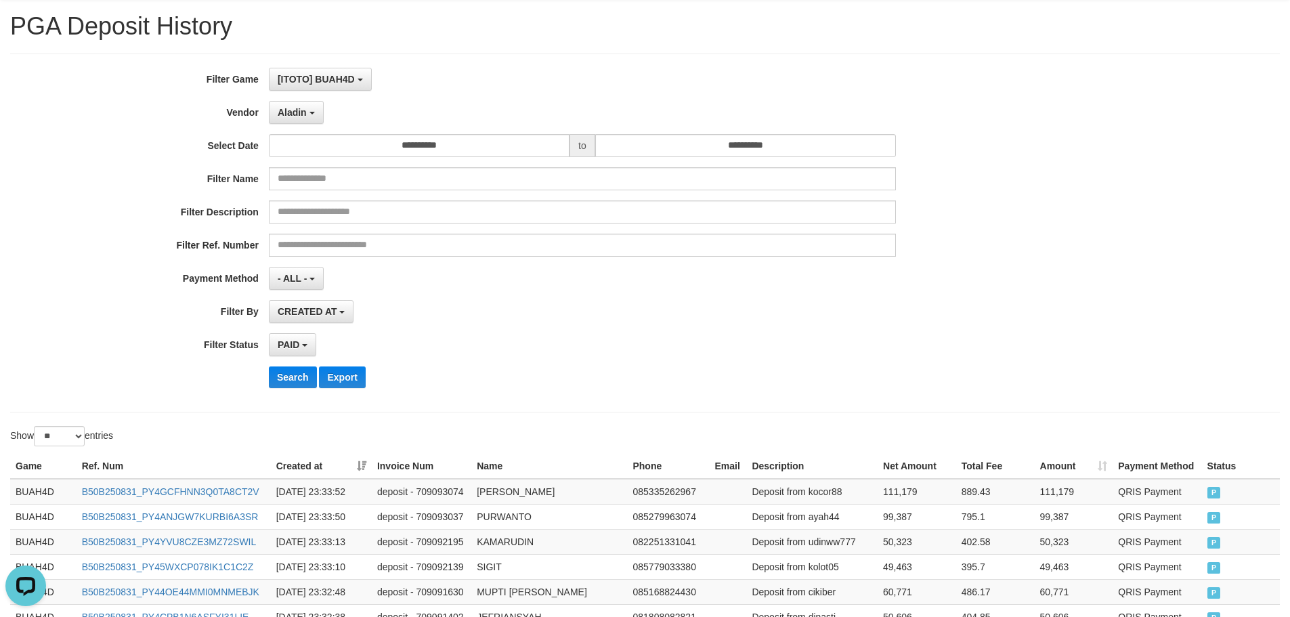
scroll to position [0, 0]
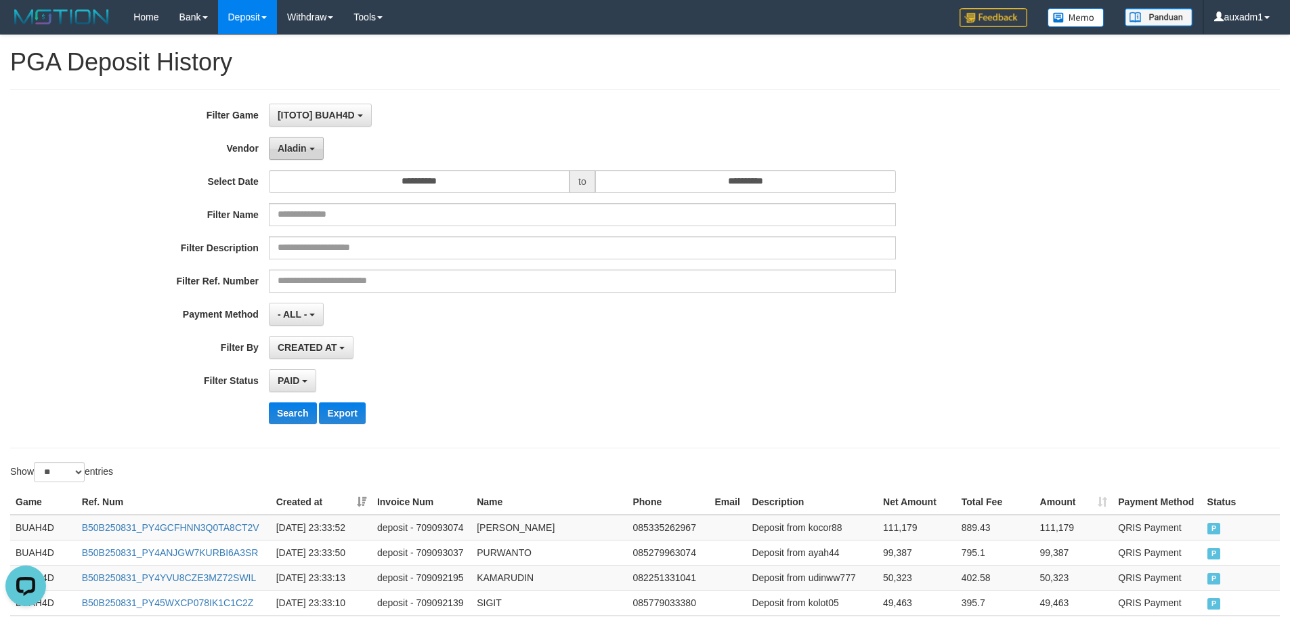
click at [301, 154] on button "Aladin" at bounding box center [296, 148] width 55 height 23
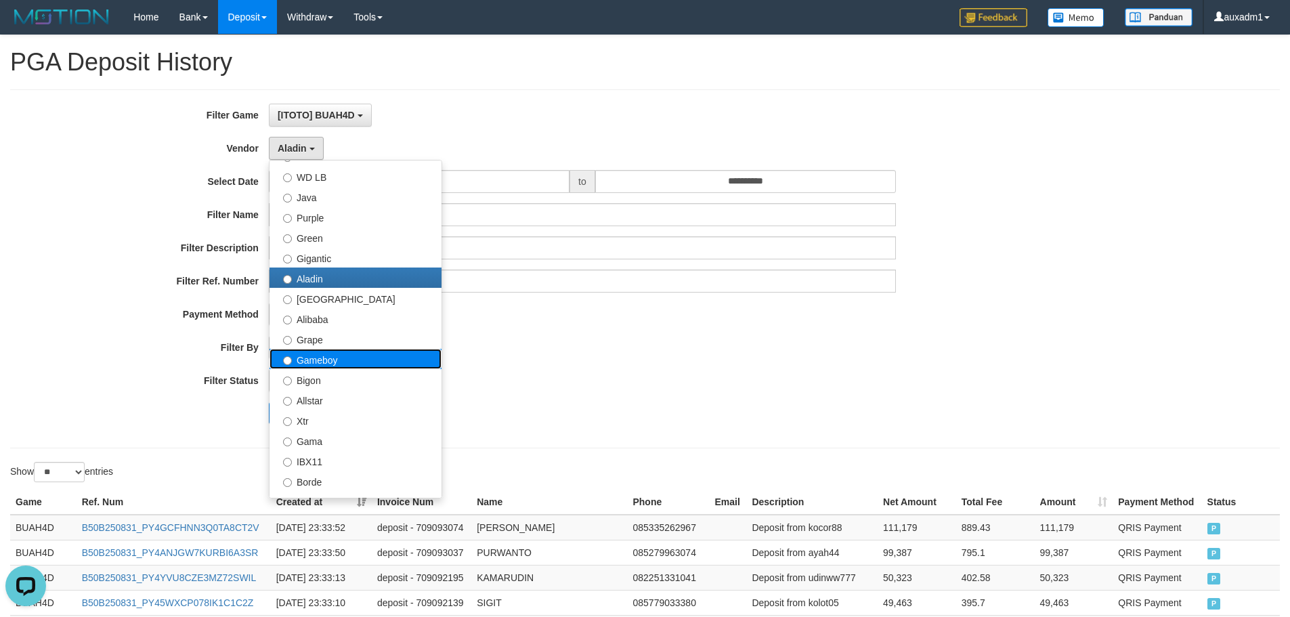
click at [320, 359] on label "Gameboy" at bounding box center [355, 359] width 172 height 20
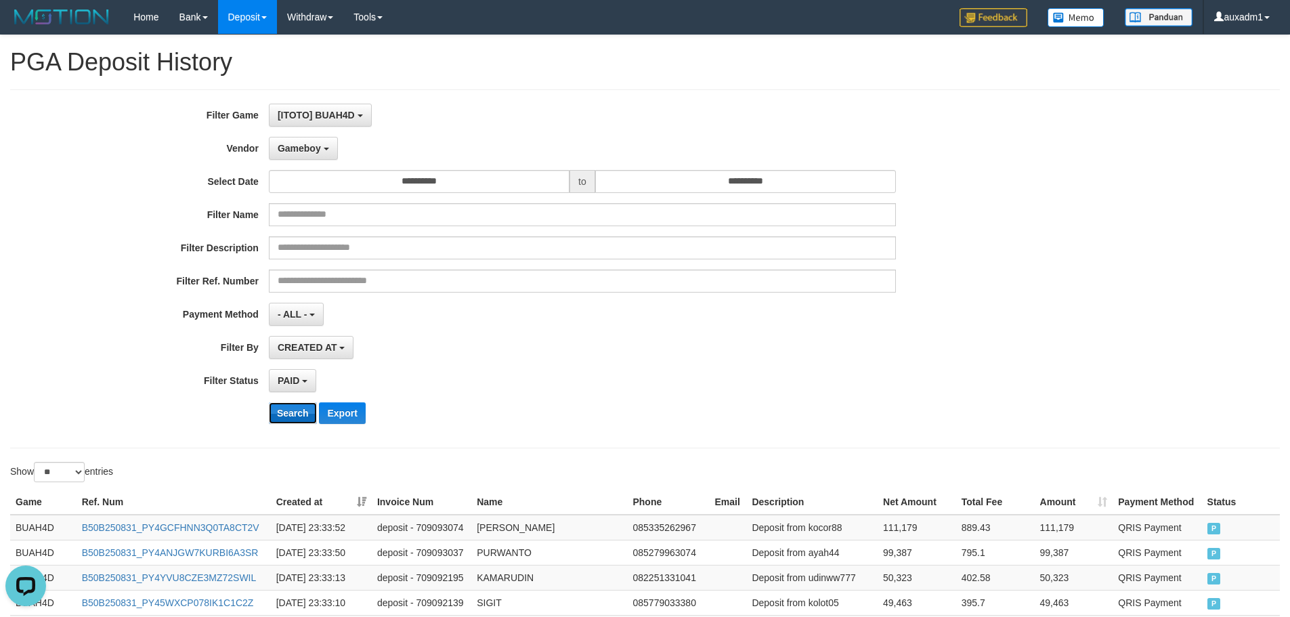
click at [282, 414] on button "Search" at bounding box center [293, 413] width 48 height 22
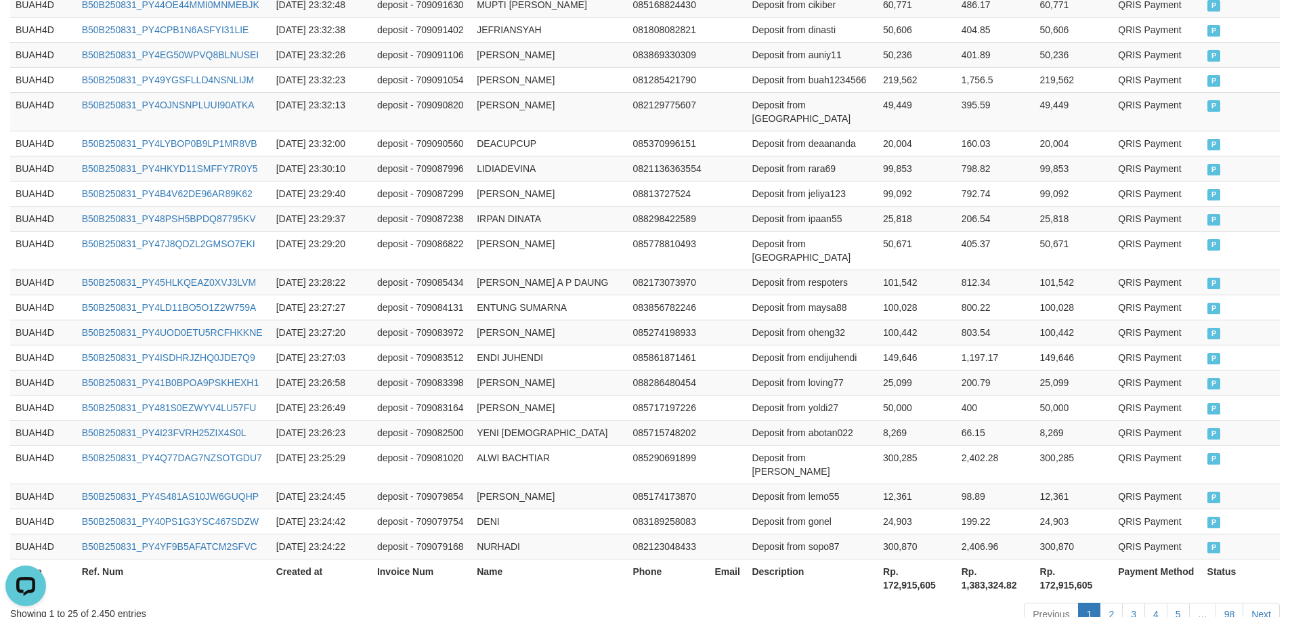
scroll to position [671, 0]
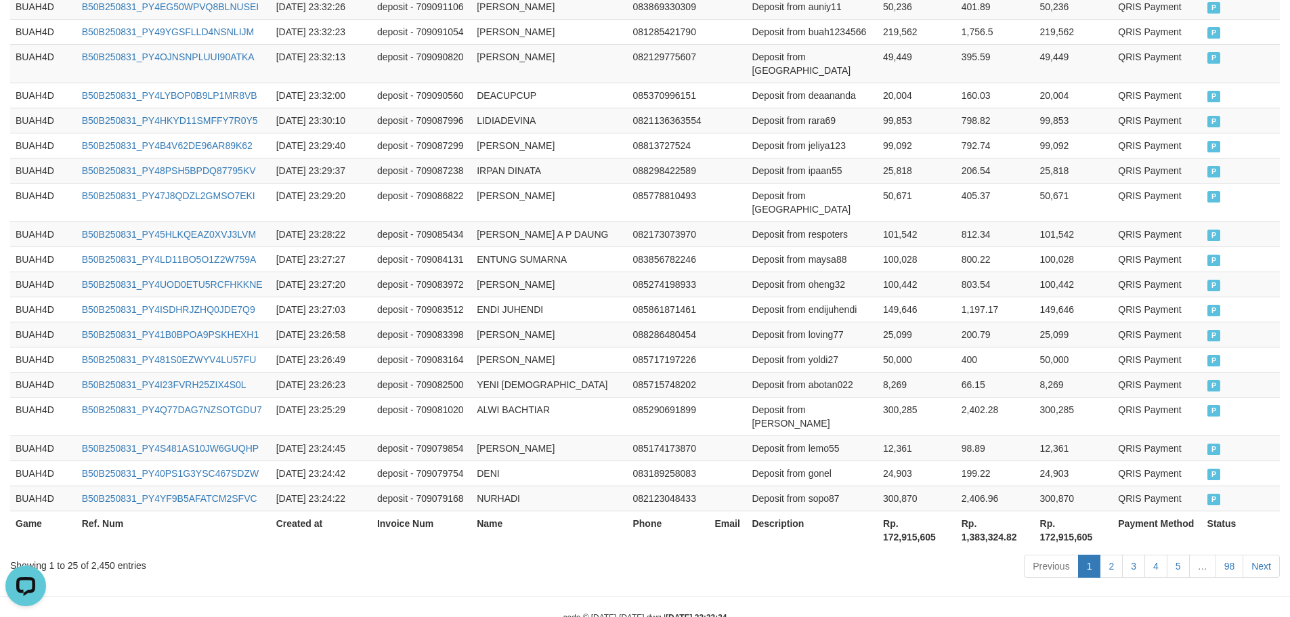
click at [896, 510] on th "Rp. 172,915,605" at bounding box center [916, 529] width 79 height 39
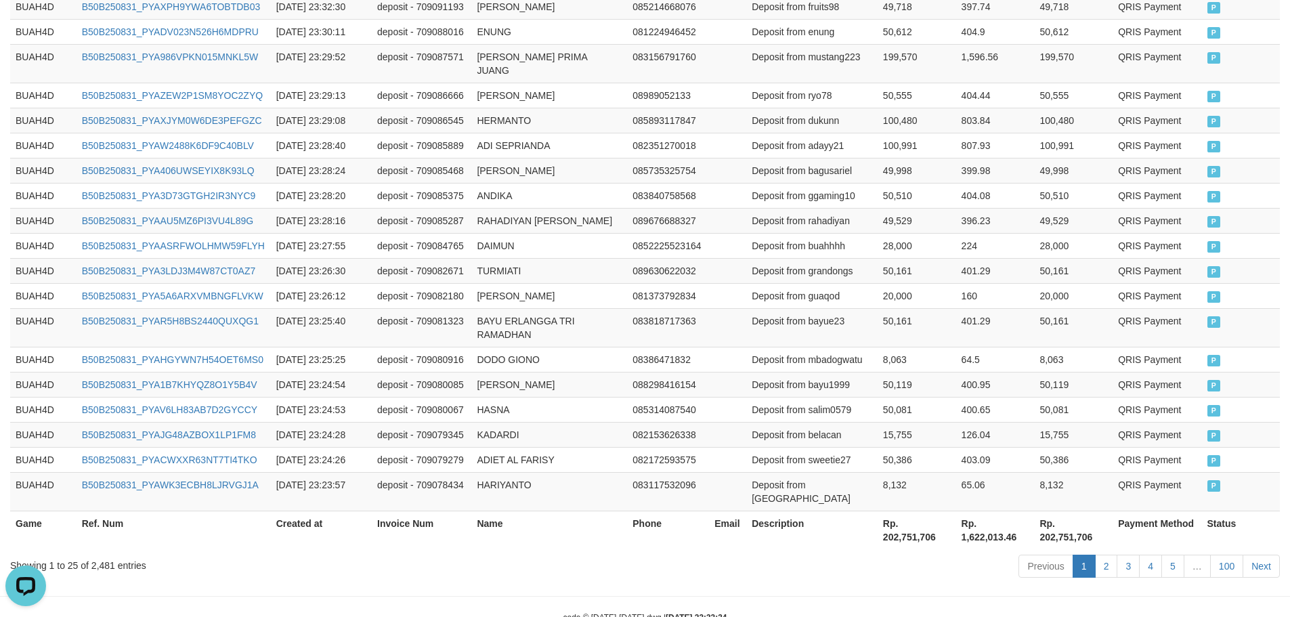
scroll to position [684, 0]
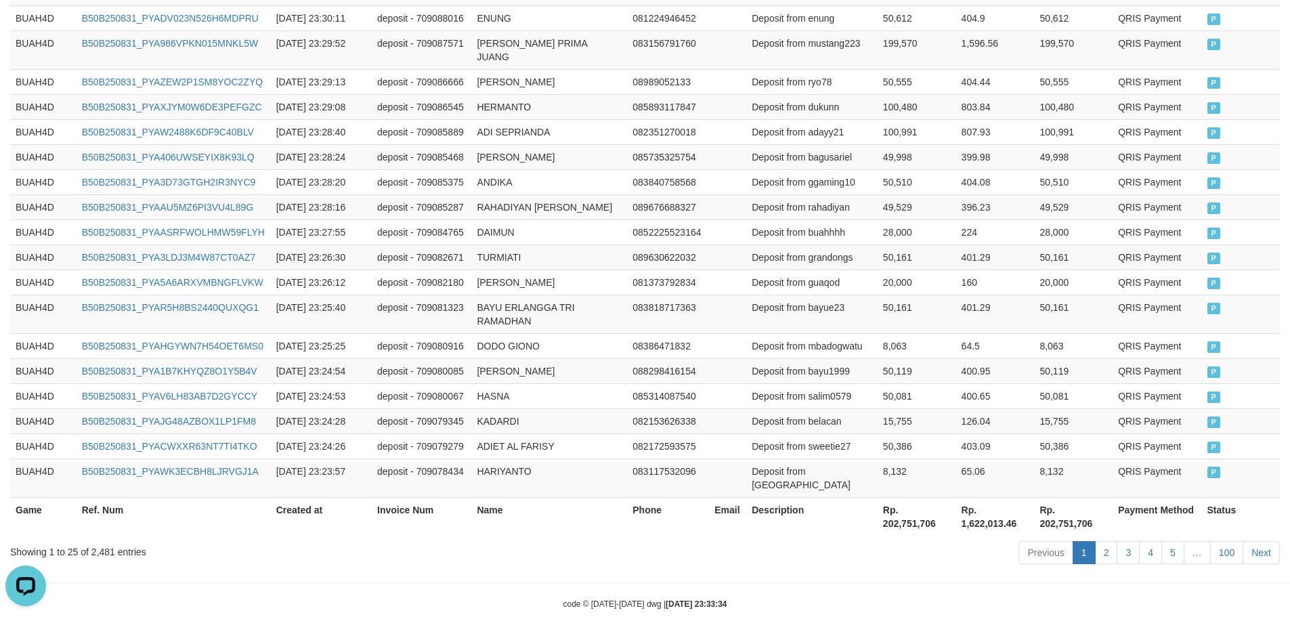
click at [902, 500] on th "Rp. 202,751,706" at bounding box center [916, 516] width 79 height 39
click at [989, 498] on th "Rp. 1,622,013.46" at bounding box center [995, 516] width 79 height 39
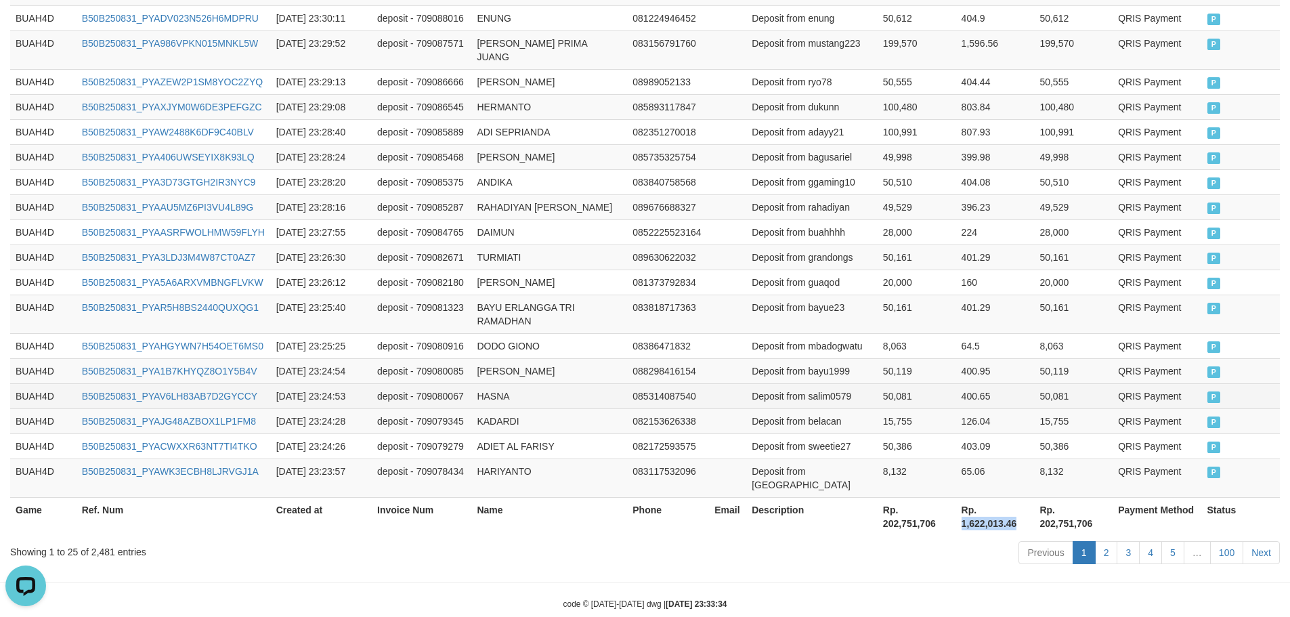
scroll to position [0, 0]
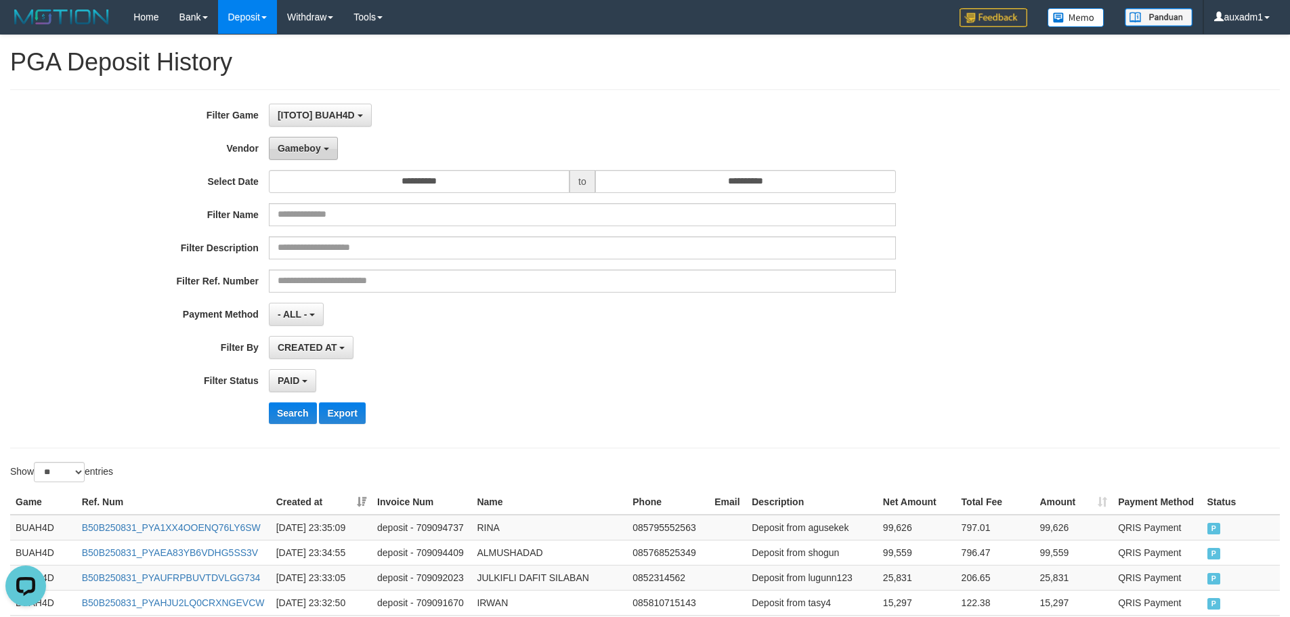
click at [328, 157] on button "Gameboy" at bounding box center [303, 148] width 69 height 23
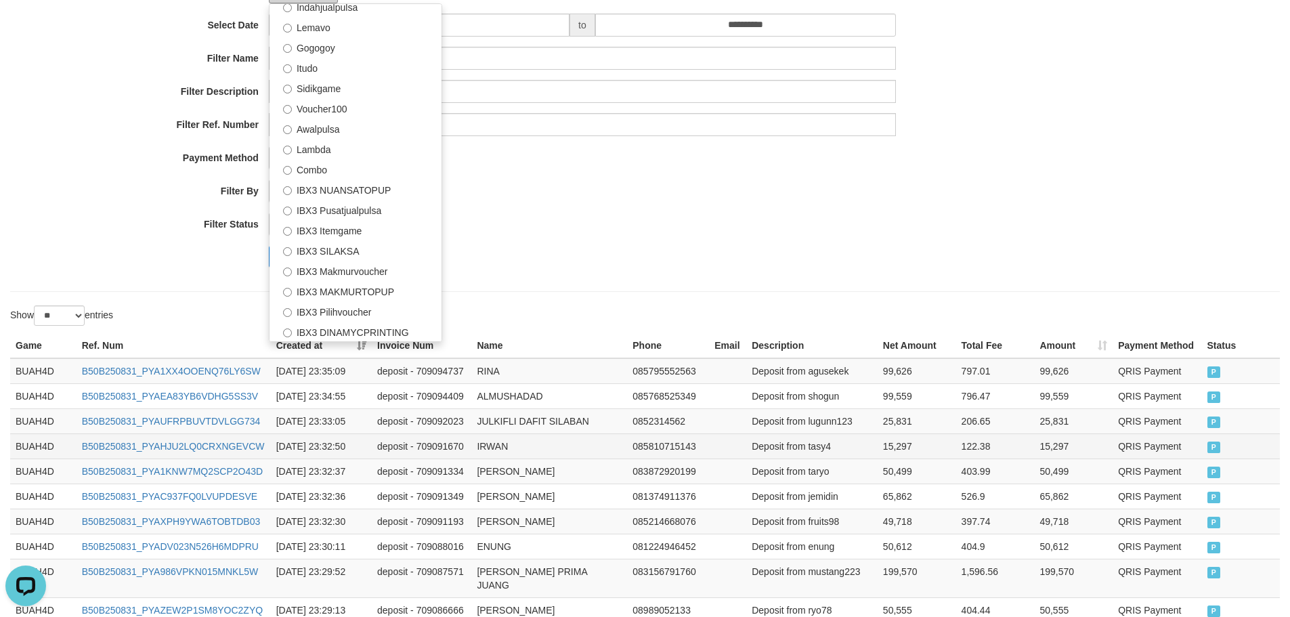
scroll to position [271, 0]
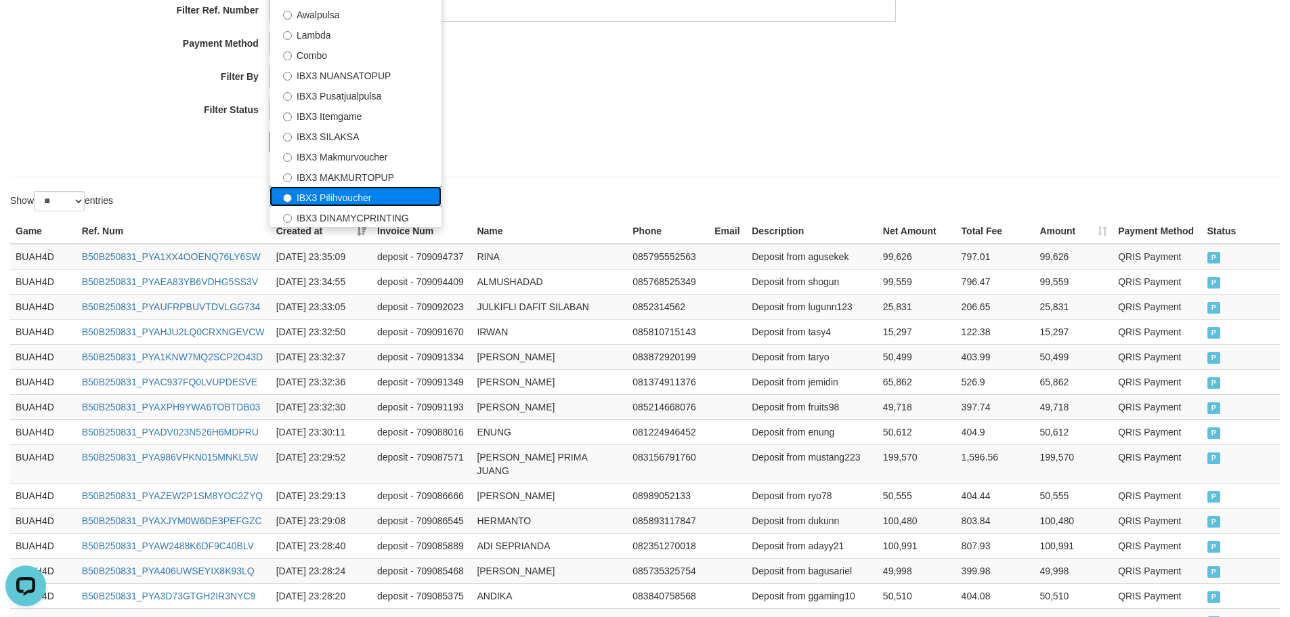
click at [379, 195] on label "IBX3 Pilihvoucher" at bounding box center [355, 196] width 172 height 20
select select "**********"
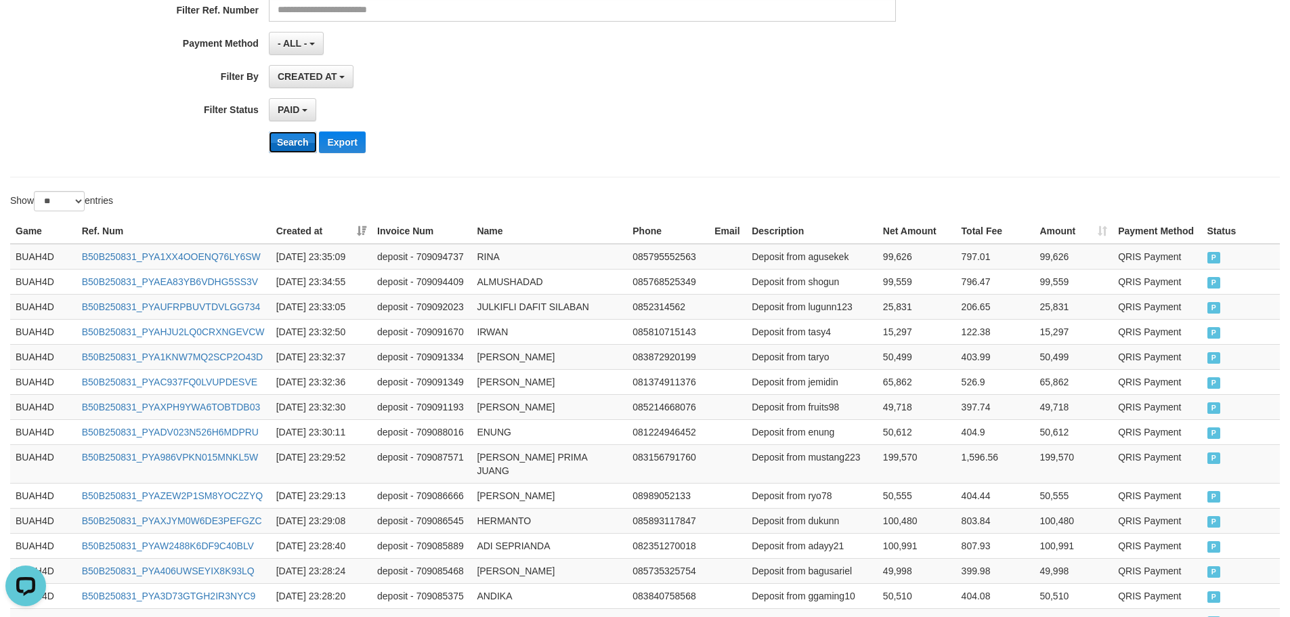
click at [307, 151] on button "Search" at bounding box center [293, 142] width 48 height 22
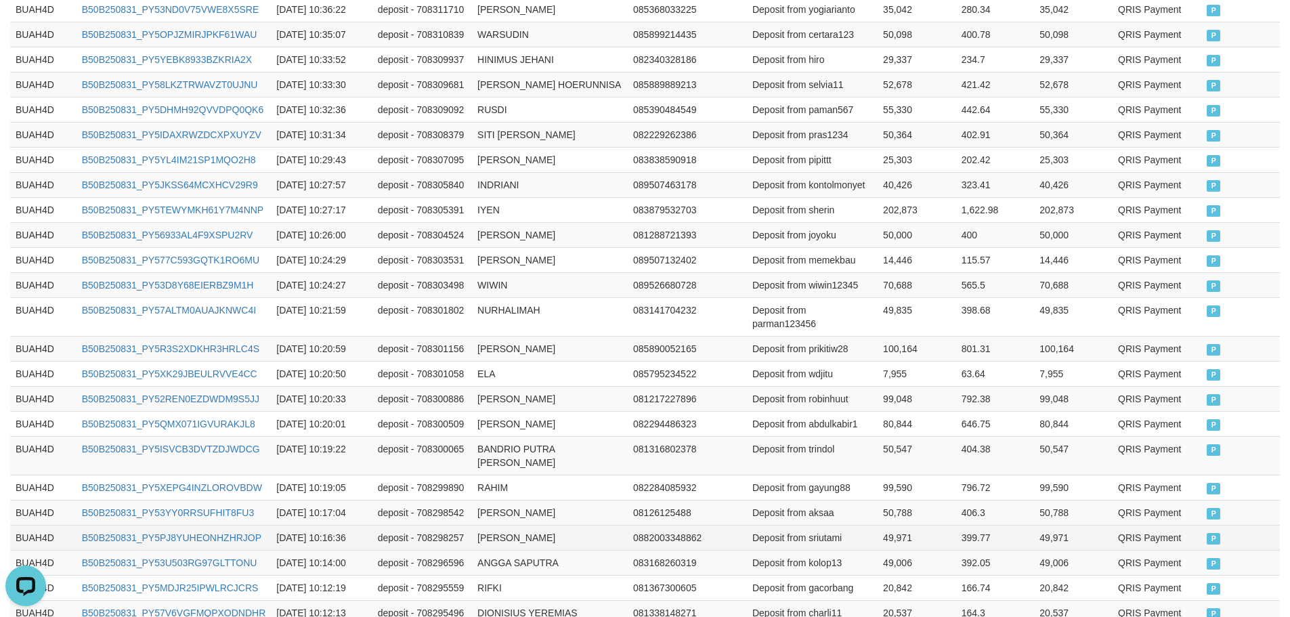
scroll to position [671, 0]
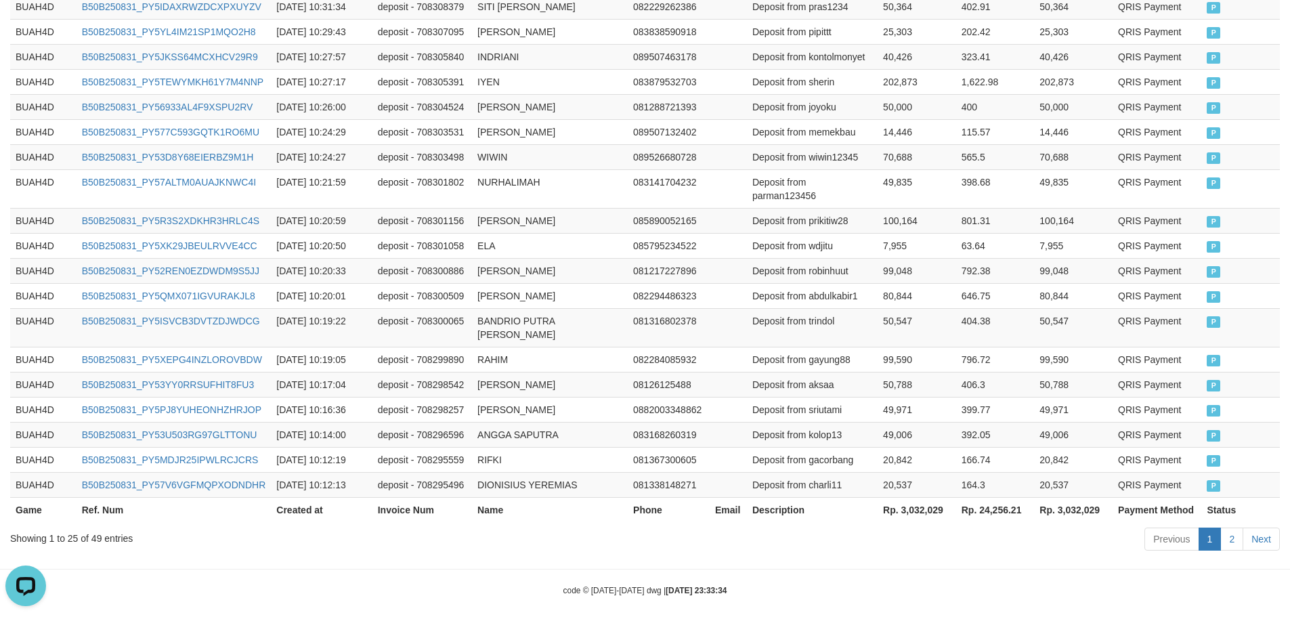
click at [922, 497] on th "Rp. 3,032,029" at bounding box center [916, 509] width 79 height 25
click at [1002, 497] on th "Rp. 24,256.21" at bounding box center [995, 509] width 79 height 25
